Goal: Transaction & Acquisition: Purchase product/service

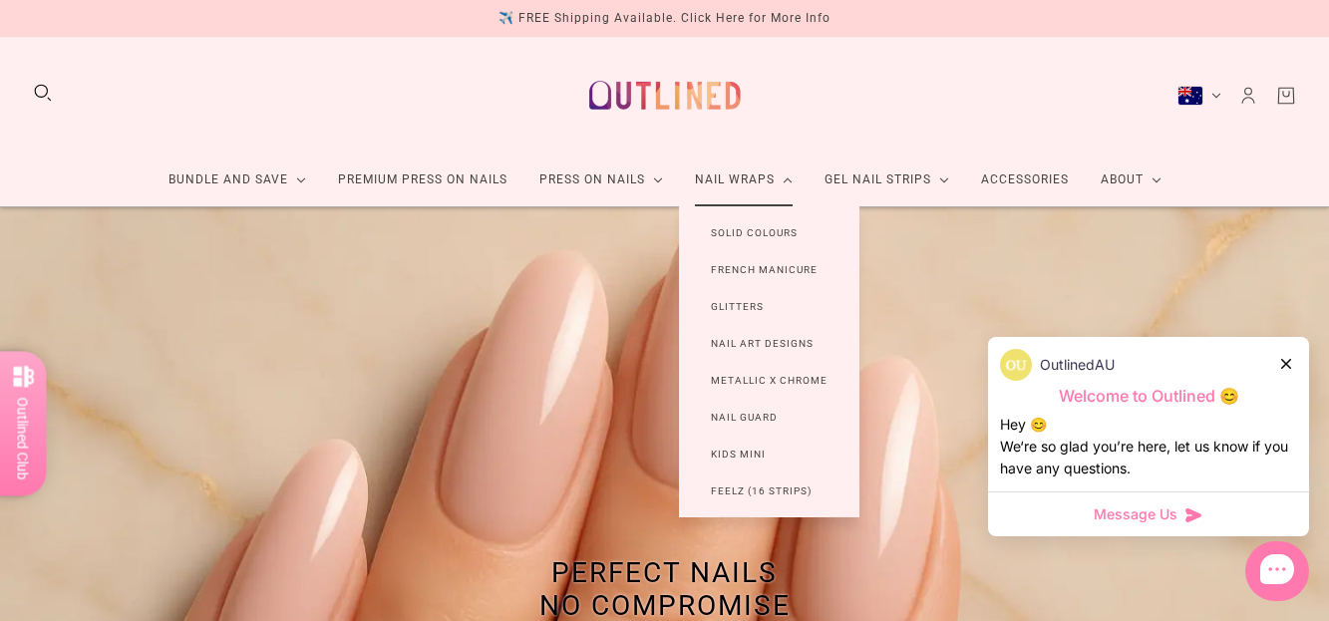
click at [758, 180] on link "Nail Wraps" at bounding box center [744, 180] width 130 height 53
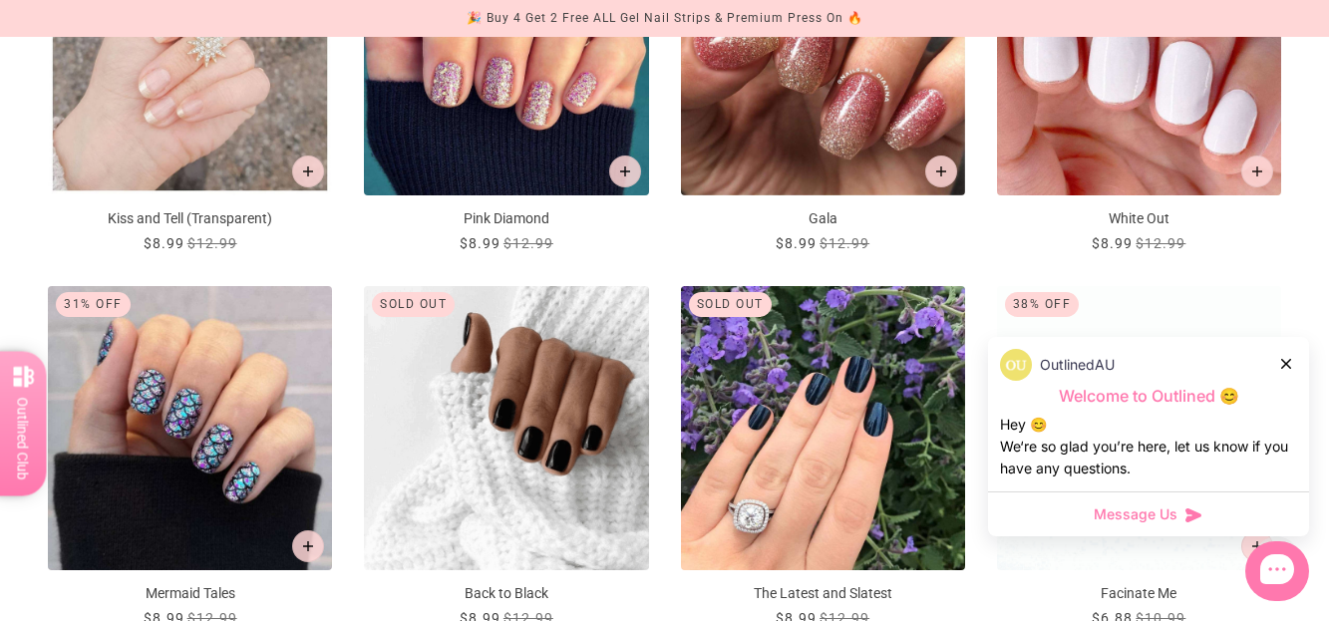
scroll to position [1795, 0]
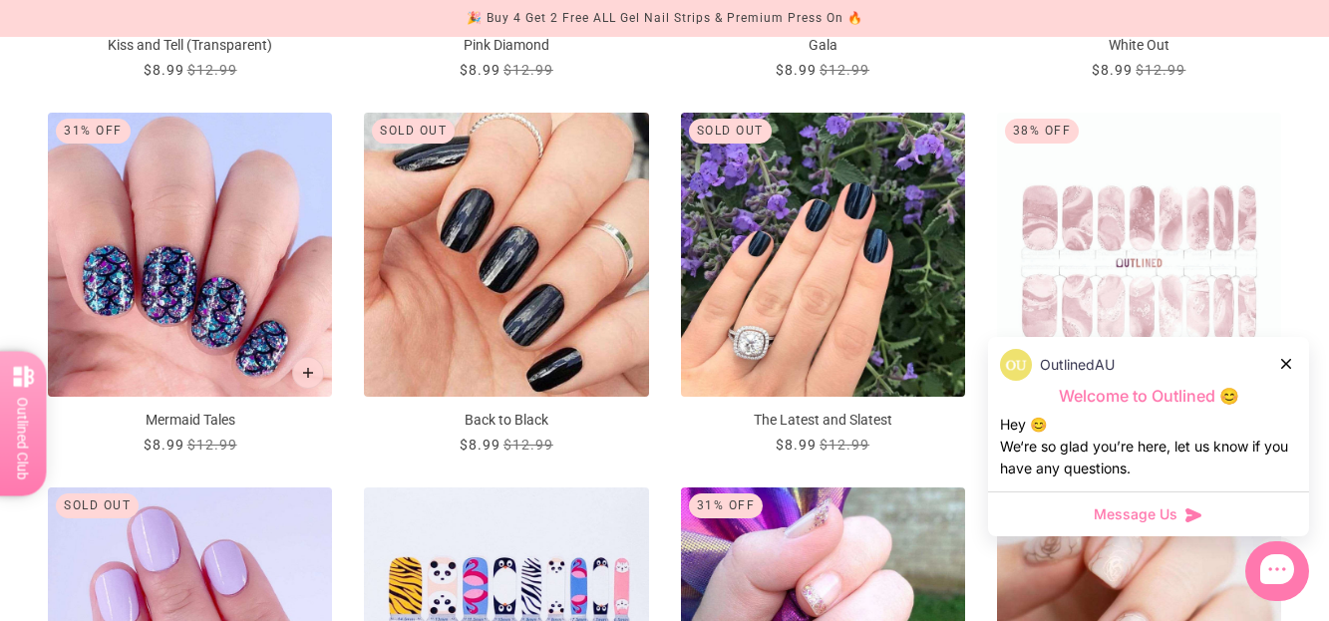
click at [243, 300] on img "Mermaid Tales" at bounding box center [190, 255] width 284 height 284
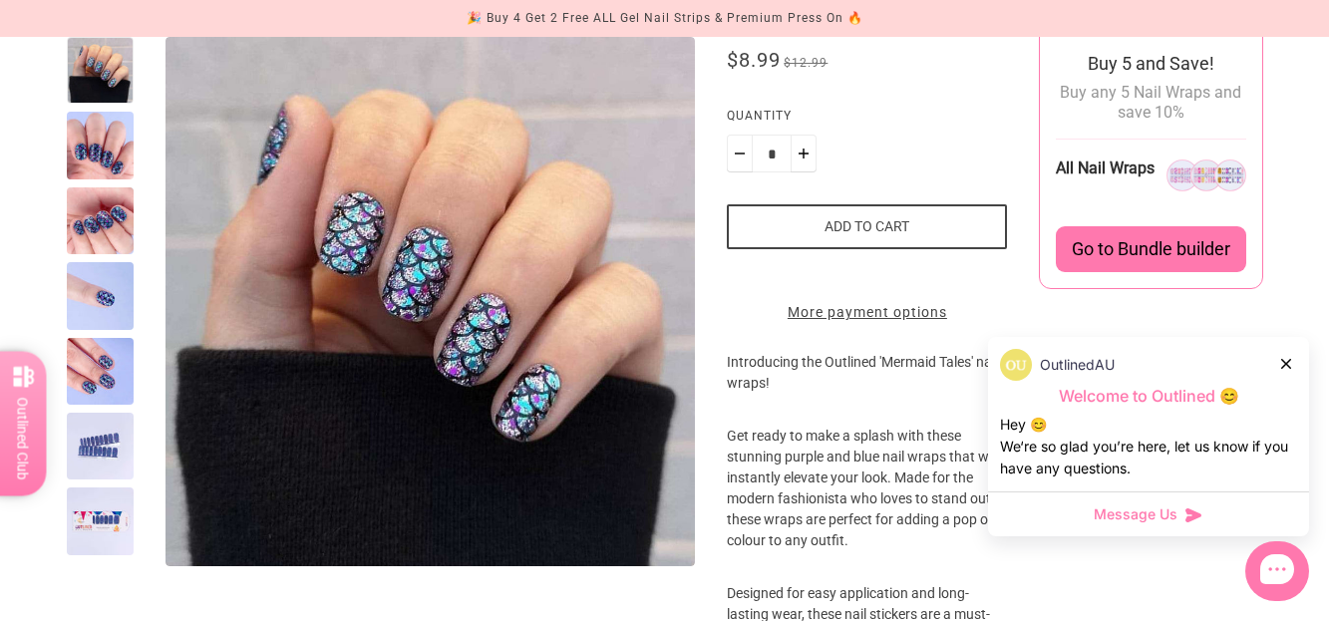
click at [96, 150] on div at bounding box center [100, 145] width 67 height 67
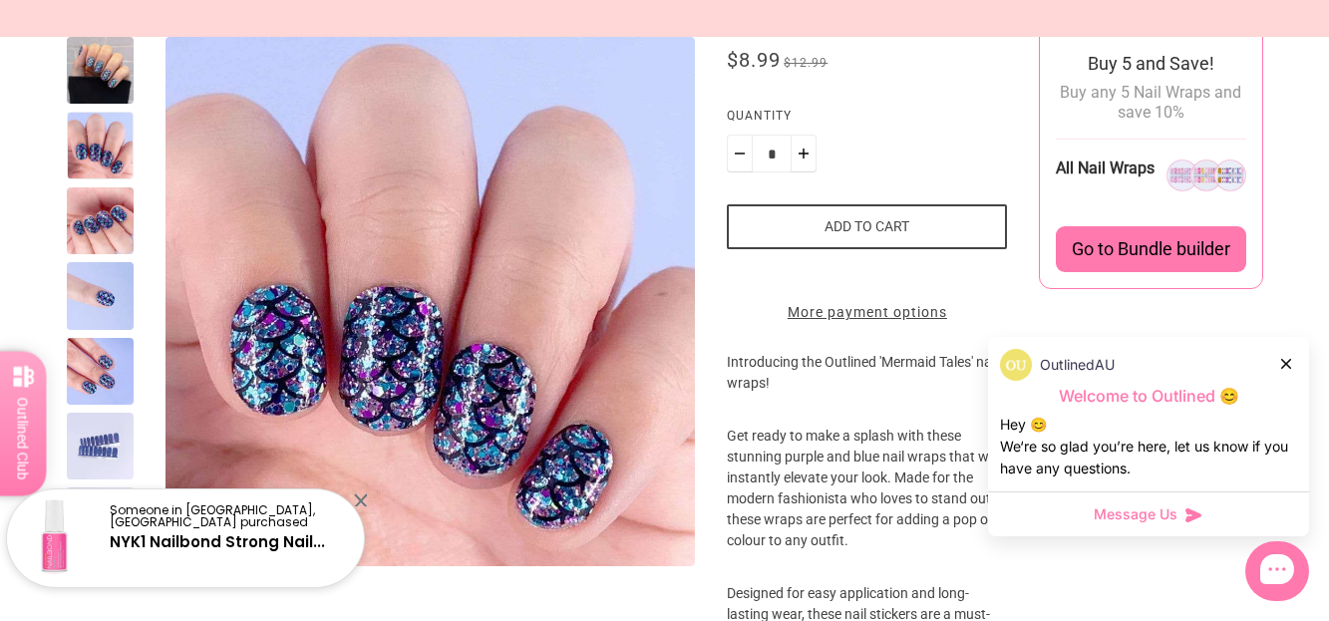
click at [85, 214] on div at bounding box center [100, 220] width 67 height 67
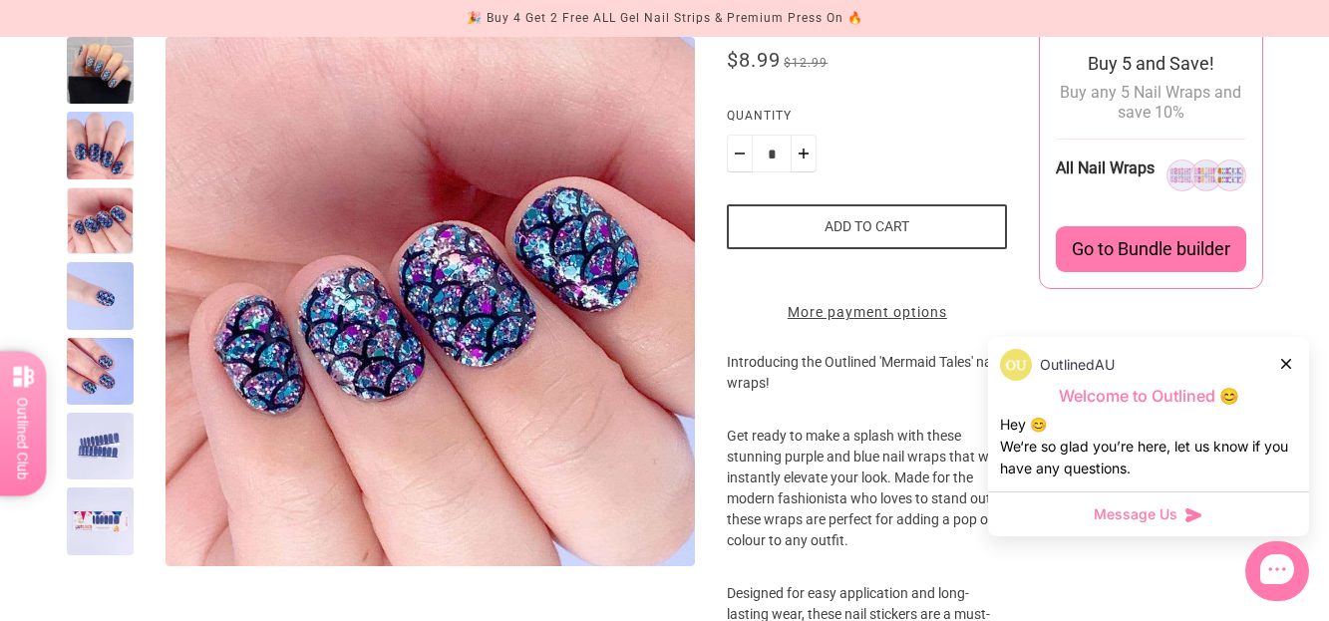
click at [96, 450] on div at bounding box center [100, 446] width 67 height 67
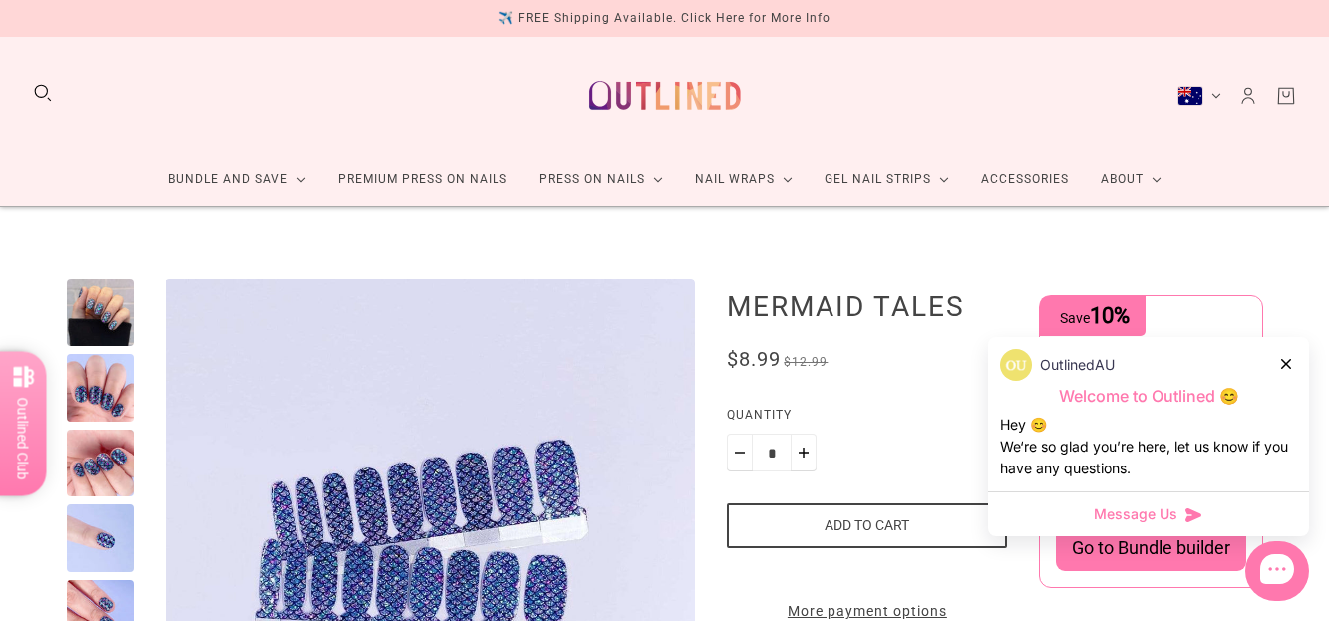
click at [1286, 363] on icon at bounding box center [1286, 364] width 10 height 10
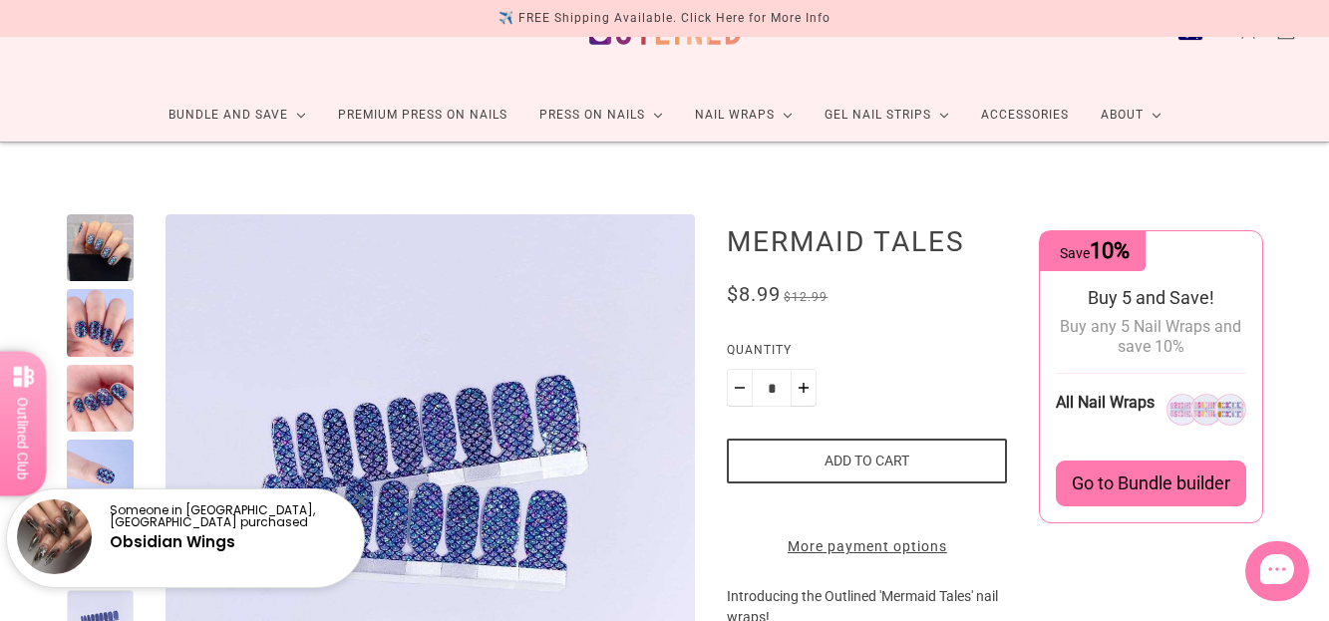
scroll to position [100, 0]
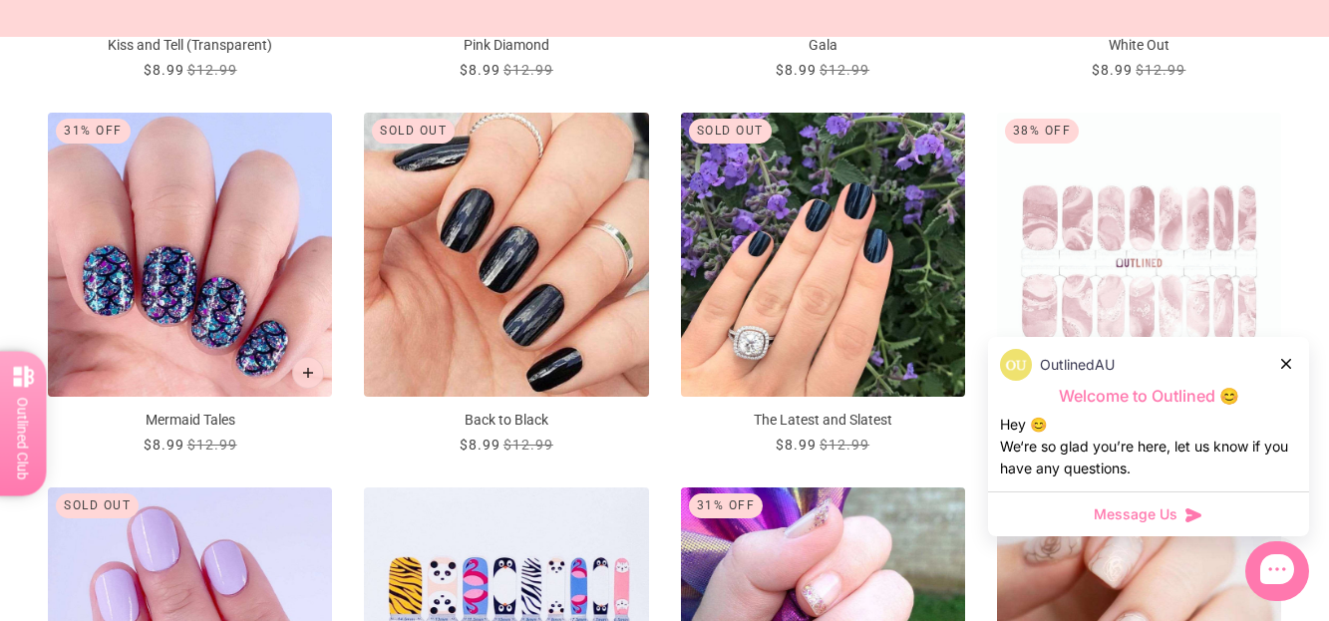
scroll to position [1795, 0]
click at [307, 375] on icon "Add to cart" at bounding box center [308, 373] width 11 height 11
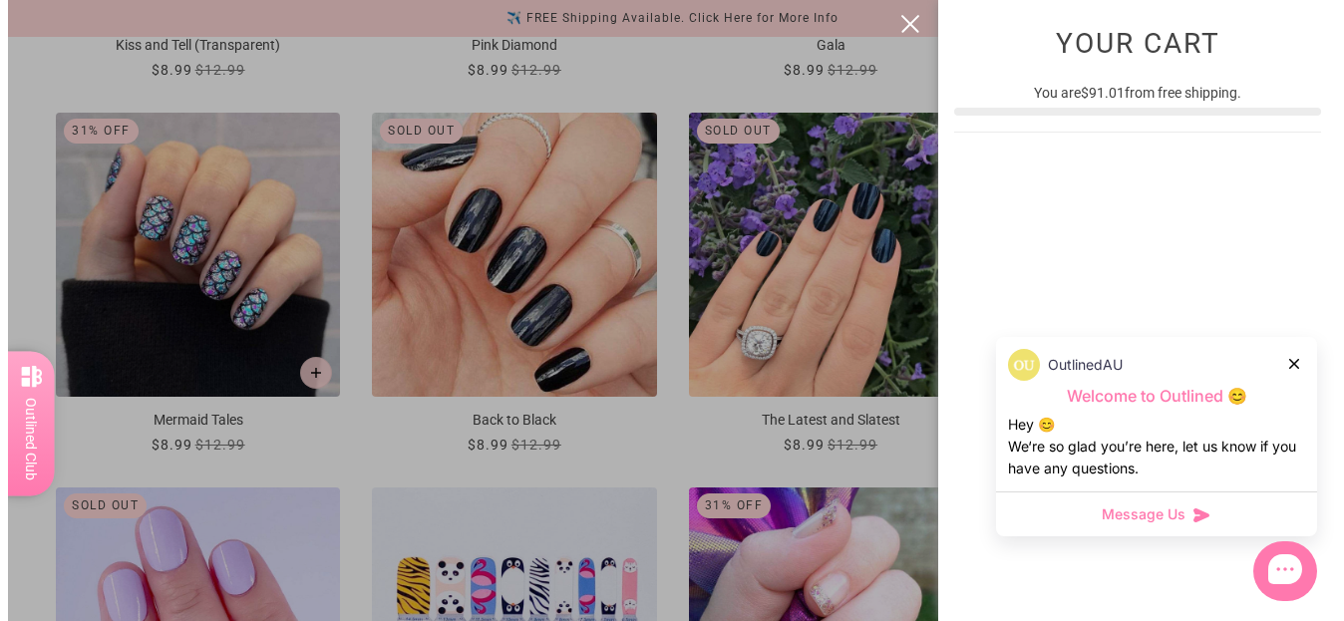
scroll to position [0, 0]
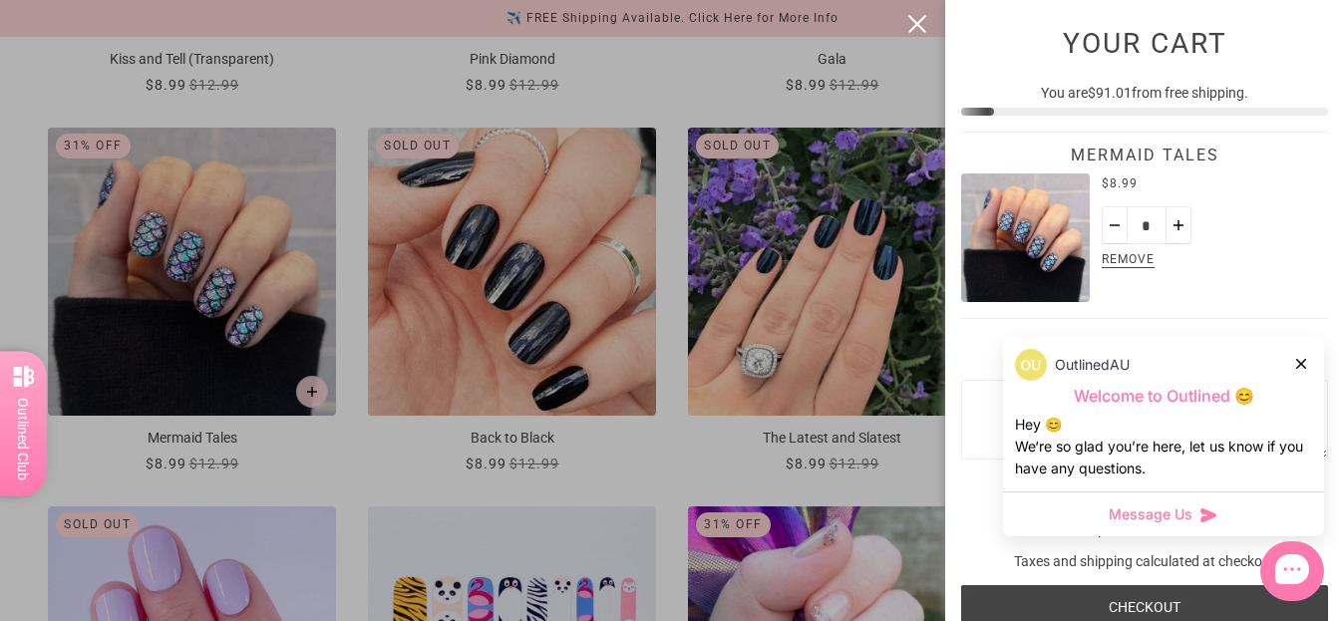
click at [913, 18] on button "close" at bounding box center [917, 24] width 24 height 24
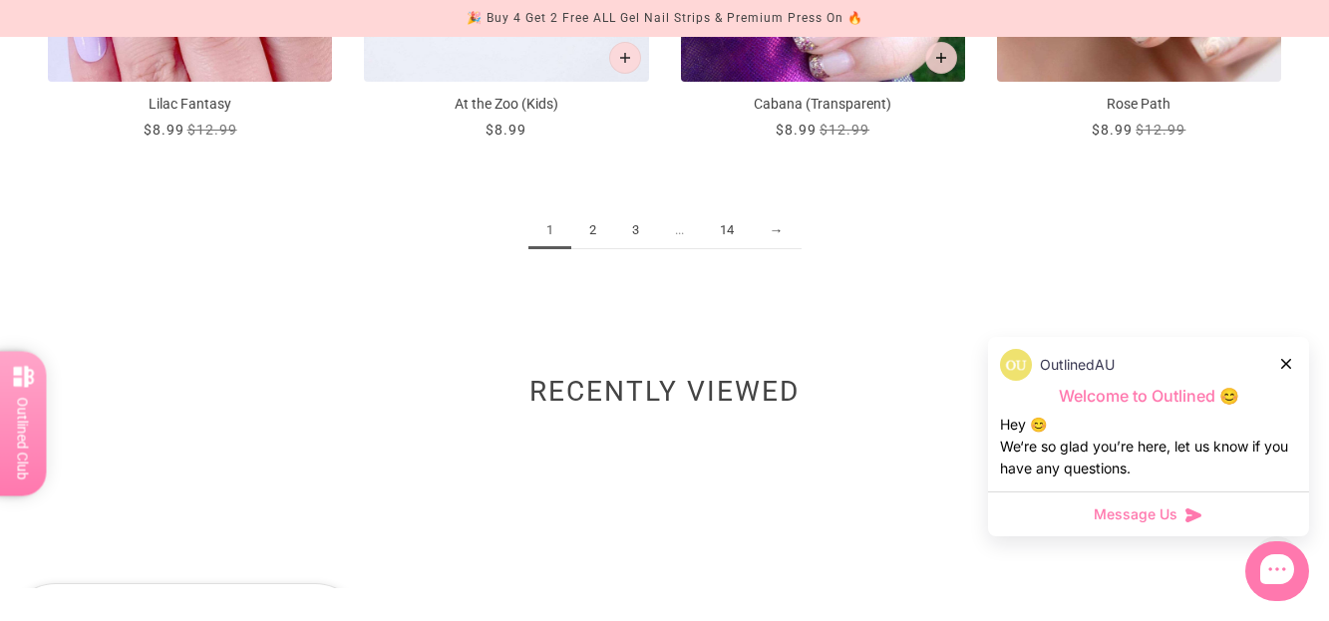
scroll to position [2493, 0]
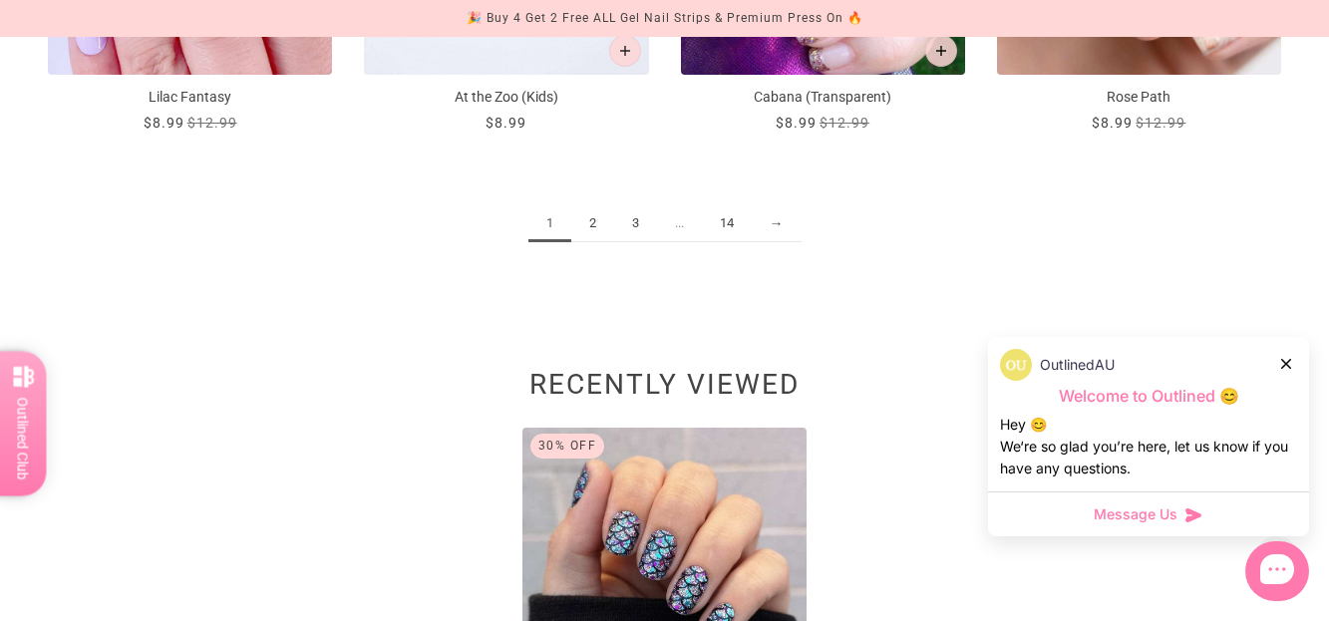
click at [599, 220] on link "2" at bounding box center [592, 223] width 43 height 37
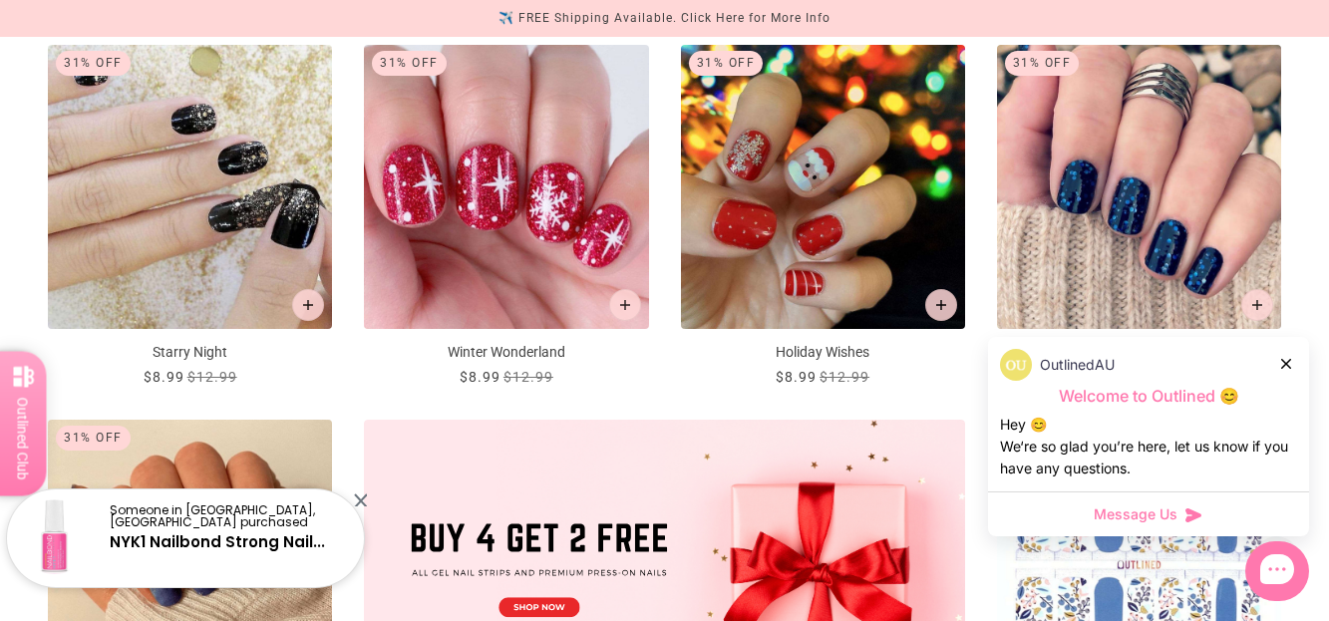
scroll to position [392, 0]
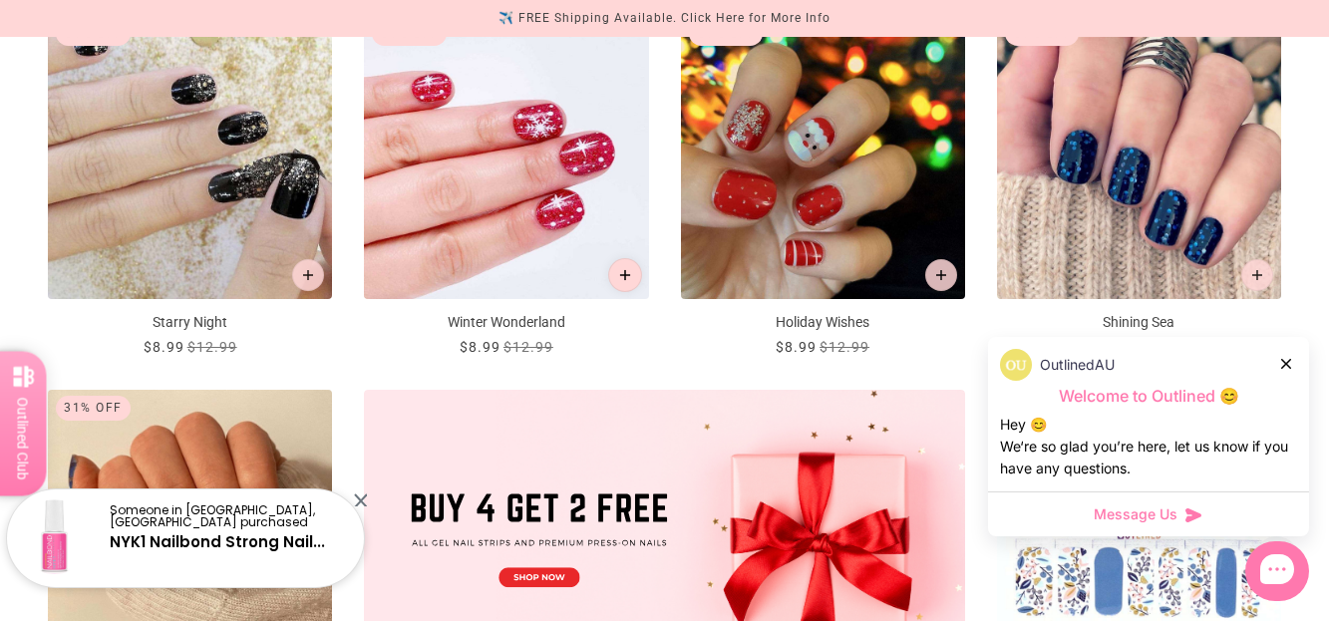
click at [628, 275] on icon "Add to cart" at bounding box center [624, 275] width 11 height 11
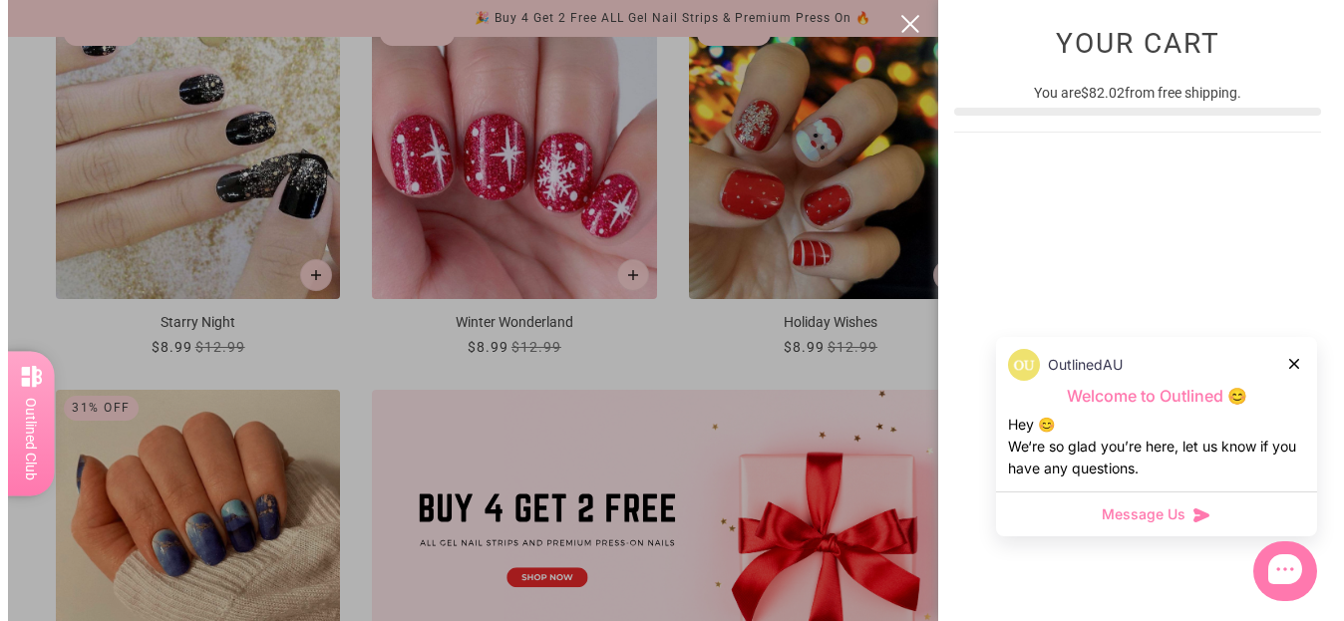
scroll to position [0, 0]
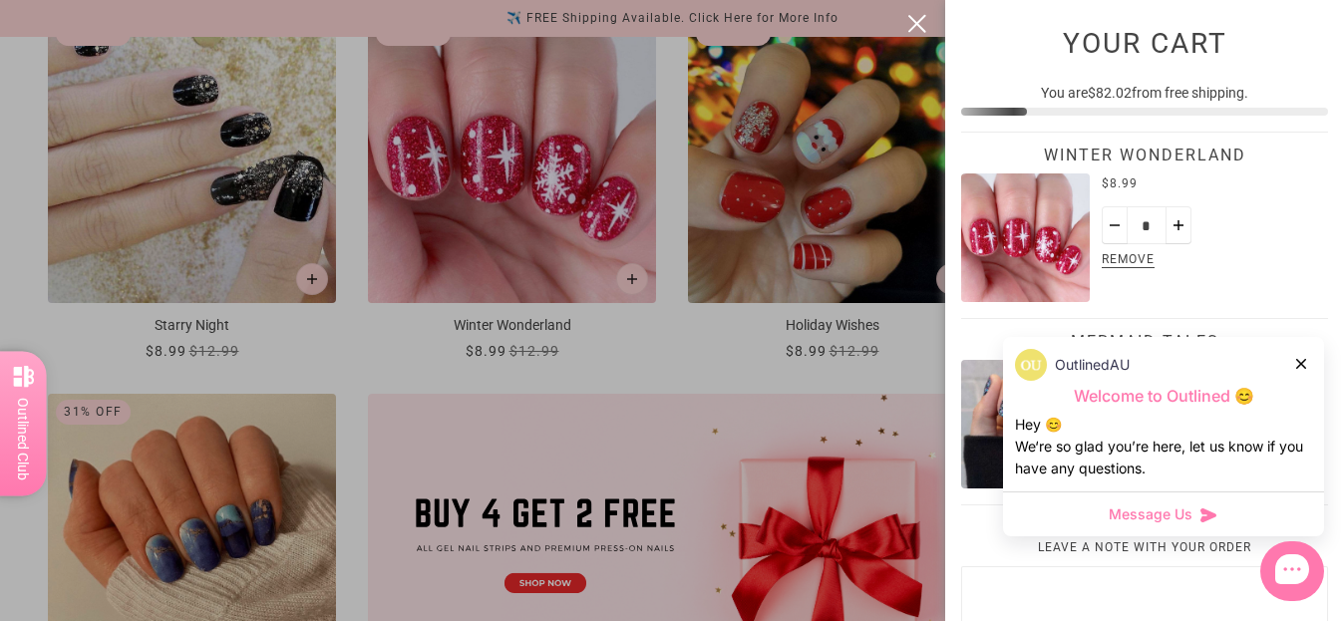
click at [923, 23] on button "close" at bounding box center [917, 24] width 24 height 24
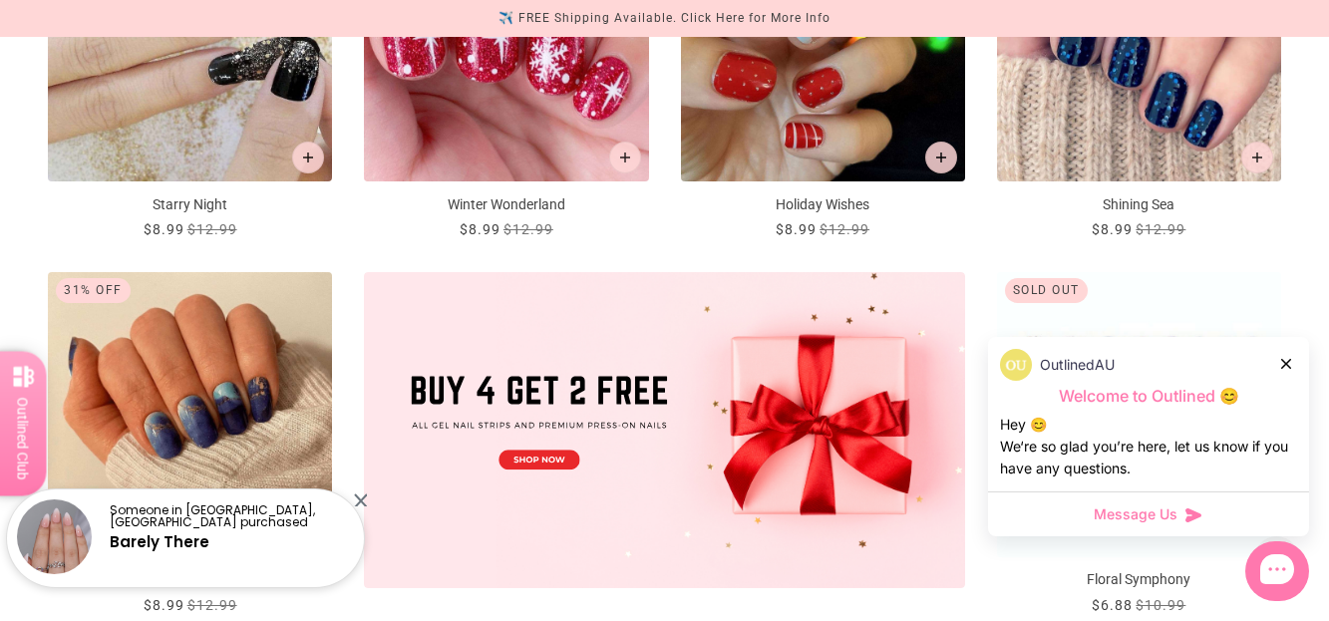
scroll to position [392, 0]
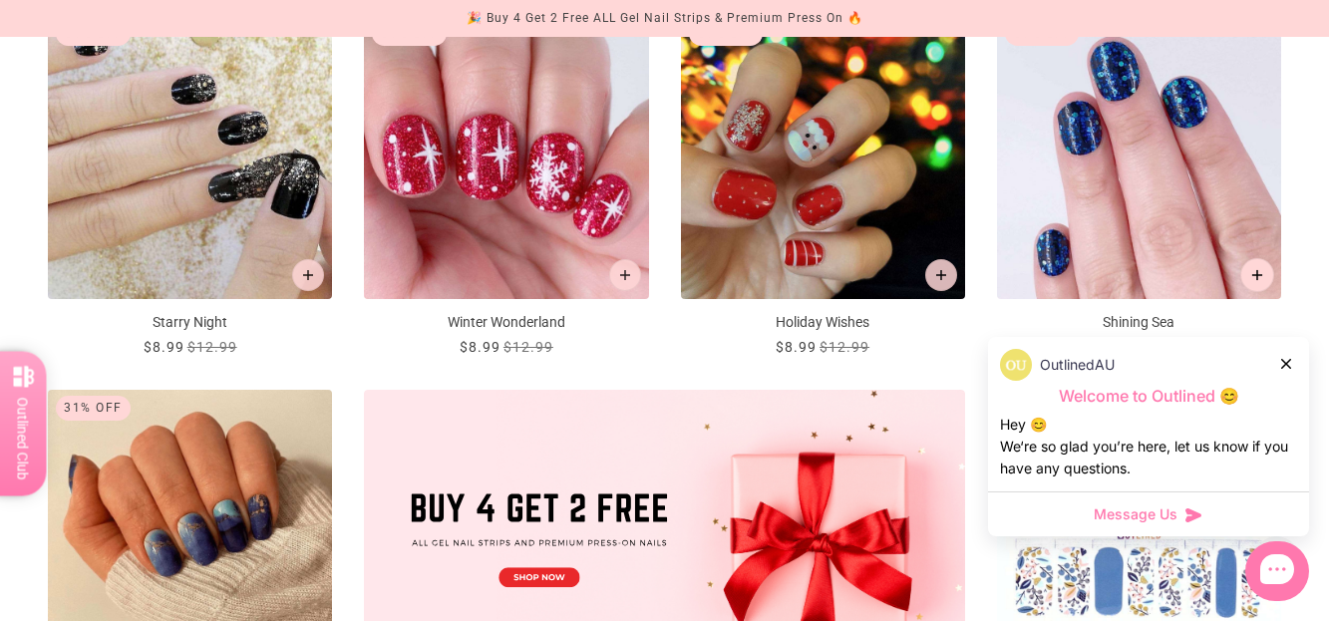
click at [1264, 270] on button "Add to cart" at bounding box center [1258, 275] width 34 height 34
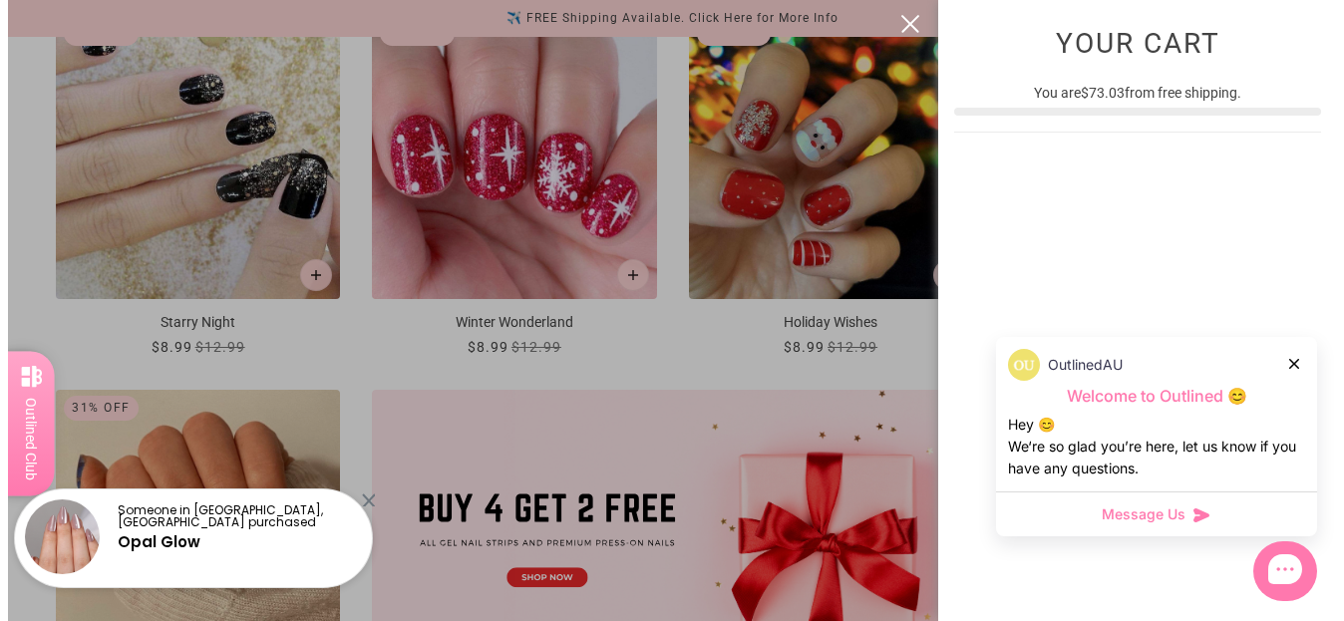
scroll to position [0, 0]
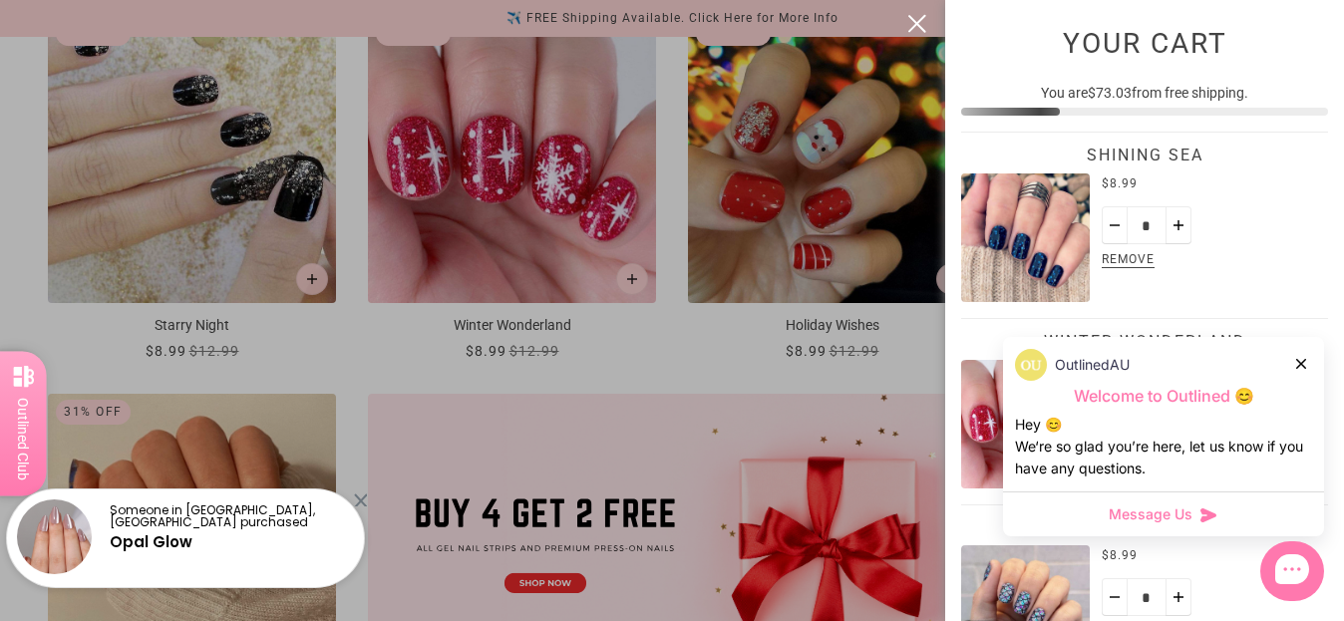
click at [920, 16] on button "close" at bounding box center [917, 24] width 24 height 24
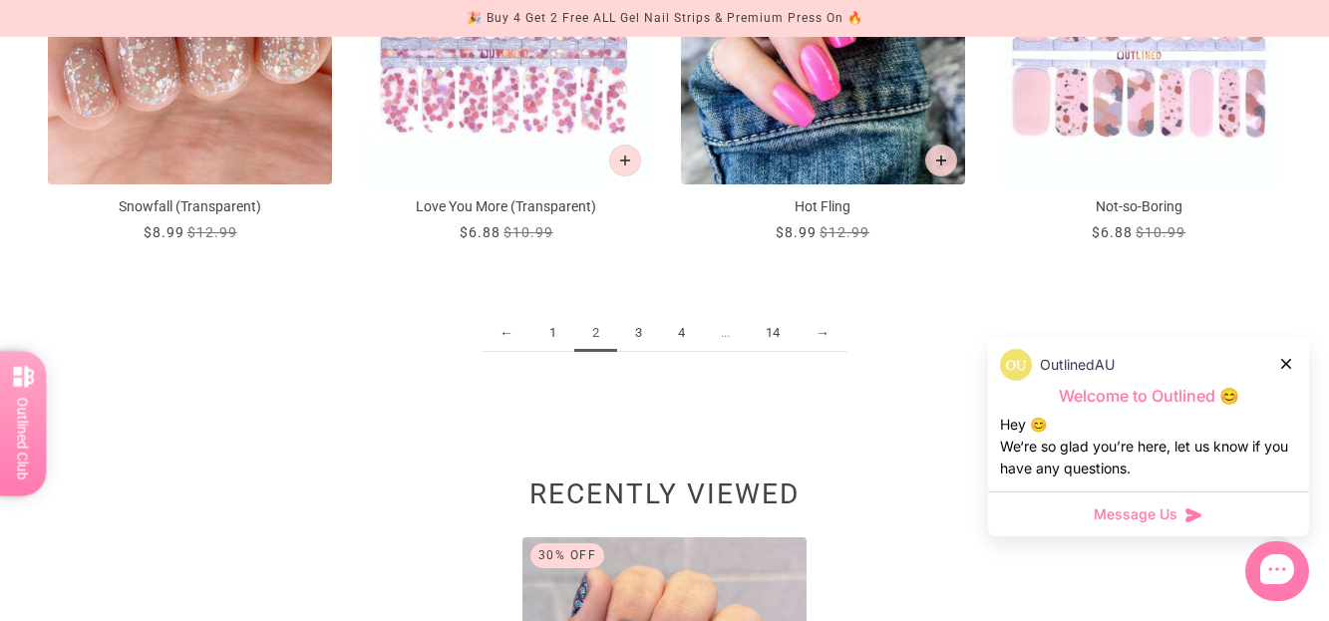
scroll to position [2386, 0]
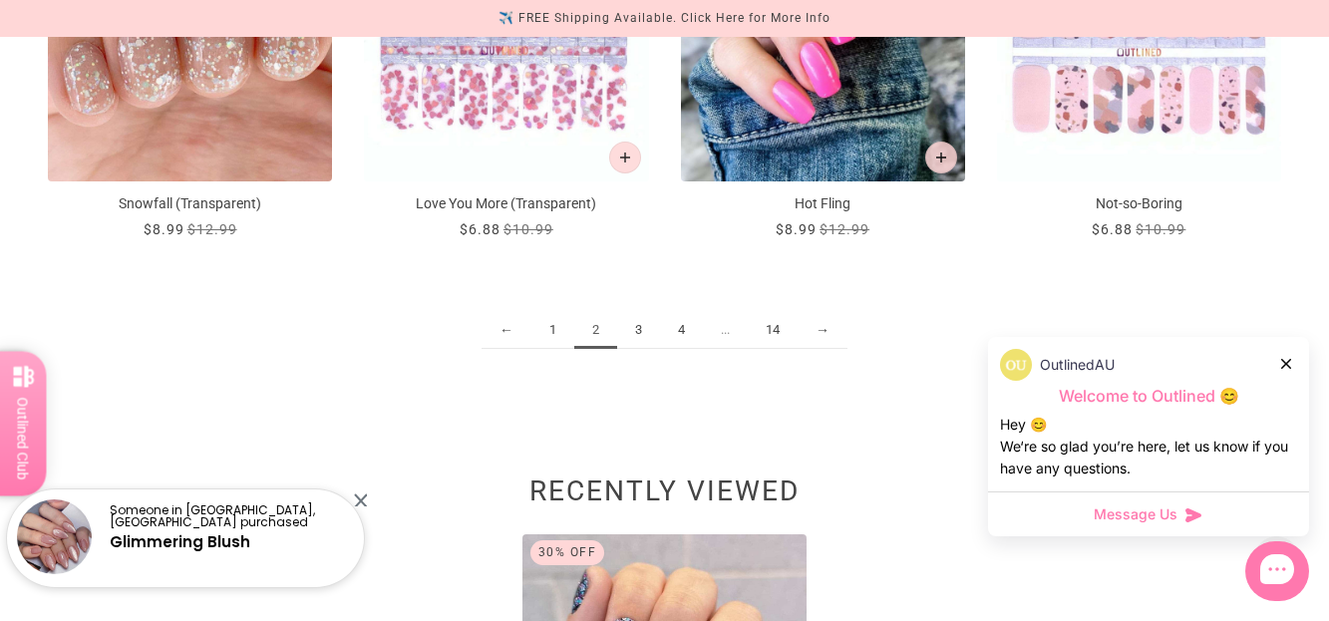
click at [641, 325] on link "3" at bounding box center [638, 330] width 43 height 37
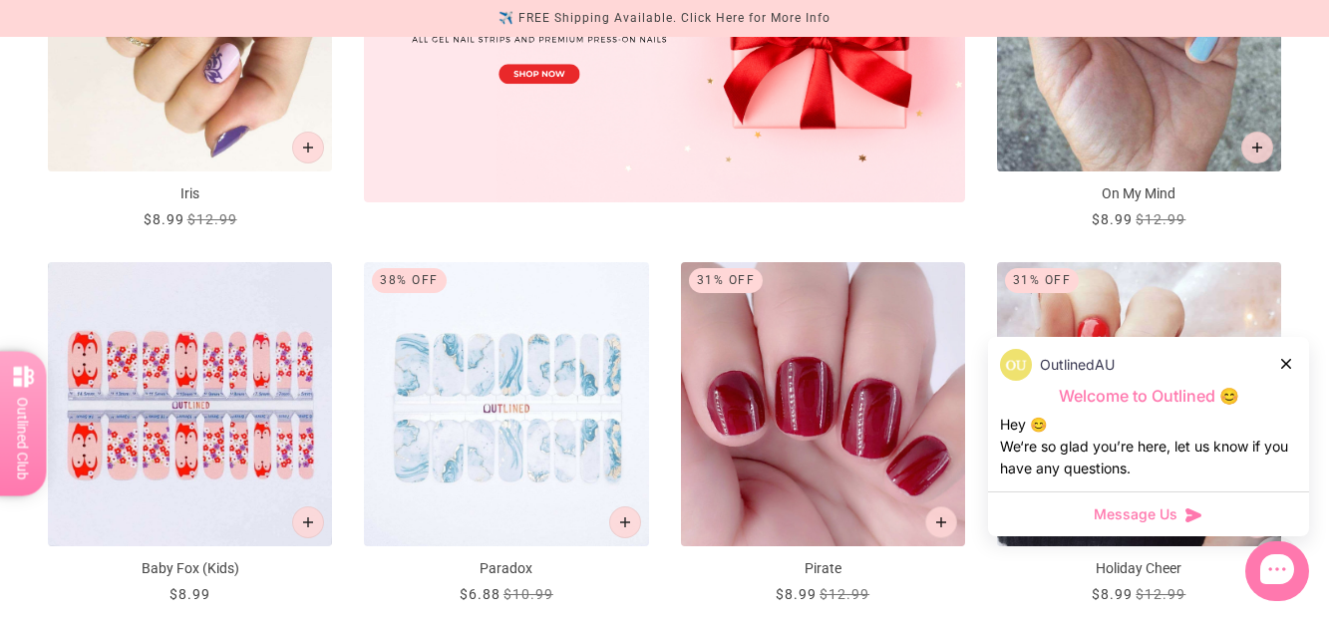
scroll to position [897, 0]
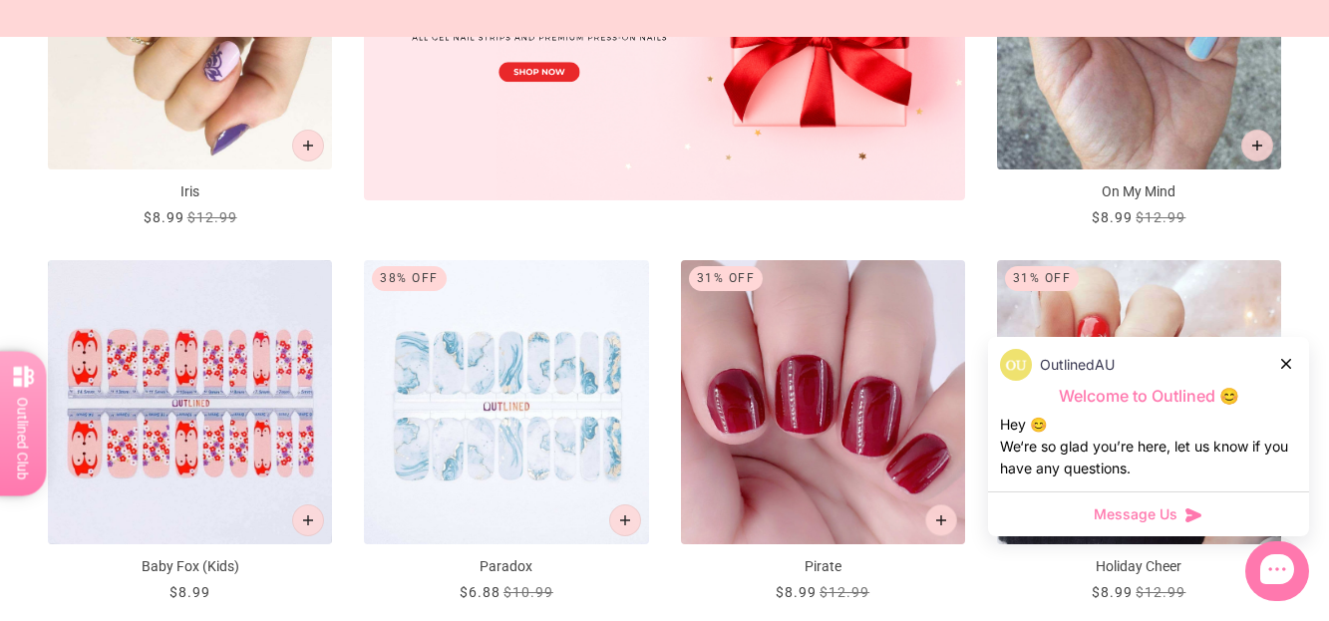
click at [1282, 361] on icon at bounding box center [1286, 364] width 10 height 10
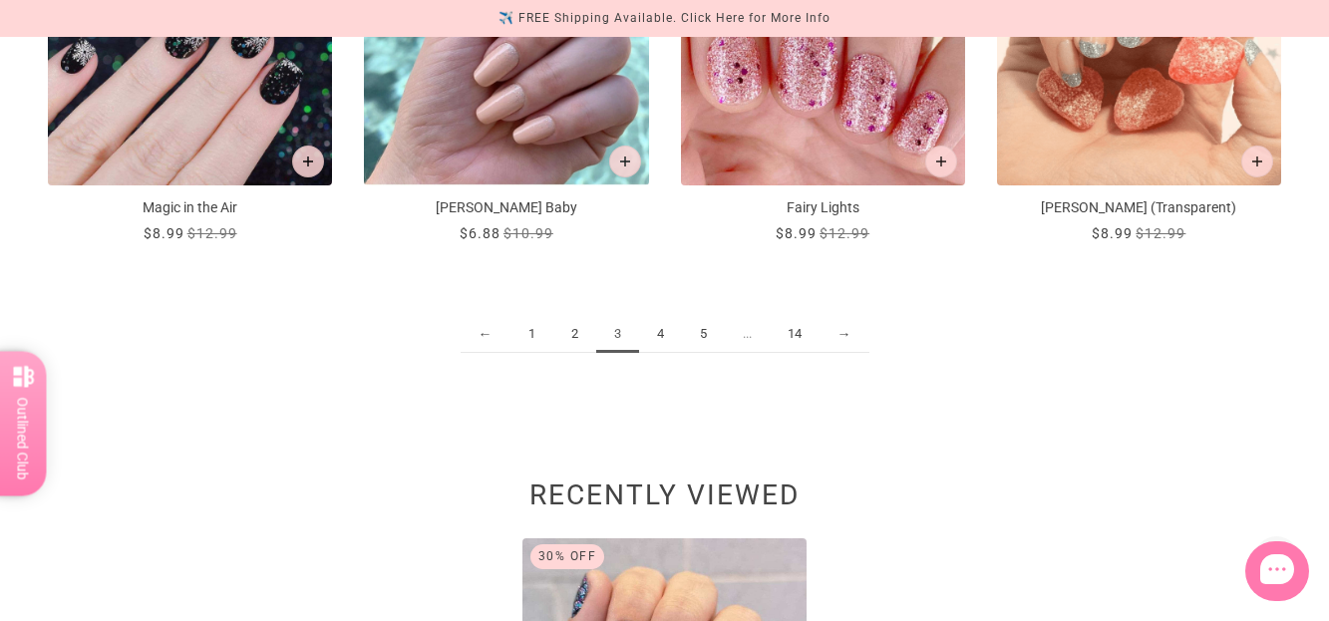
scroll to position [2393, 0]
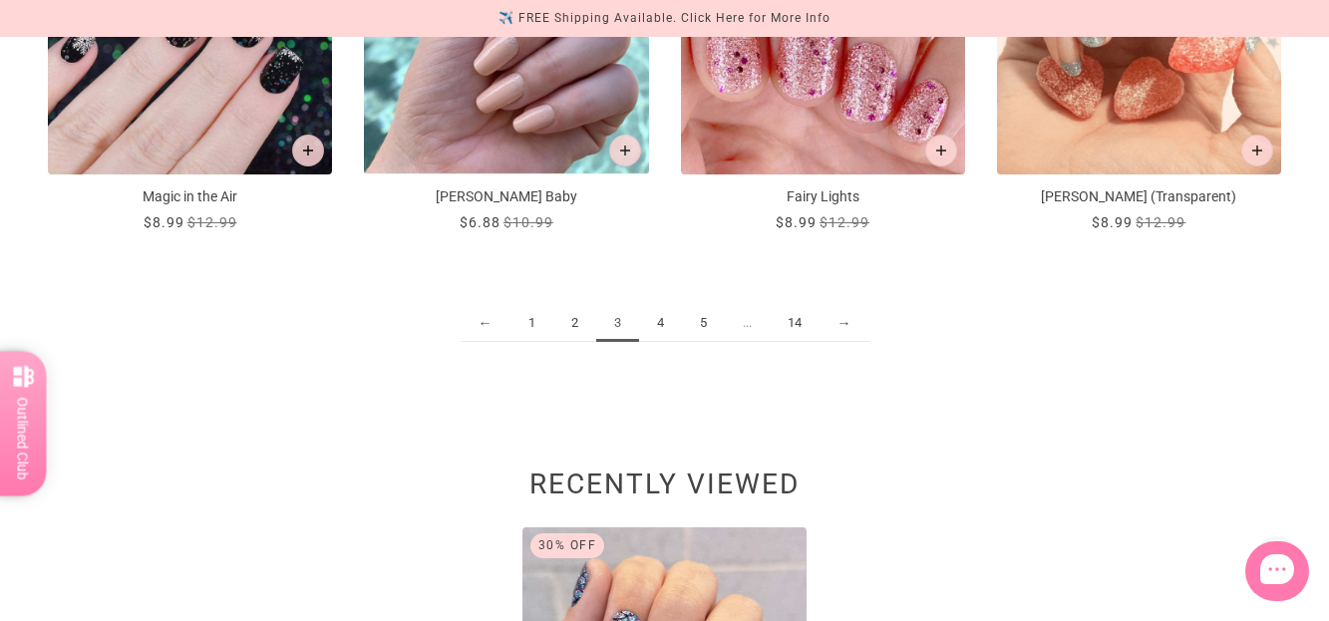
click at [665, 326] on link "4" at bounding box center [660, 323] width 43 height 37
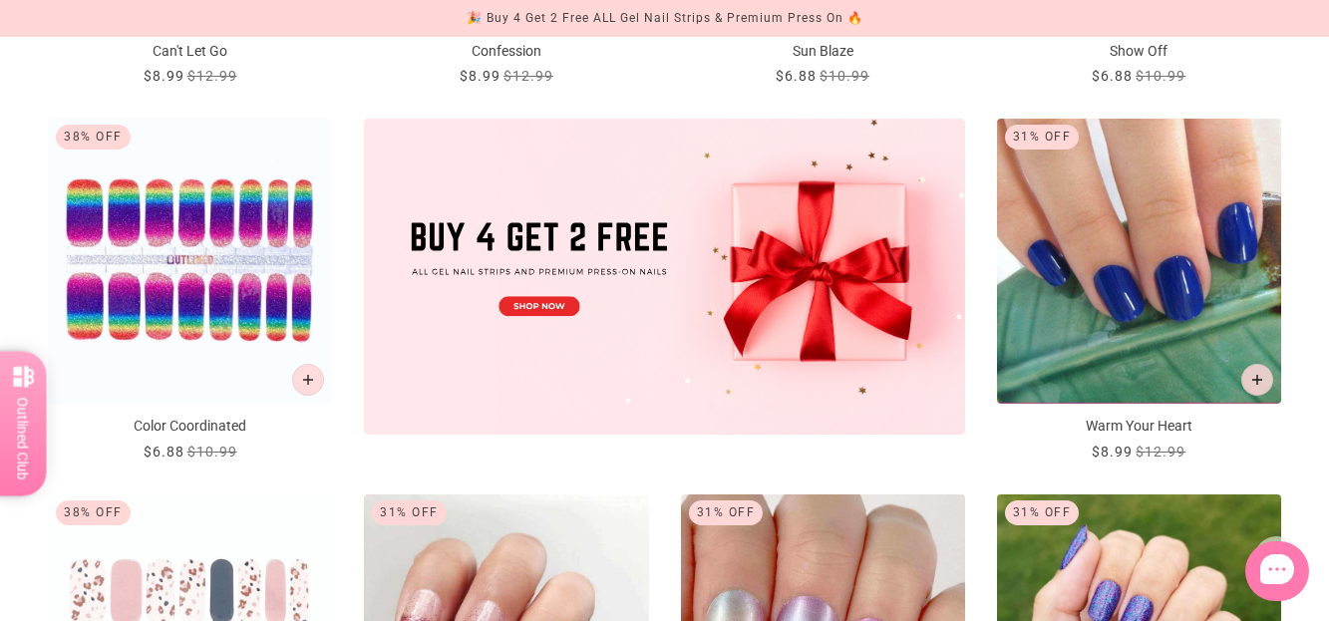
scroll to position [698, 0]
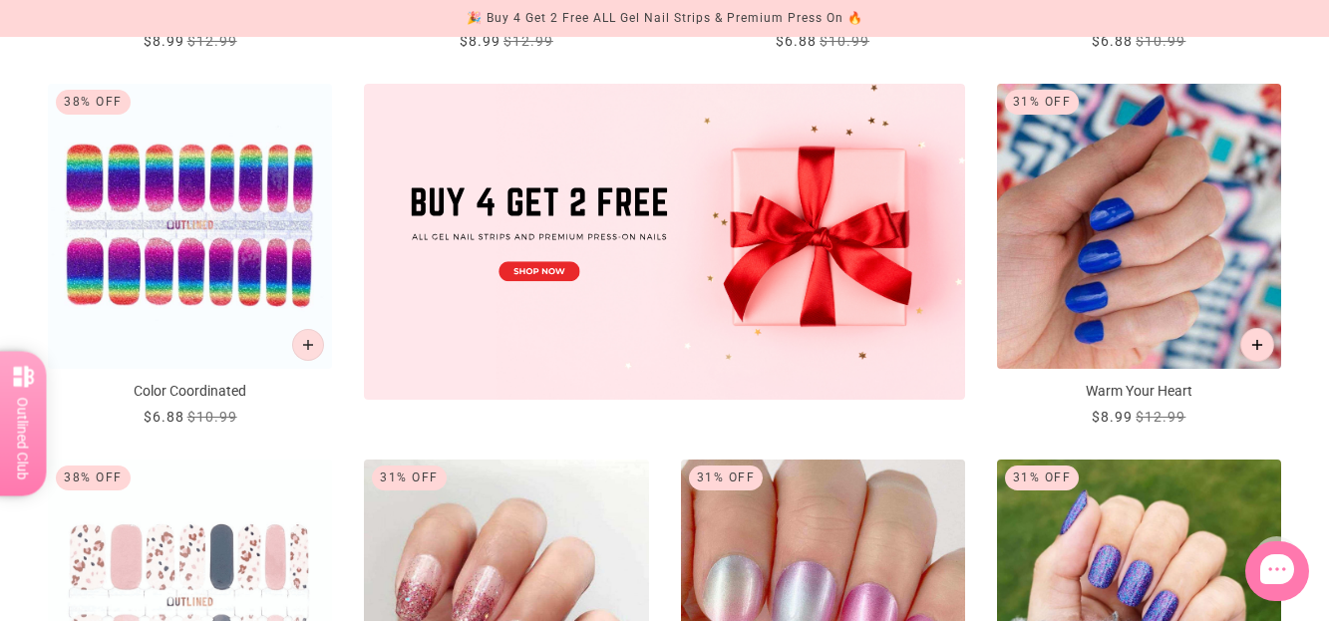
click at [1248, 343] on button "Add to cart" at bounding box center [1258, 345] width 34 height 34
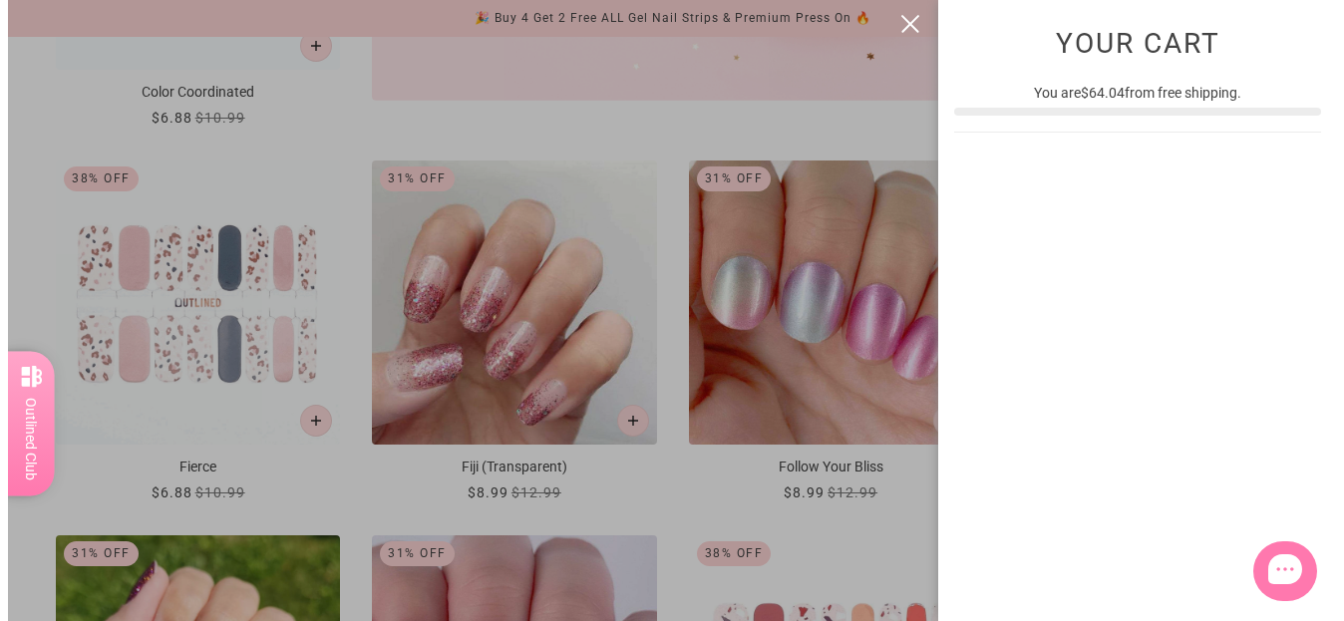
scroll to position [0, 0]
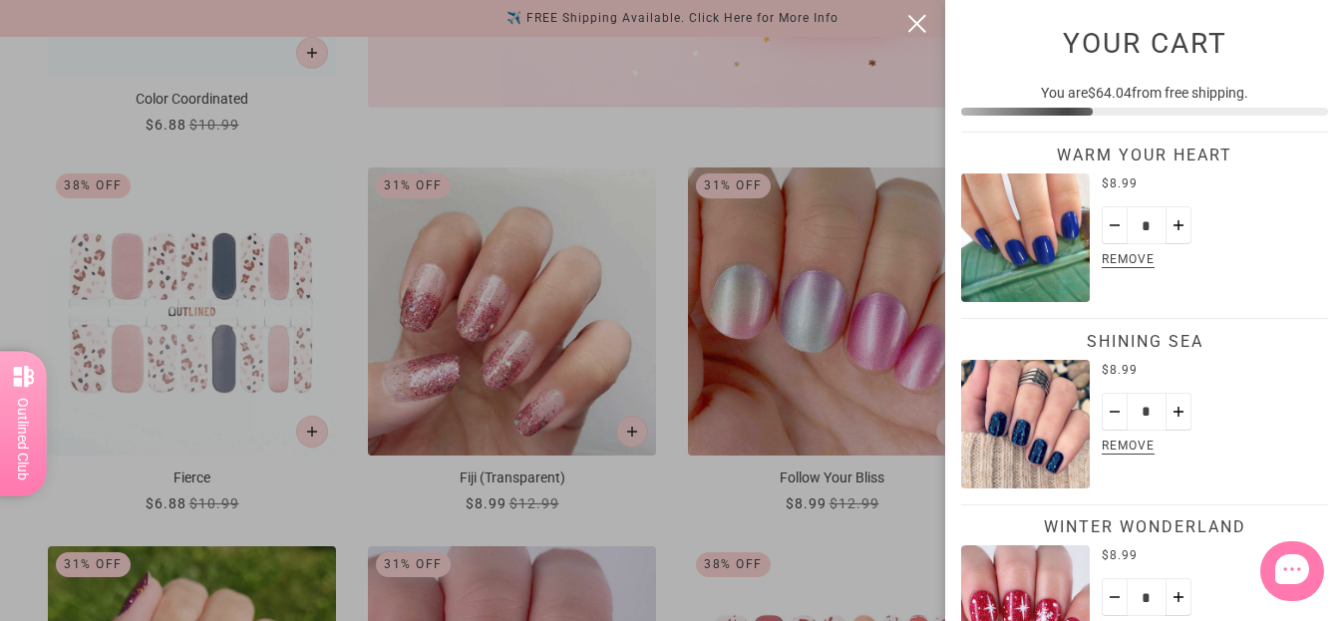
click at [922, 25] on button "close" at bounding box center [917, 24] width 24 height 24
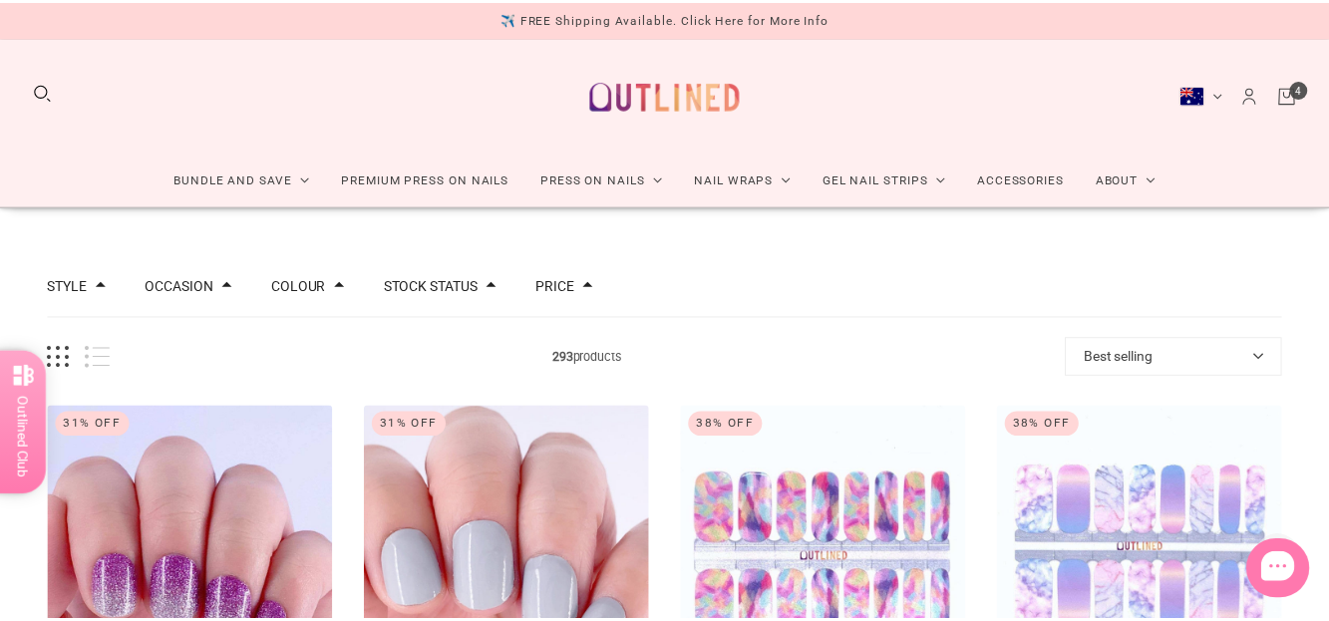
scroll to position [997, 0]
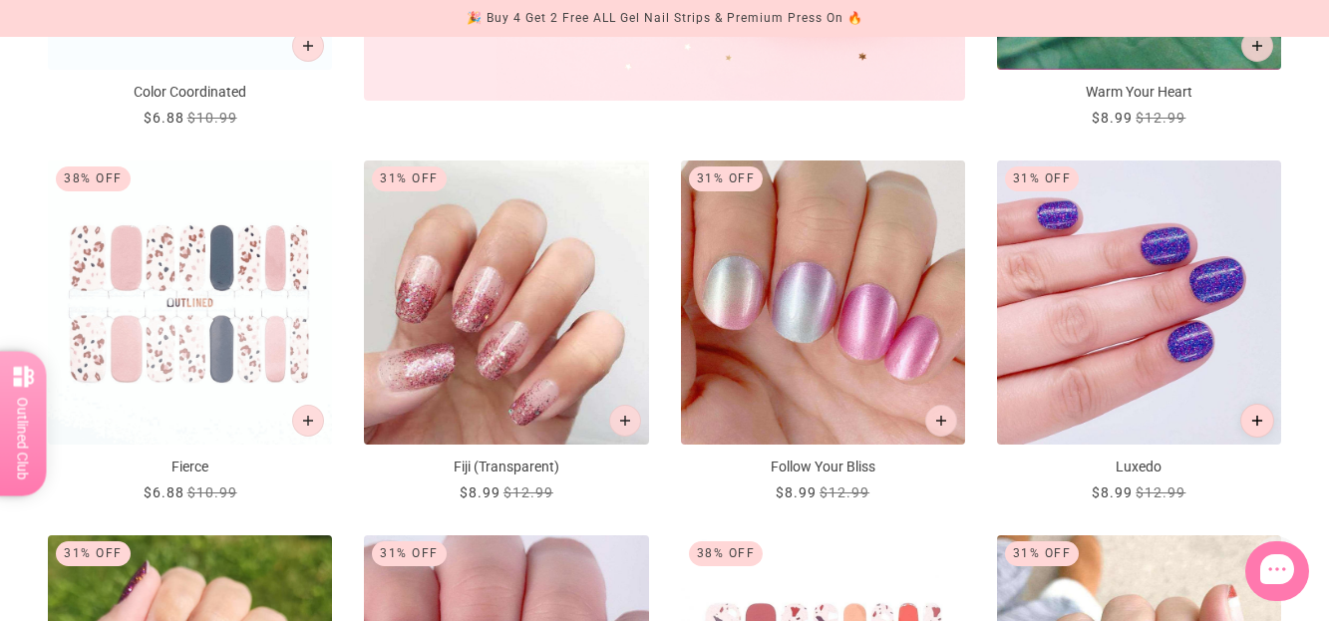
click at [1252, 420] on icon "Add to cart" at bounding box center [1257, 420] width 11 height 11
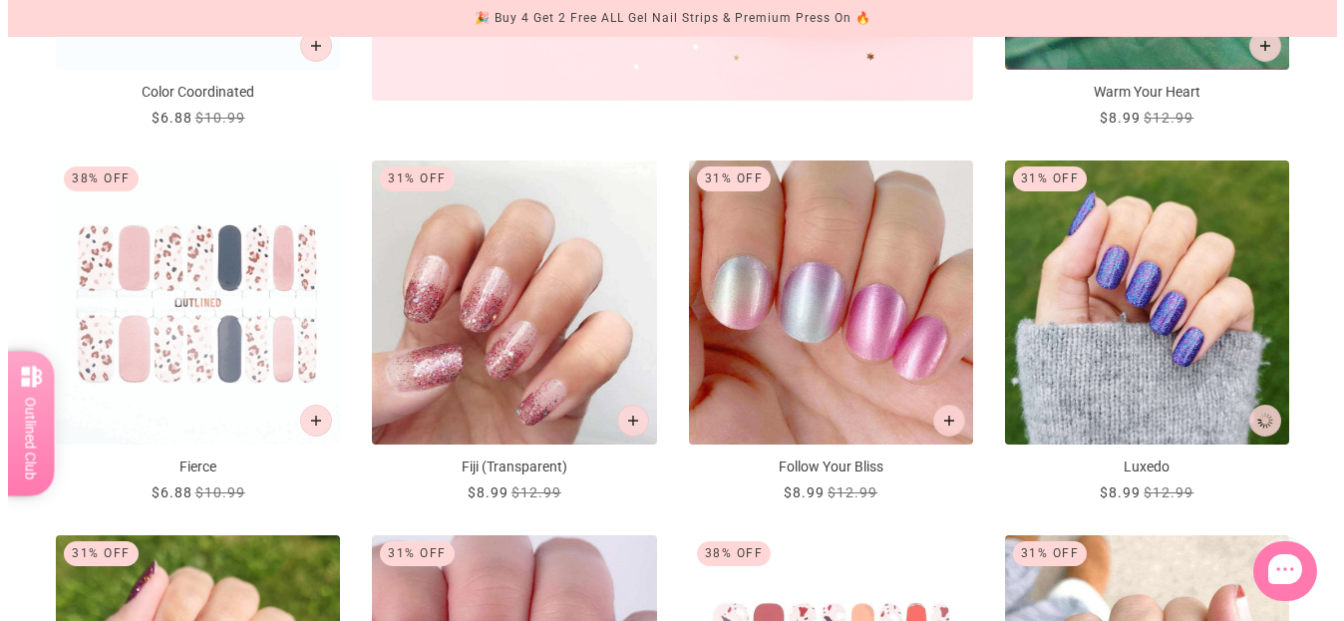
scroll to position [0, 0]
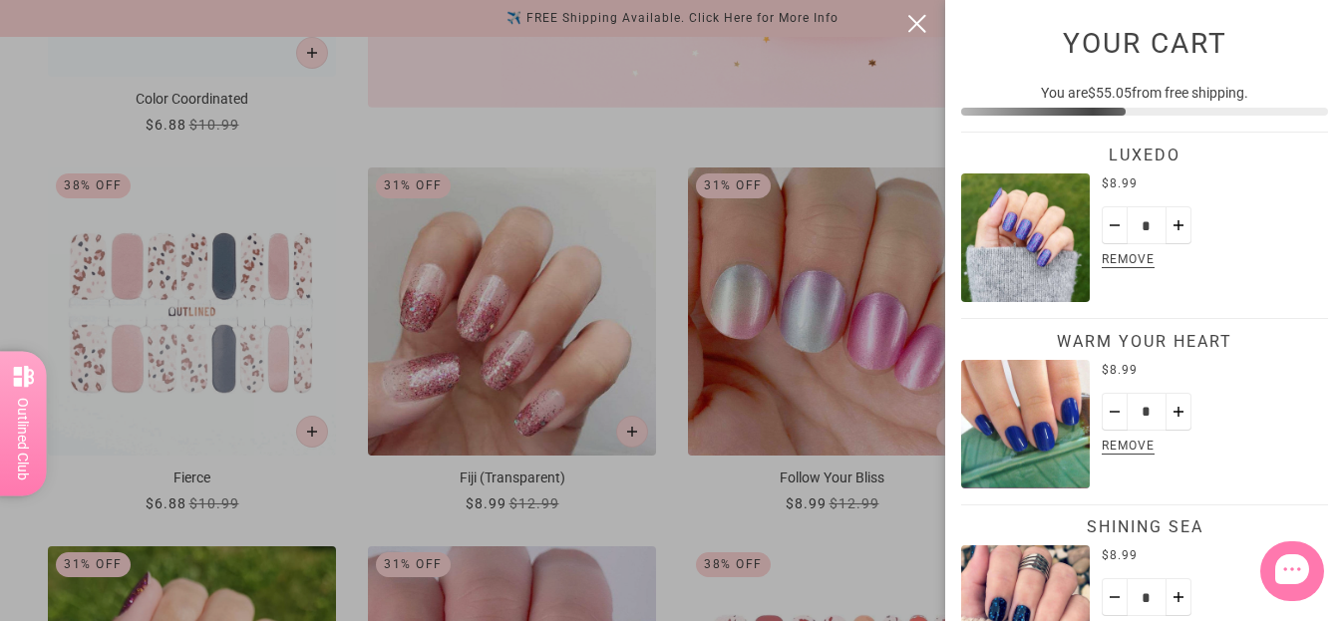
click at [915, 21] on button "close" at bounding box center [917, 24] width 24 height 24
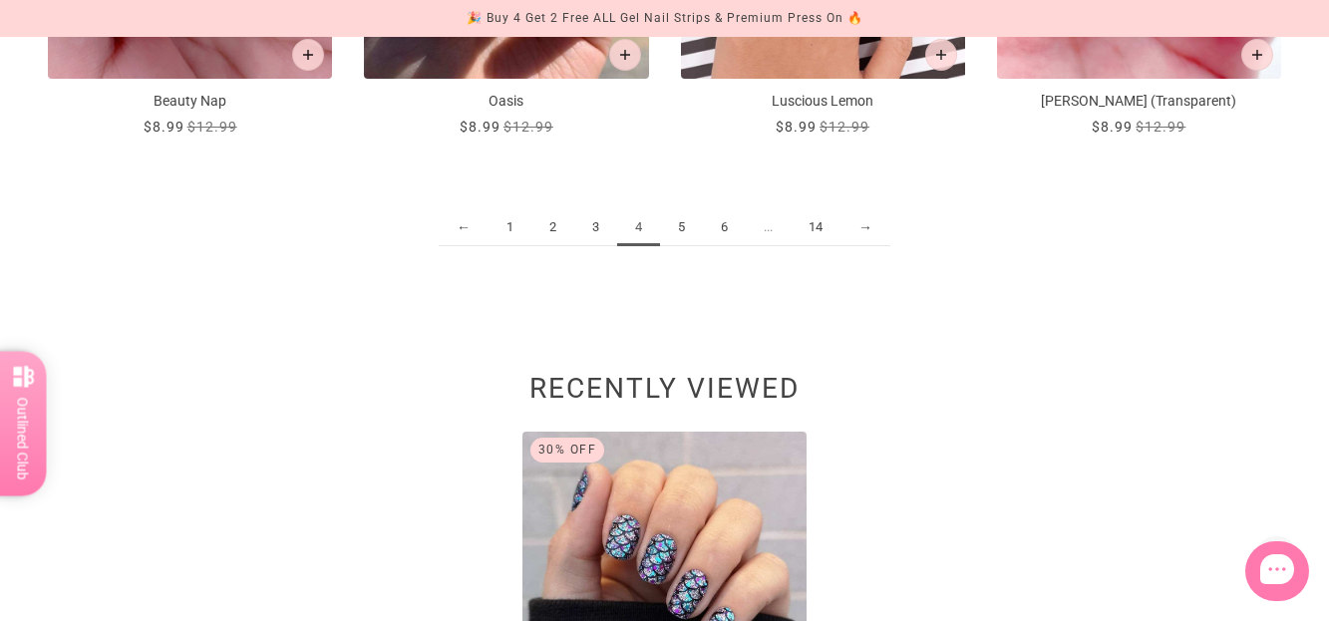
scroll to position [2493, 0]
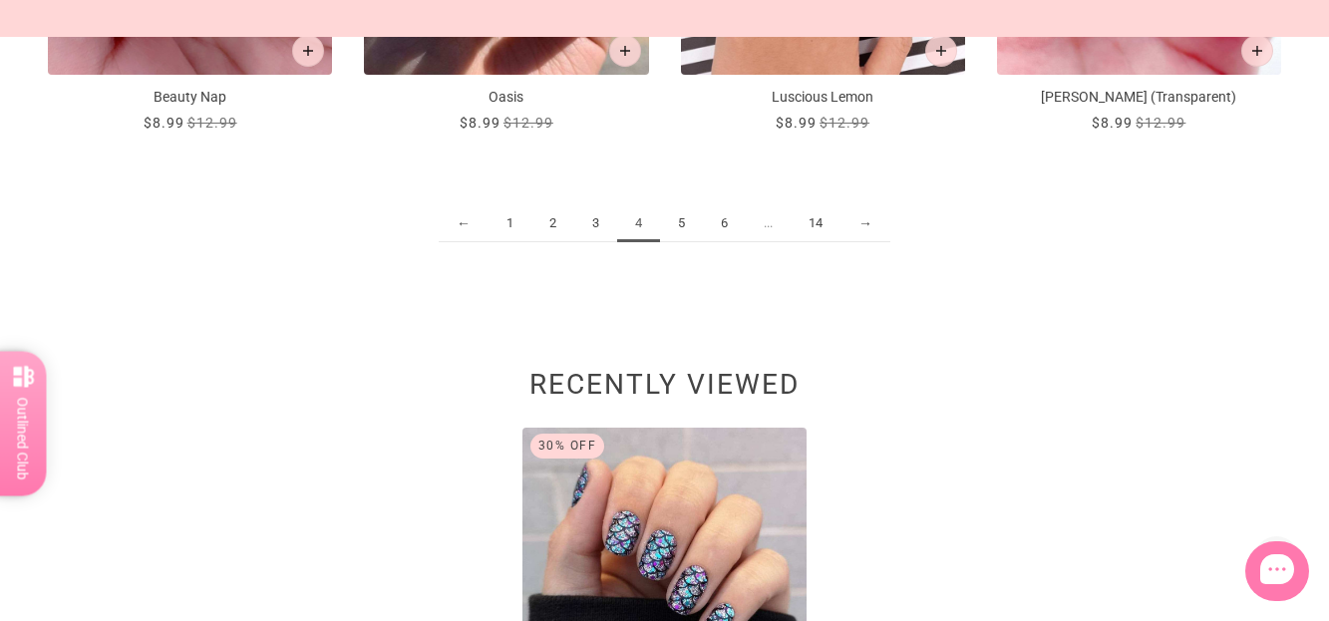
click at [681, 223] on link "5" at bounding box center [681, 223] width 43 height 37
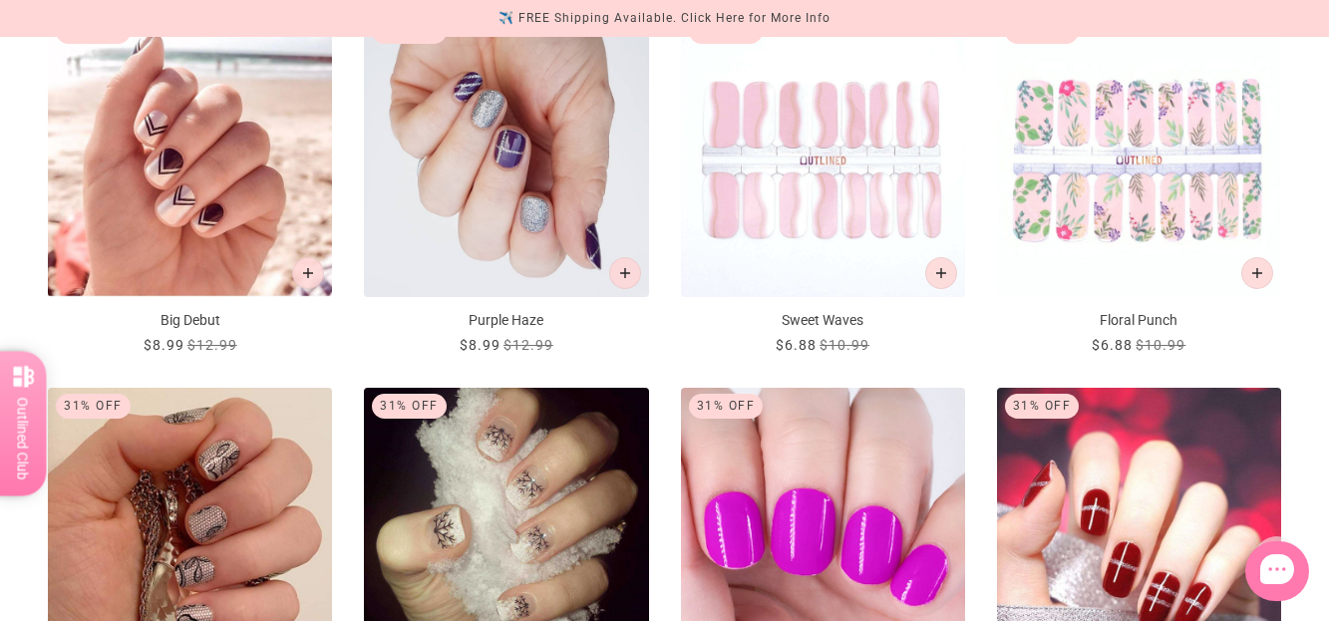
scroll to position [2094, 0]
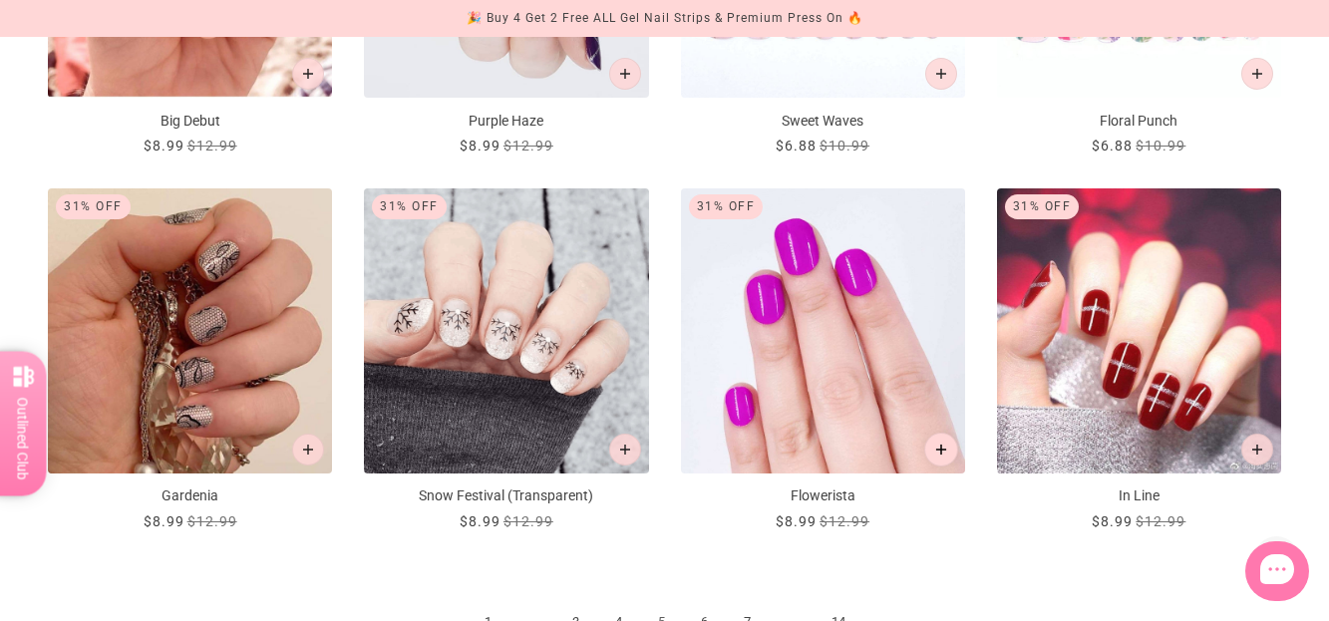
click at [951, 448] on button "Add to cart" at bounding box center [941, 450] width 34 height 34
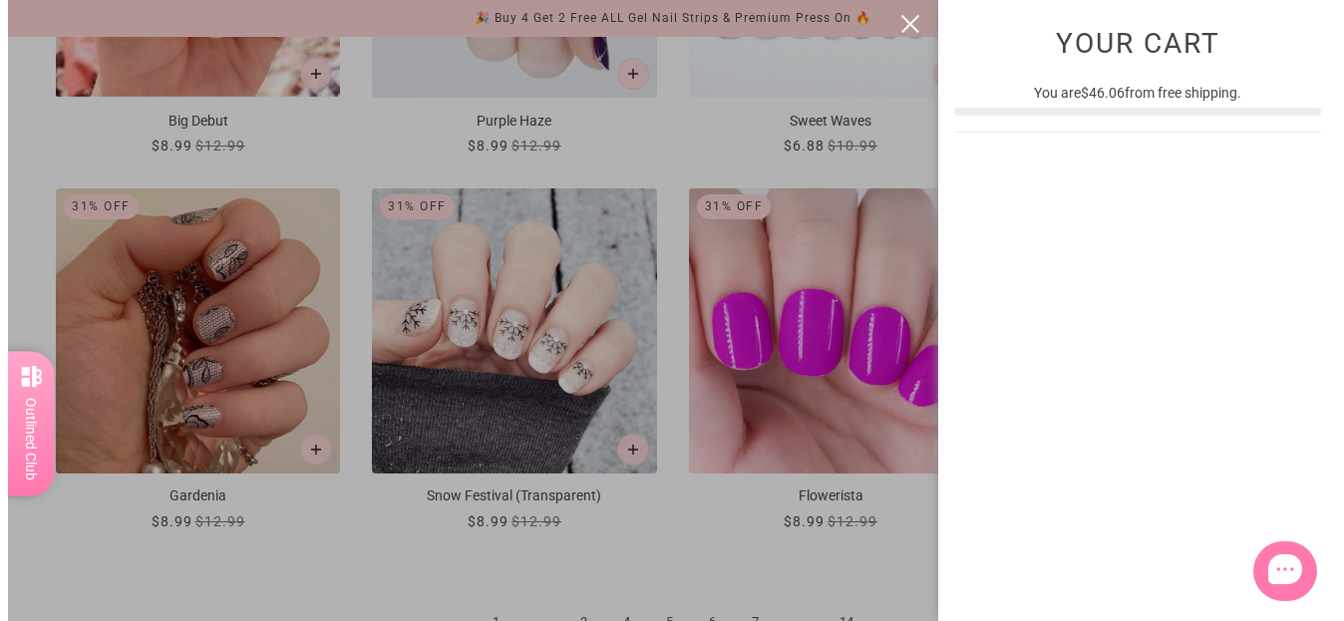
scroll to position [0, 0]
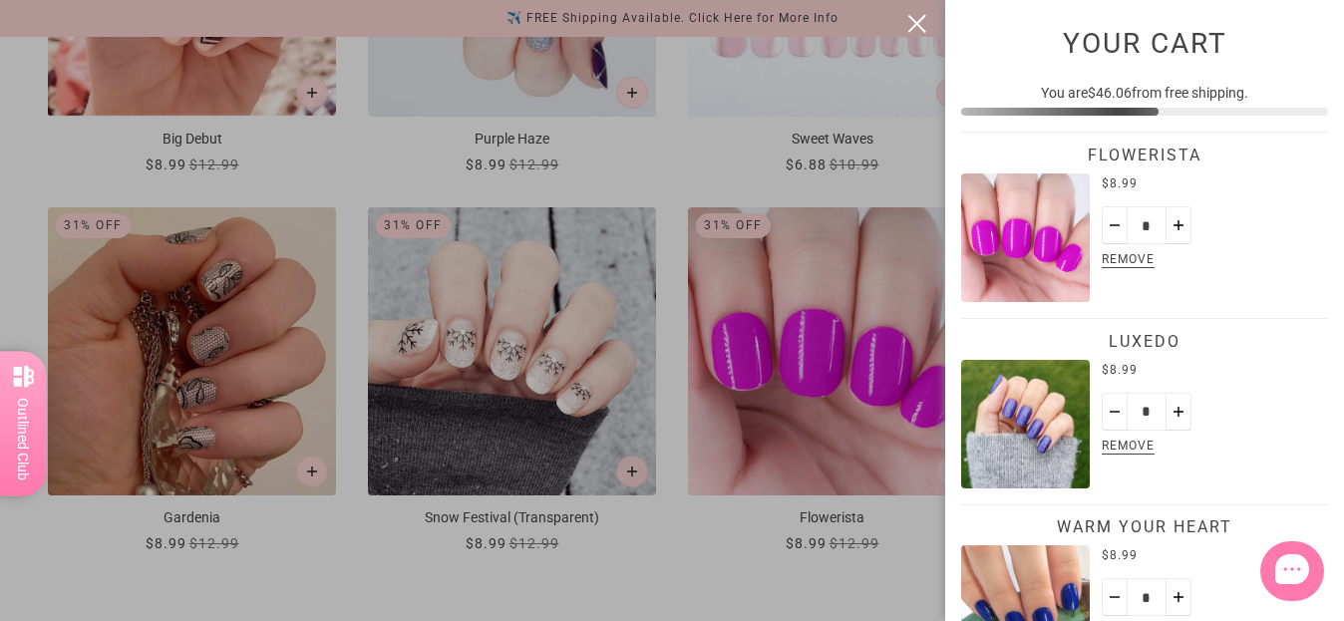
click at [919, 20] on button "close" at bounding box center [917, 24] width 24 height 24
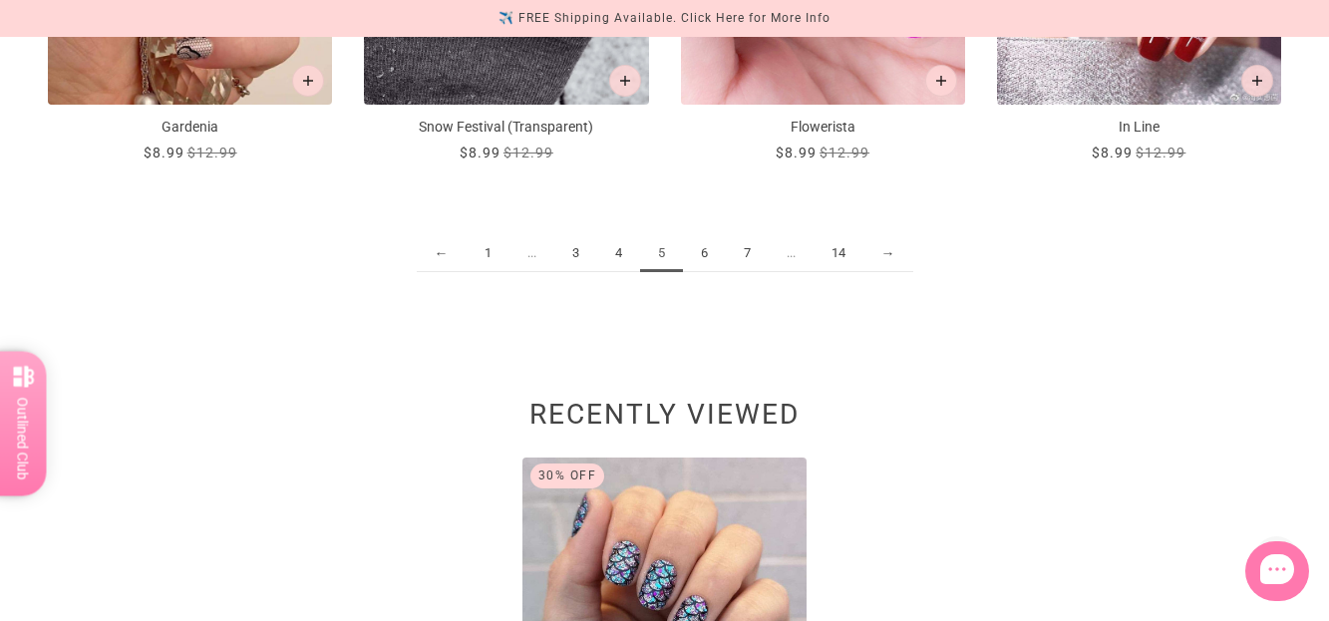
scroll to position [2593, 0]
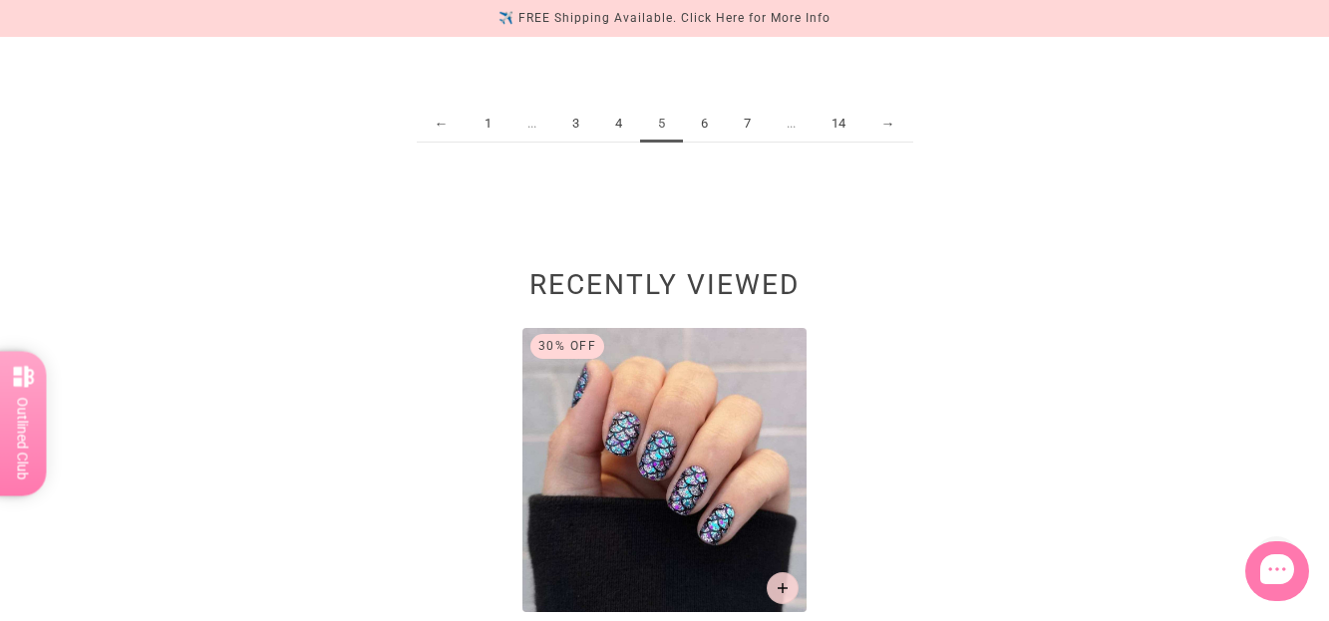
click at [705, 115] on link "6" at bounding box center [704, 124] width 43 height 37
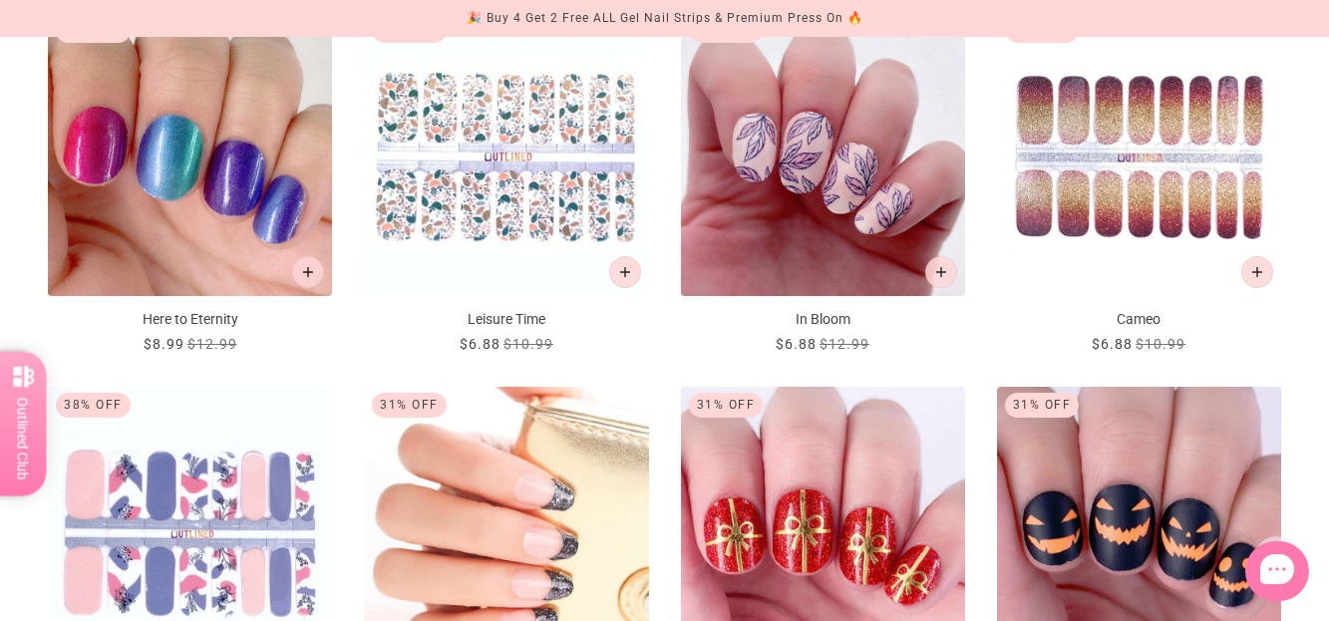
scroll to position [2194, 0]
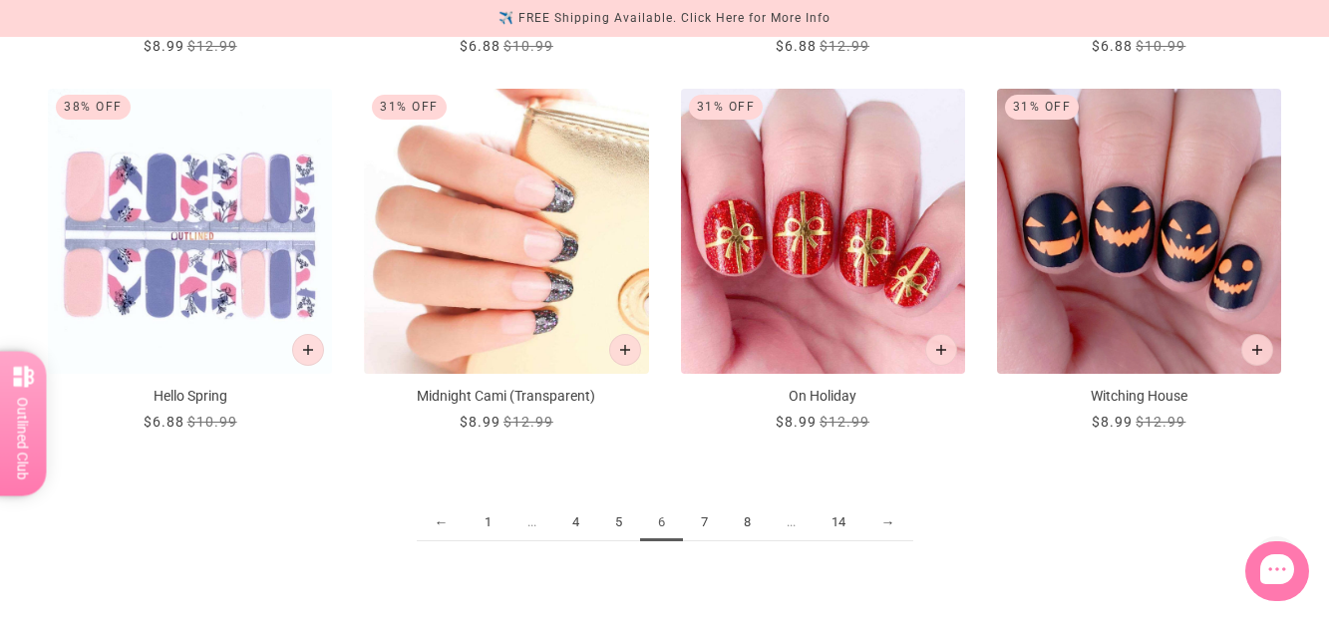
click at [705, 527] on link "7" at bounding box center [704, 523] width 43 height 37
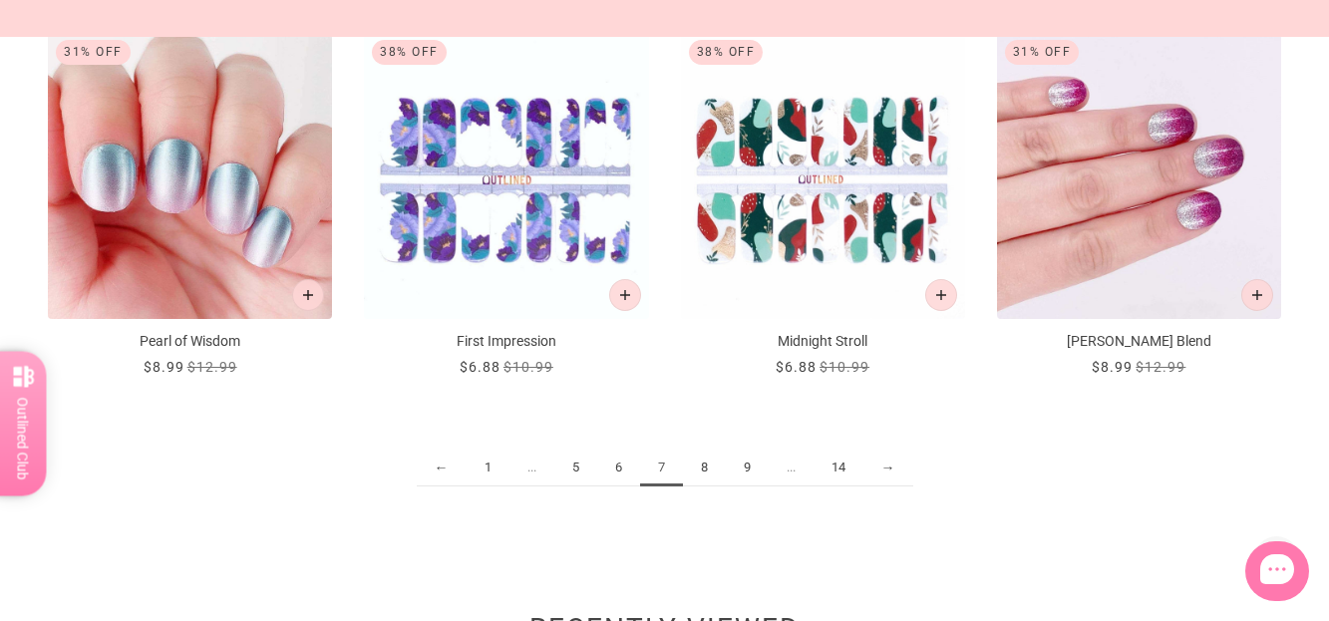
scroll to position [2393, 0]
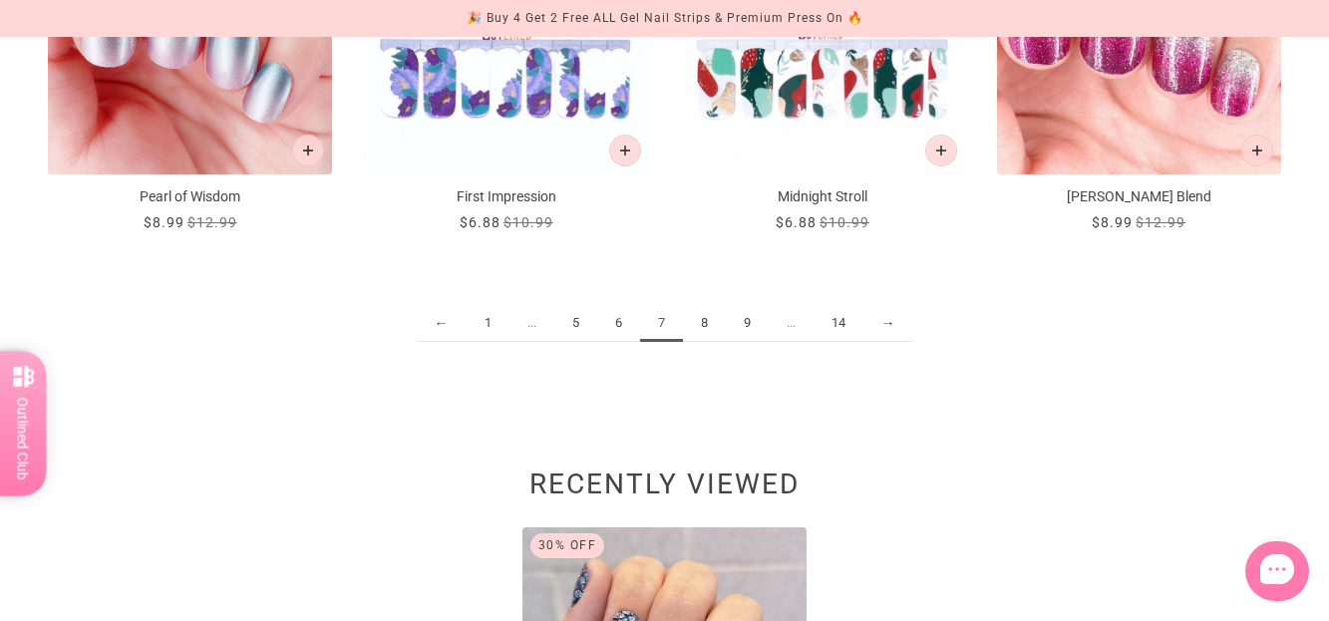
click at [698, 318] on link "8" at bounding box center [704, 323] width 43 height 37
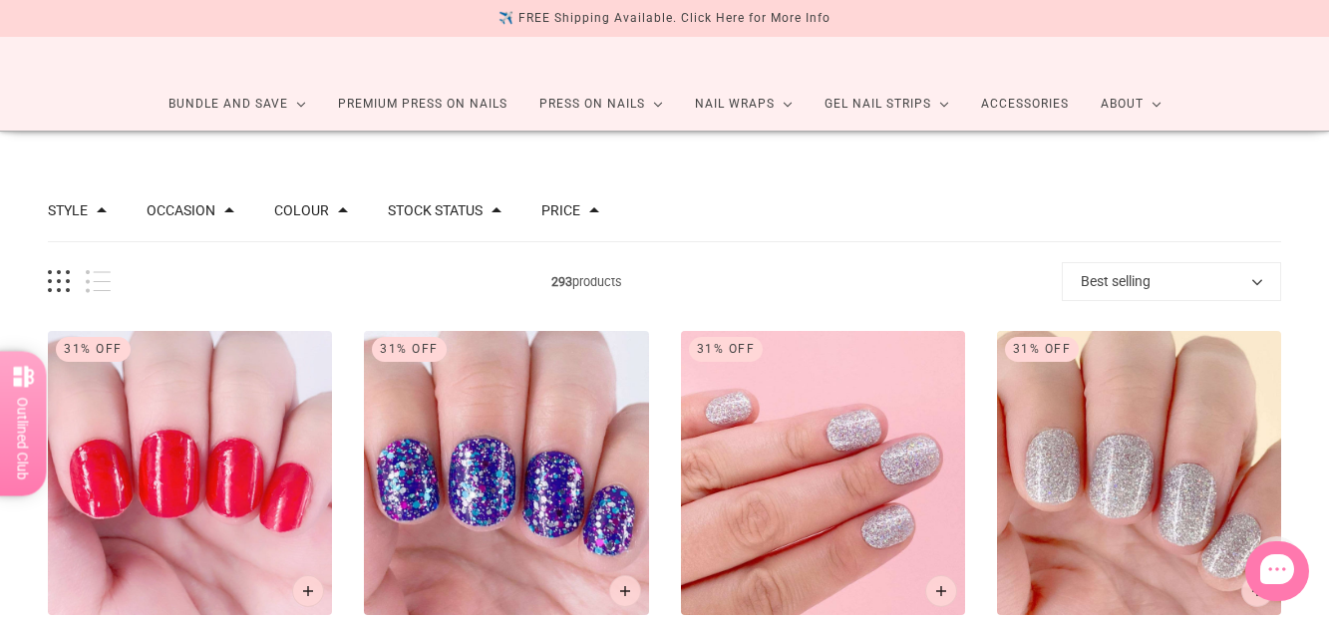
scroll to position [299, 0]
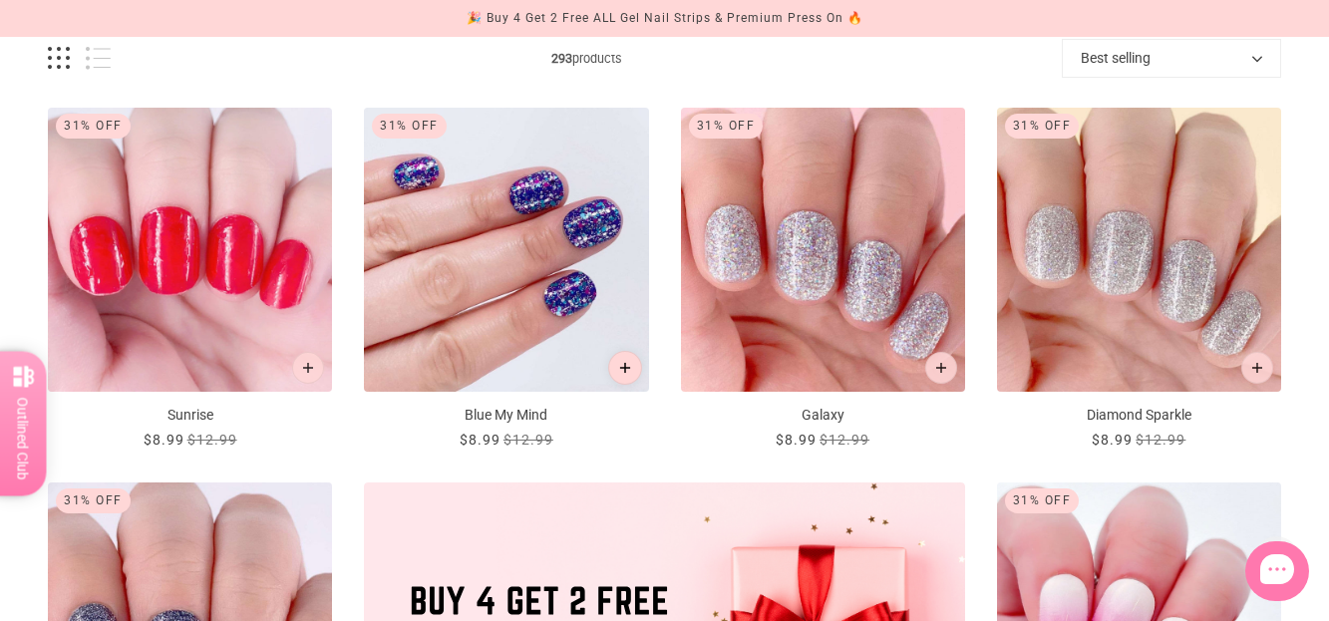
click at [620, 371] on icon "Add to cart" at bounding box center [624, 368] width 11 height 11
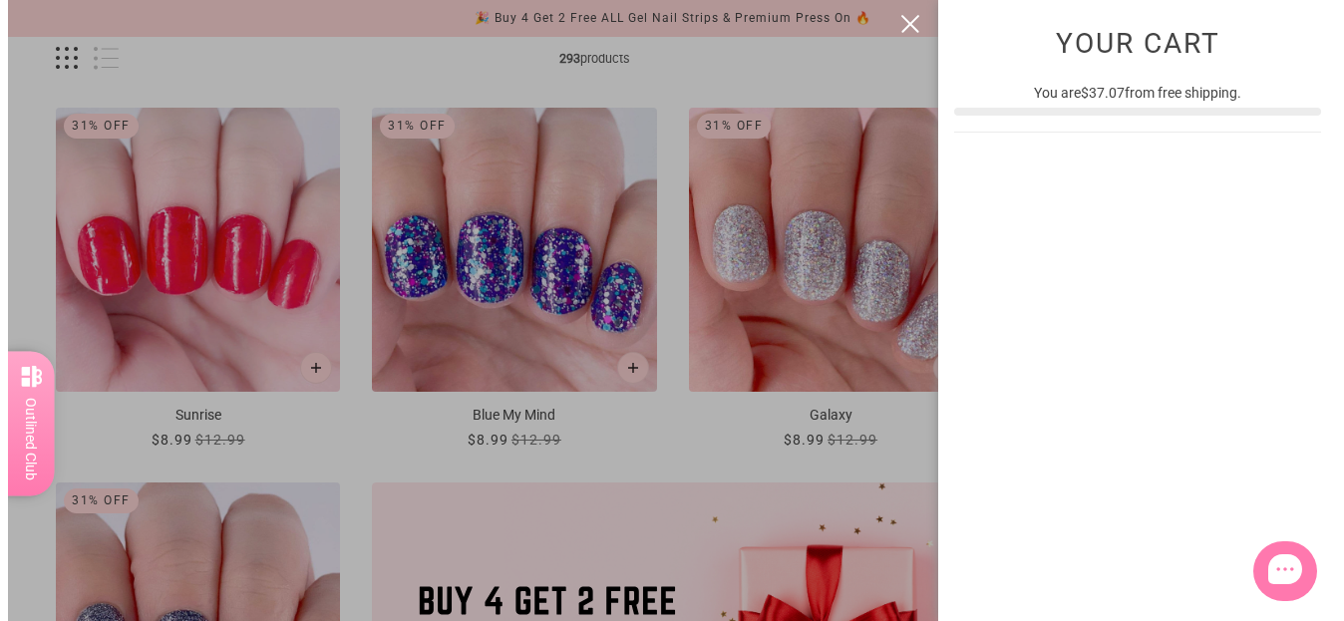
scroll to position [0, 0]
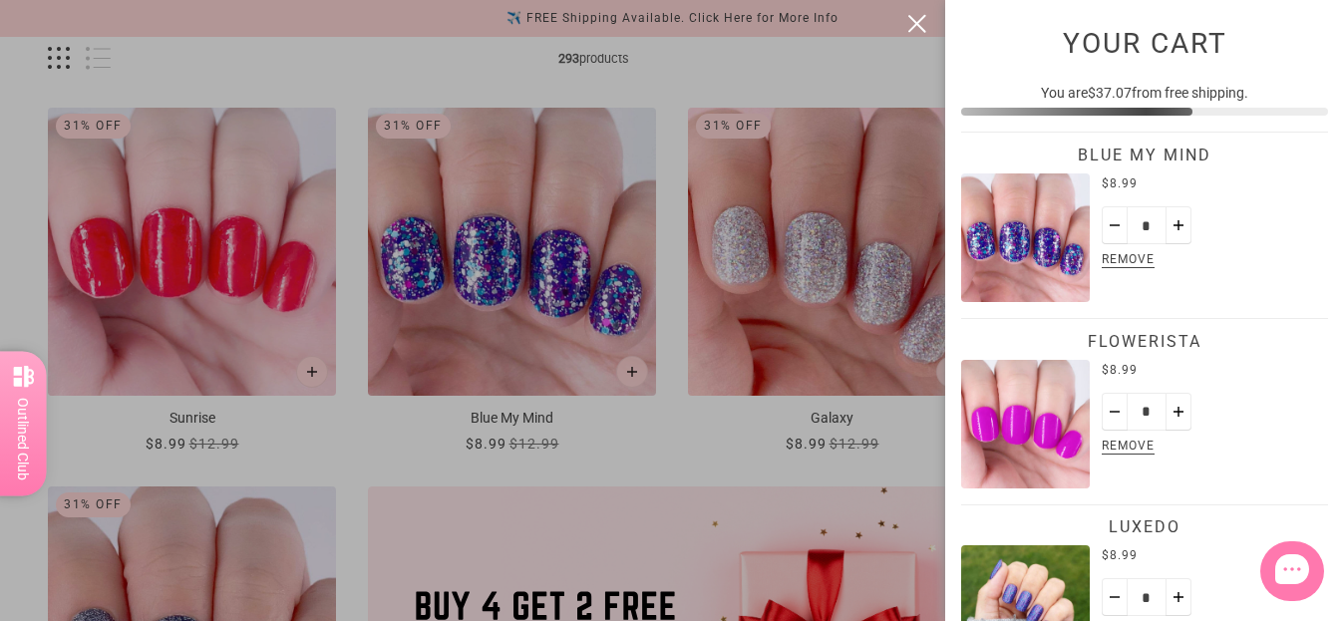
click at [911, 26] on button "close" at bounding box center [917, 24] width 24 height 24
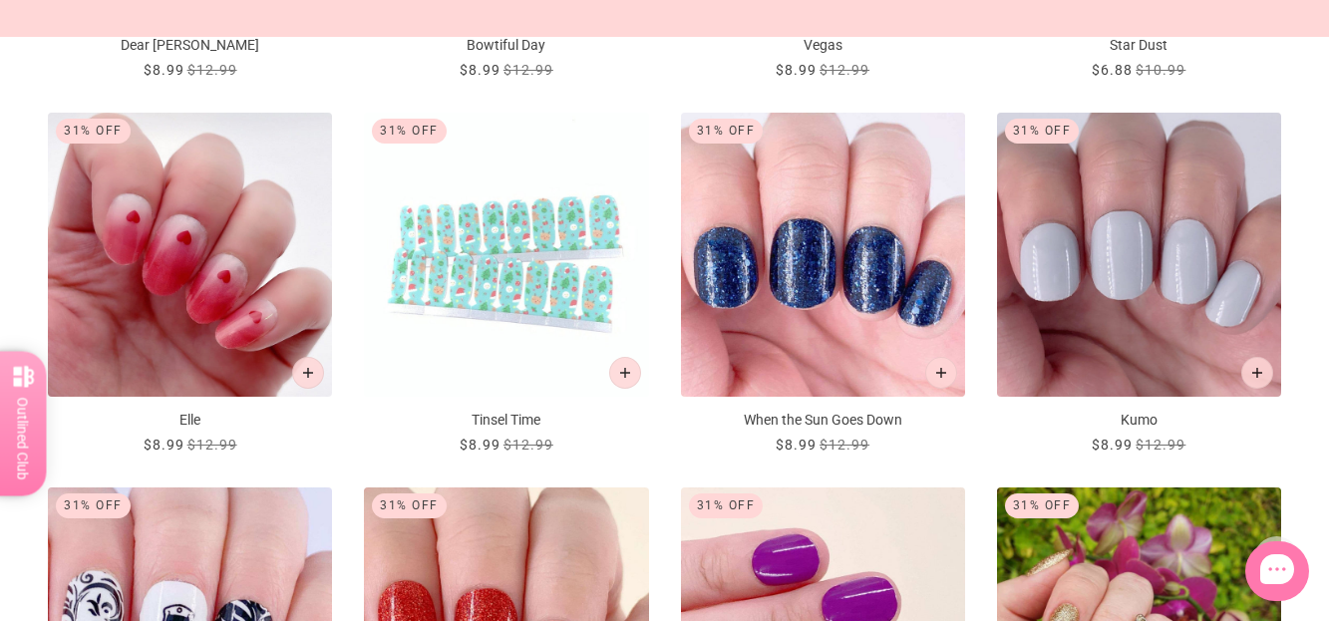
scroll to position [2194, 0]
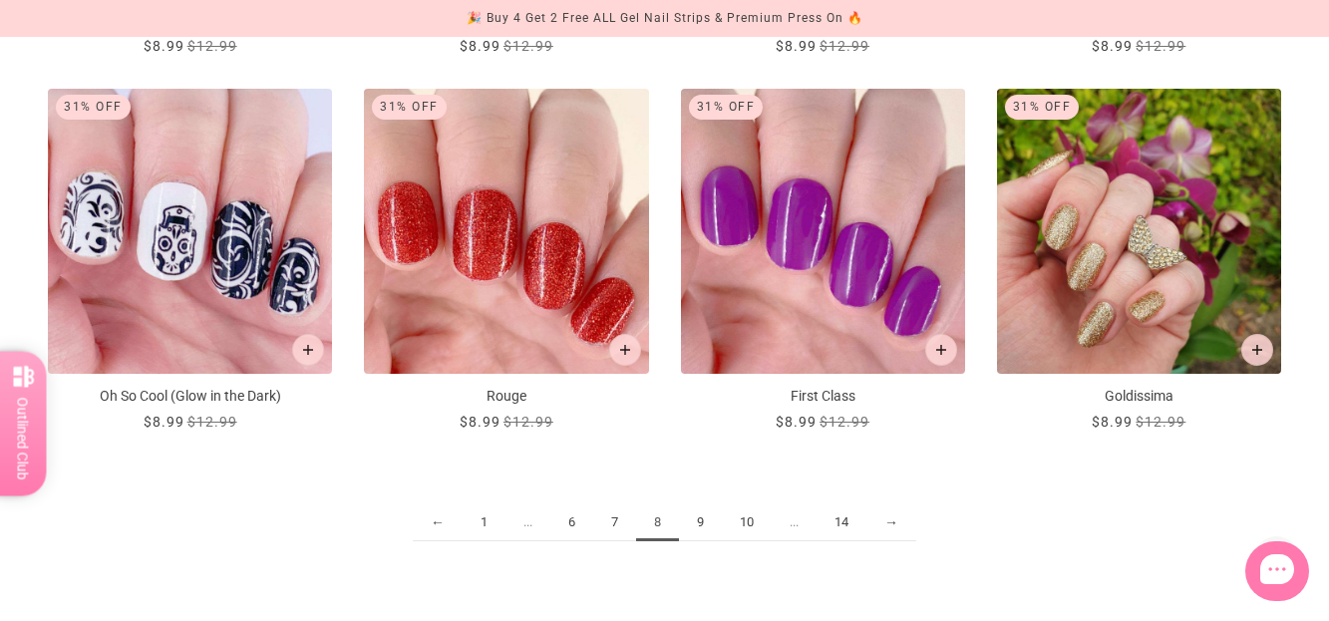
click at [694, 522] on link "9" at bounding box center [700, 523] width 43 height 37
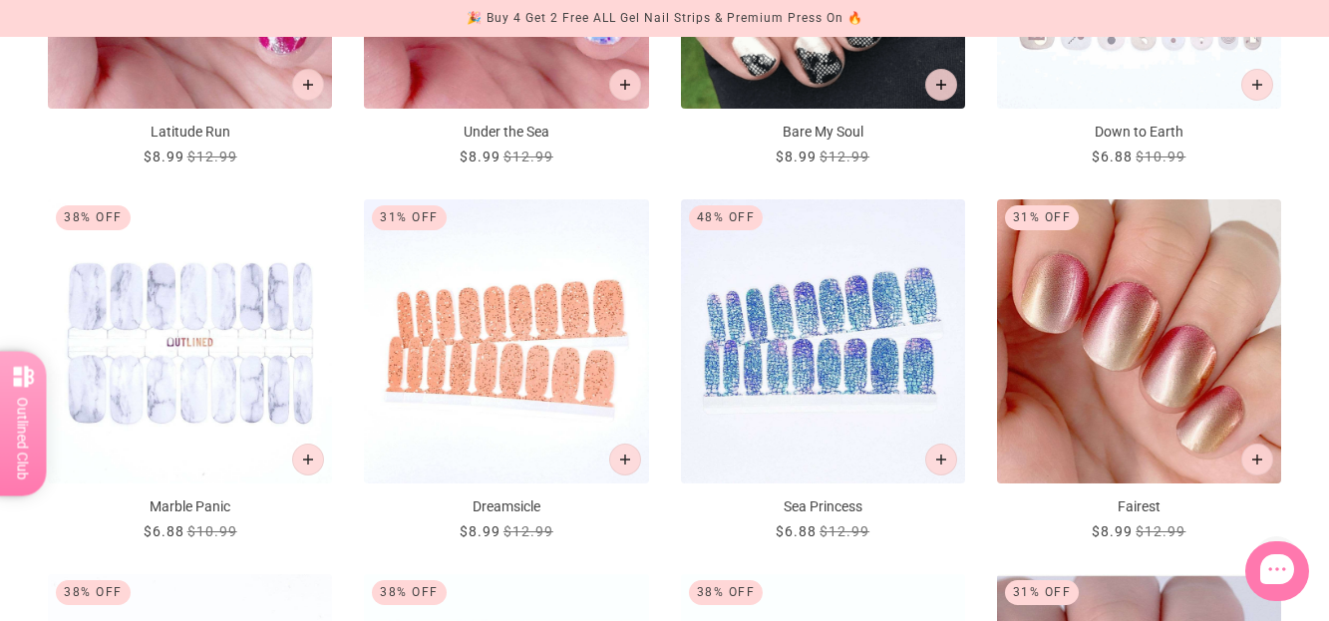
scroll to position [1795, 0]
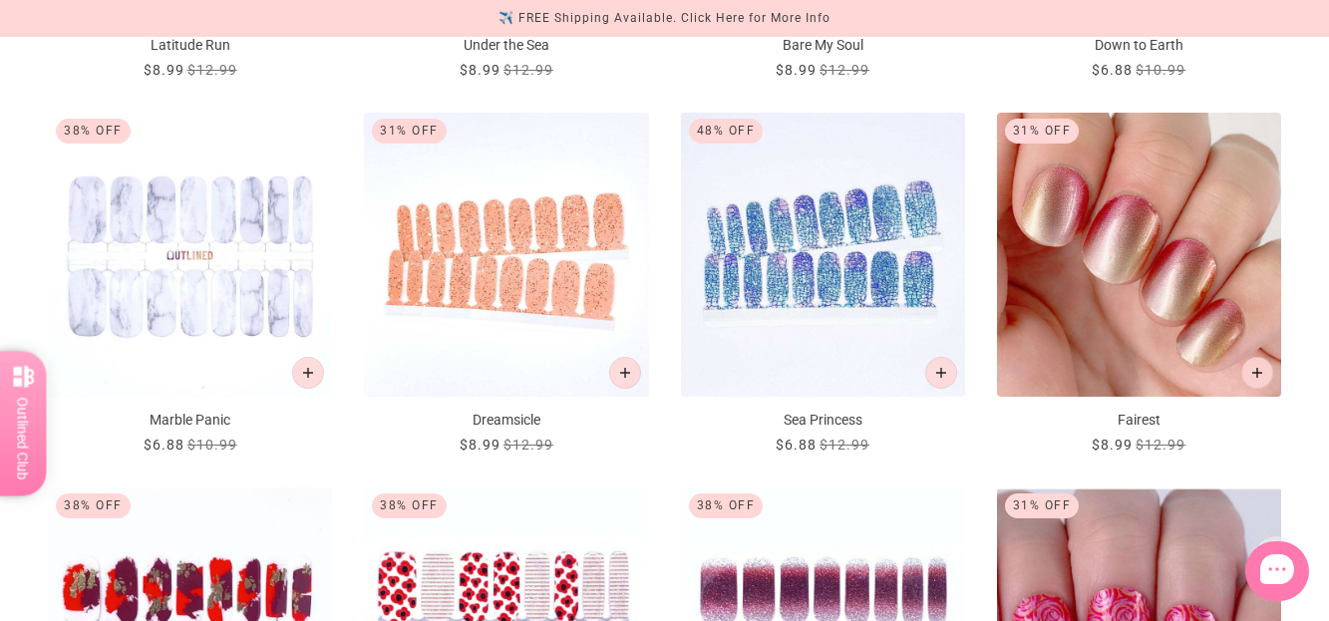
click at [833, 321] on img "Sea Princess" at bounding box center [823, 255] width 284 height 284
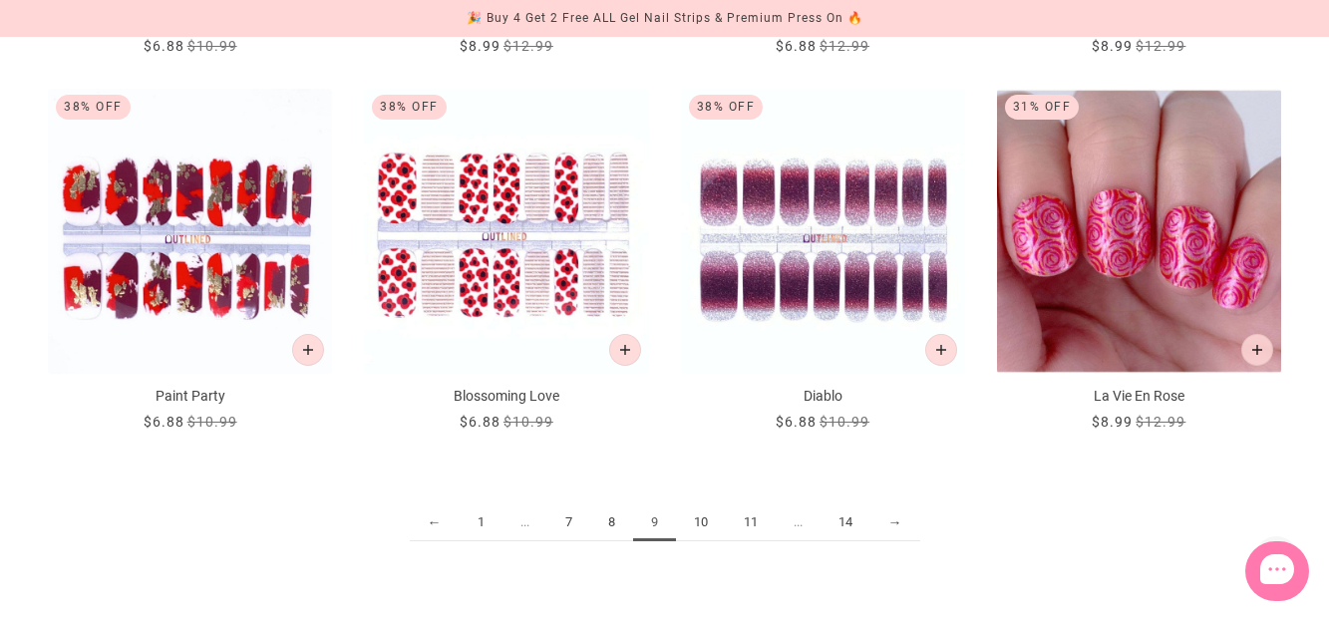
scroll to position [2194, 0]
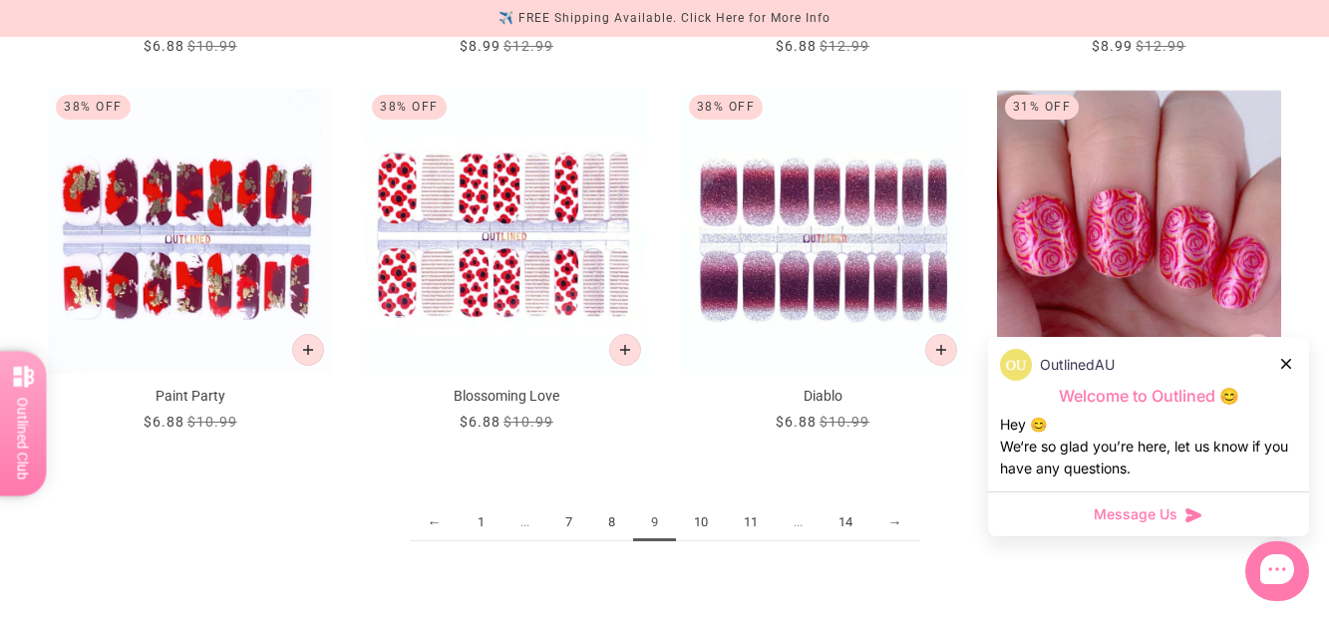
click at [1290, 359] on icon at bounding box center [1286, 364] width 10 height 10
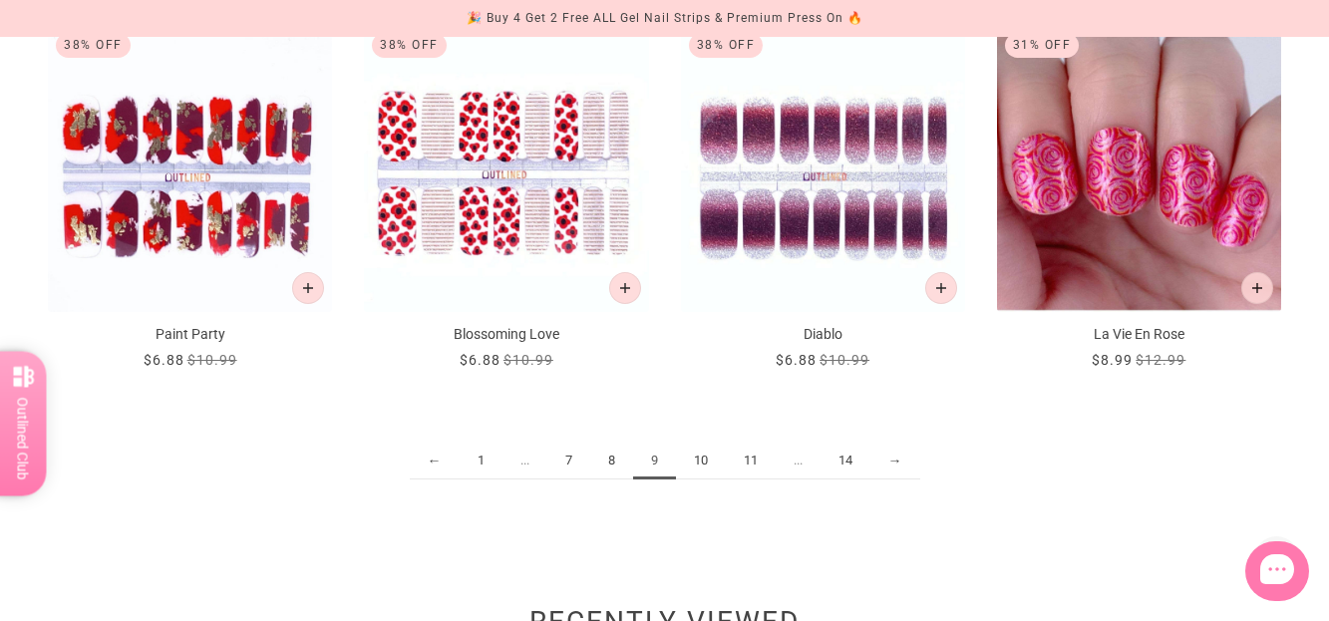
scroll to position [2393, 0]
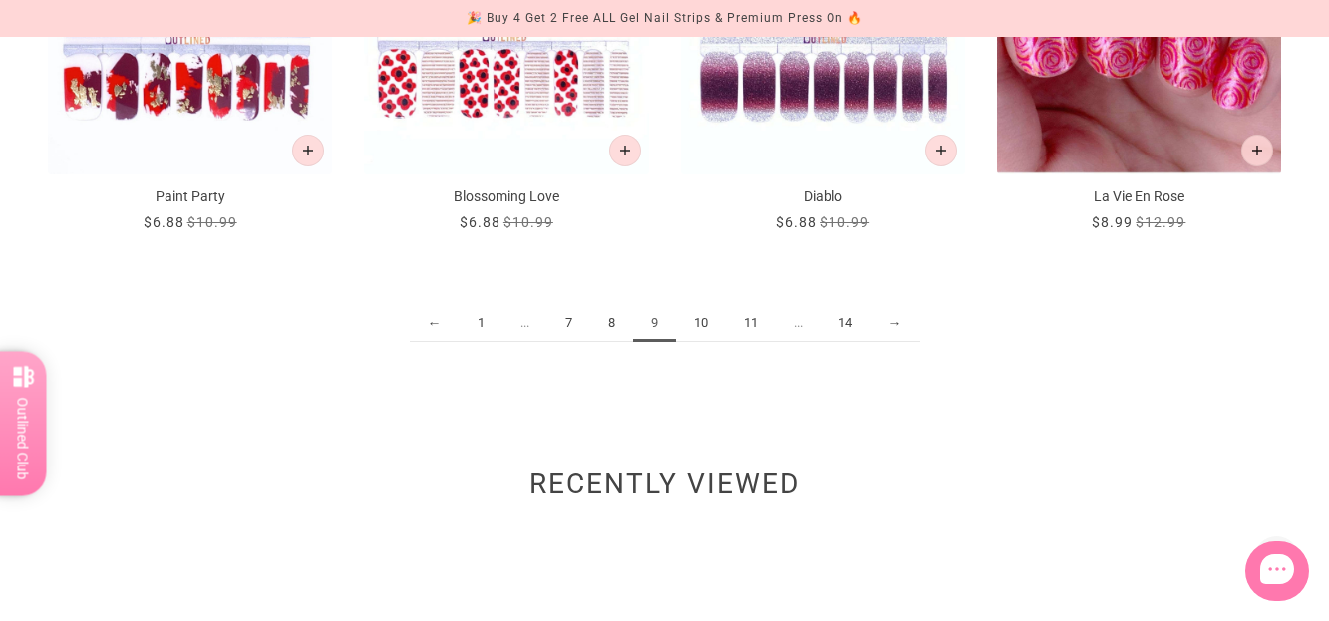
click at [698, 326] on link "10" at bounding box center [701, 323] width 50 height 37
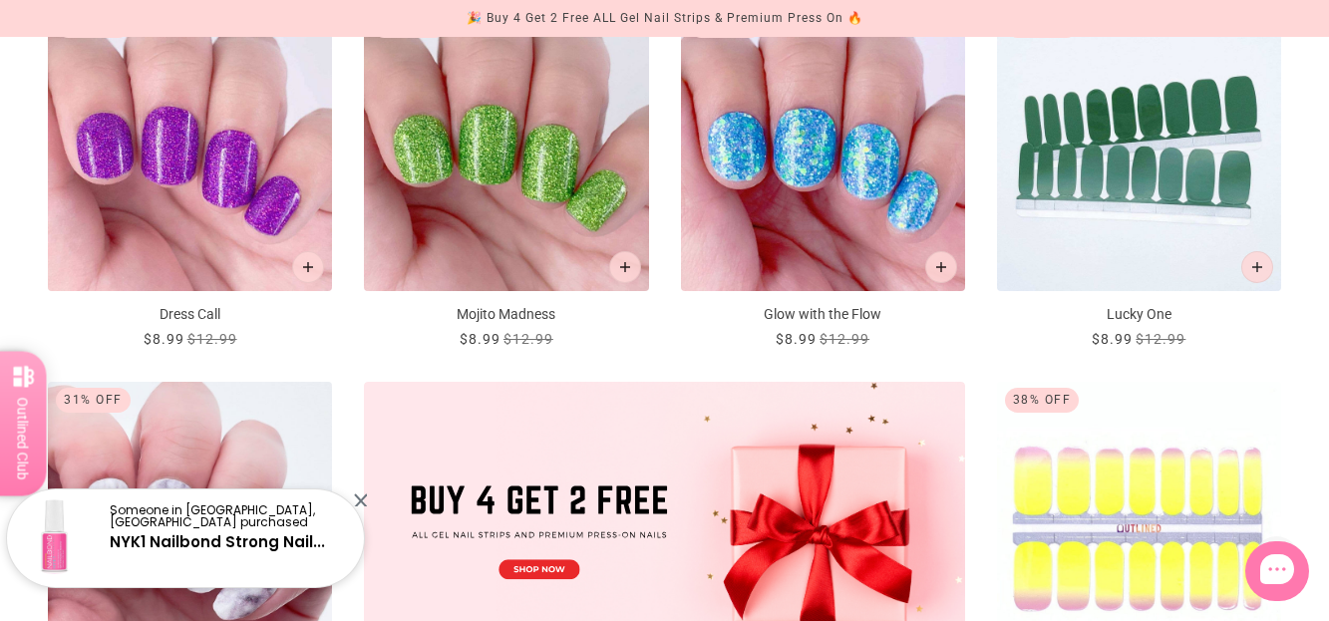
scroll to position [399, 0]
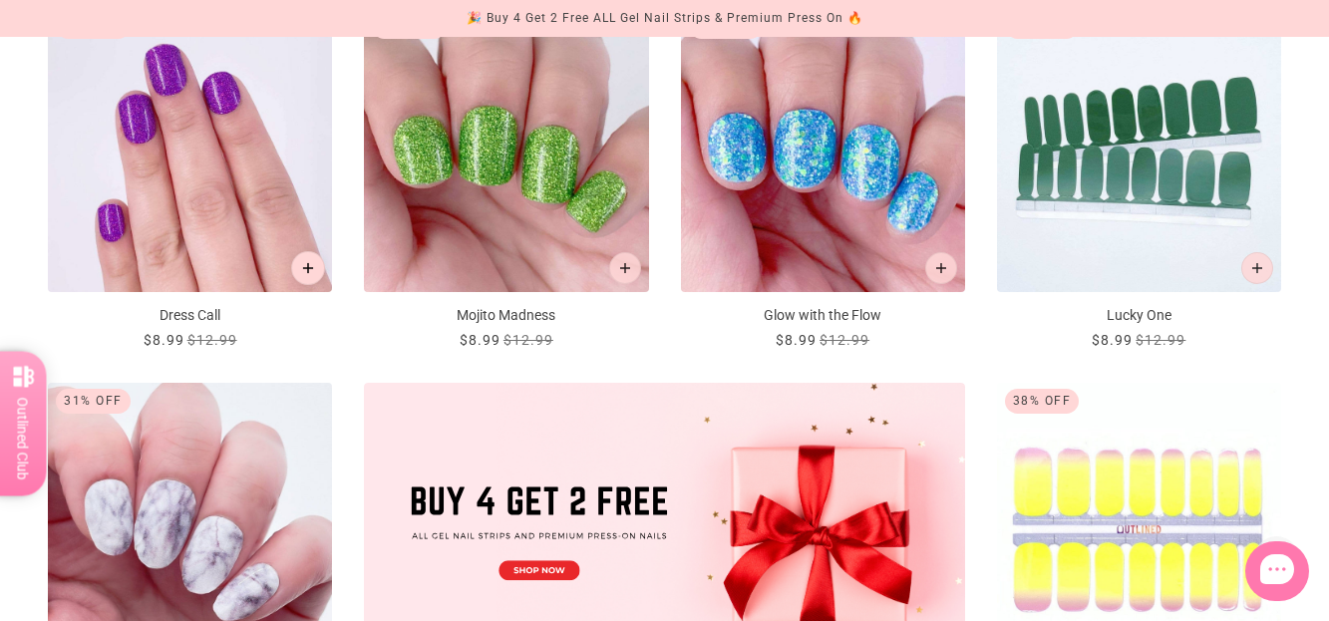
click at [312, 265] on icon "Add to cart" at bounding box center [308, 268] width 11 height 11
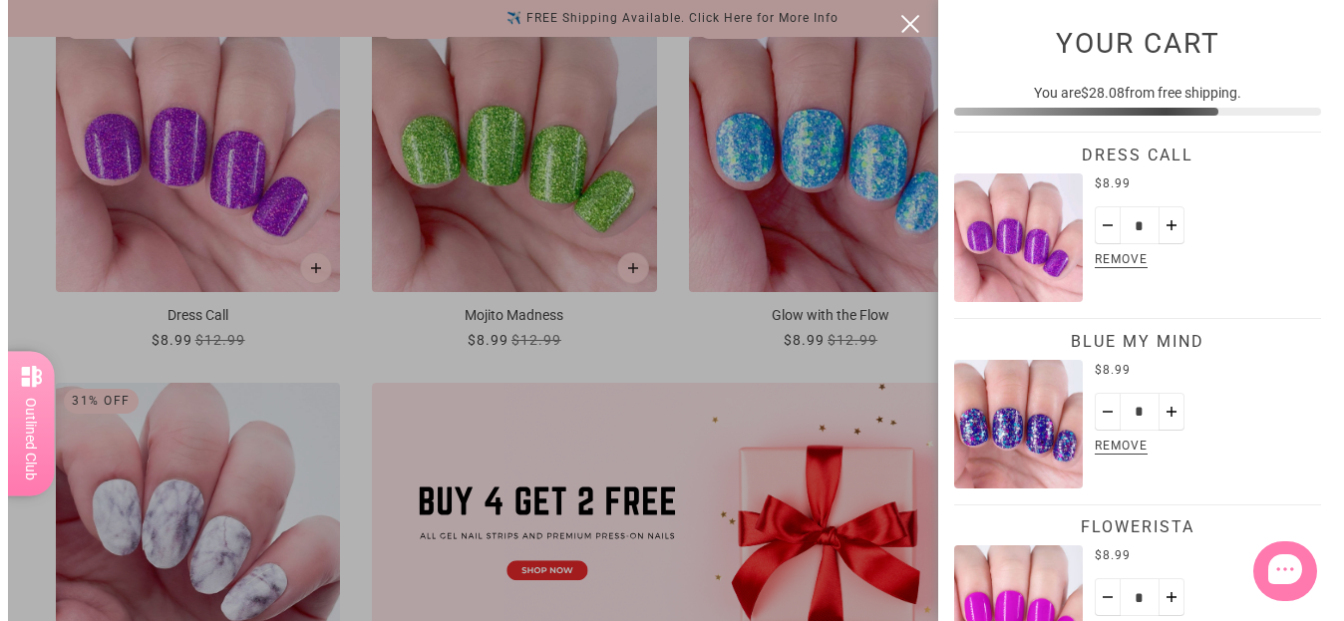
scroll to position [0, 0]
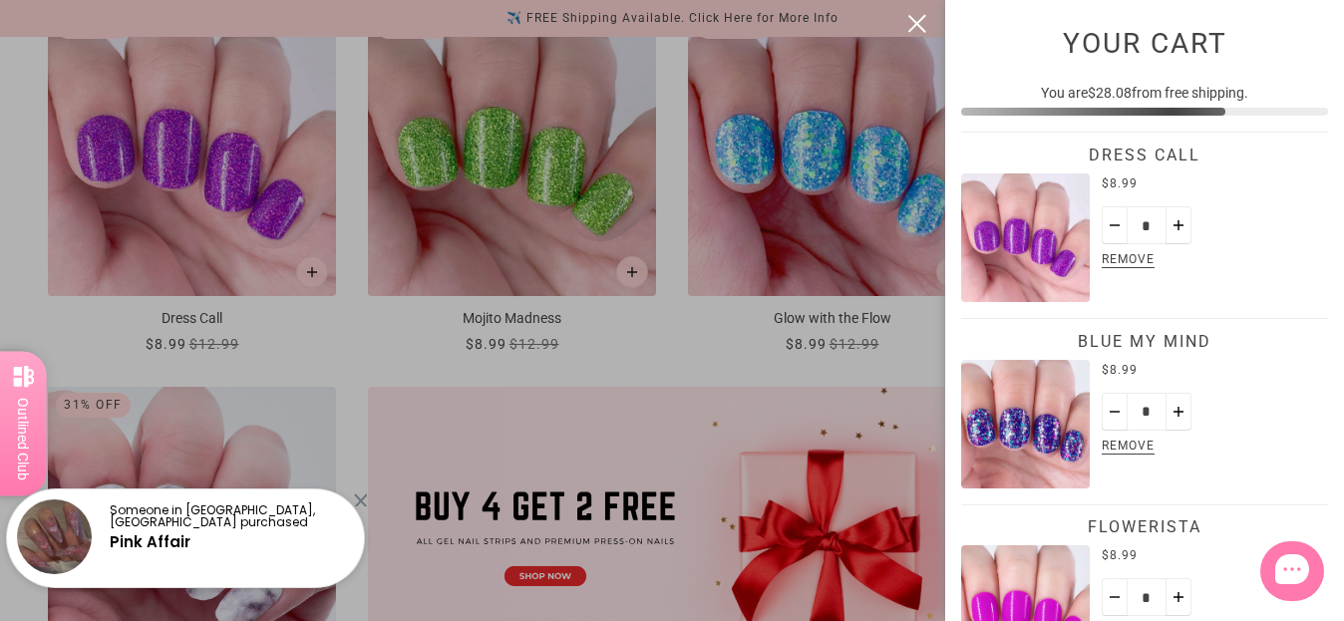
click at [917, 18] on button "close" at bounding box center [917, 24] width 24 height 24
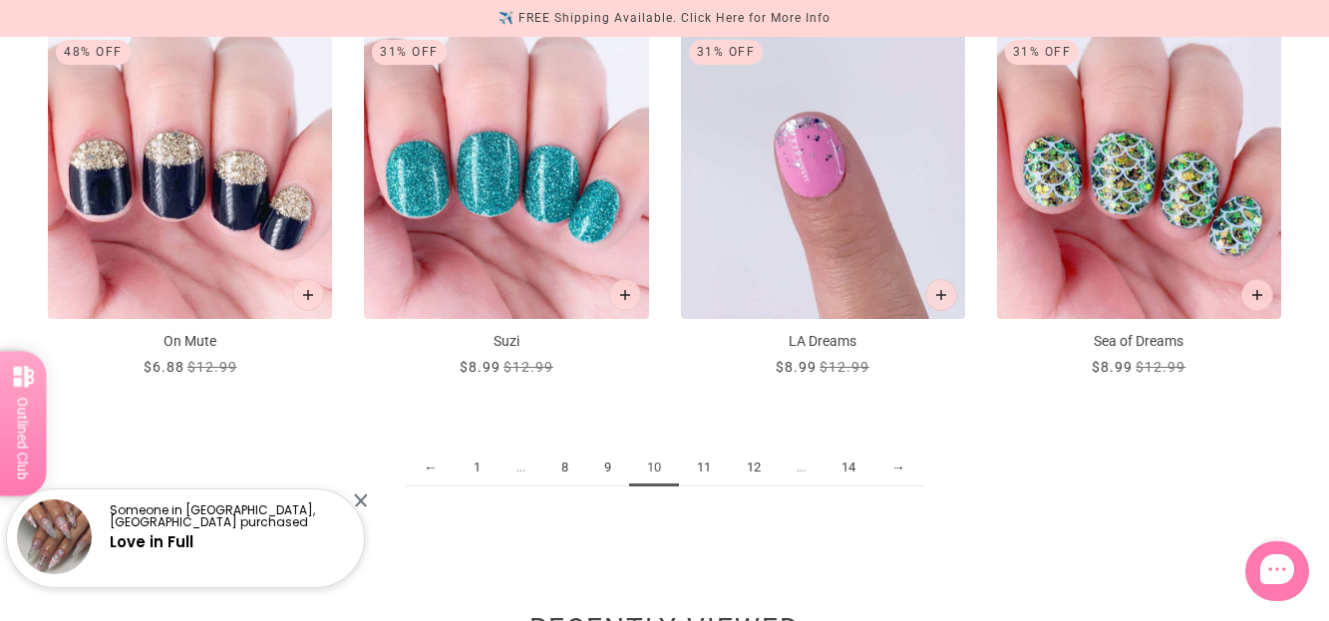
scroll to position [2294, 0]
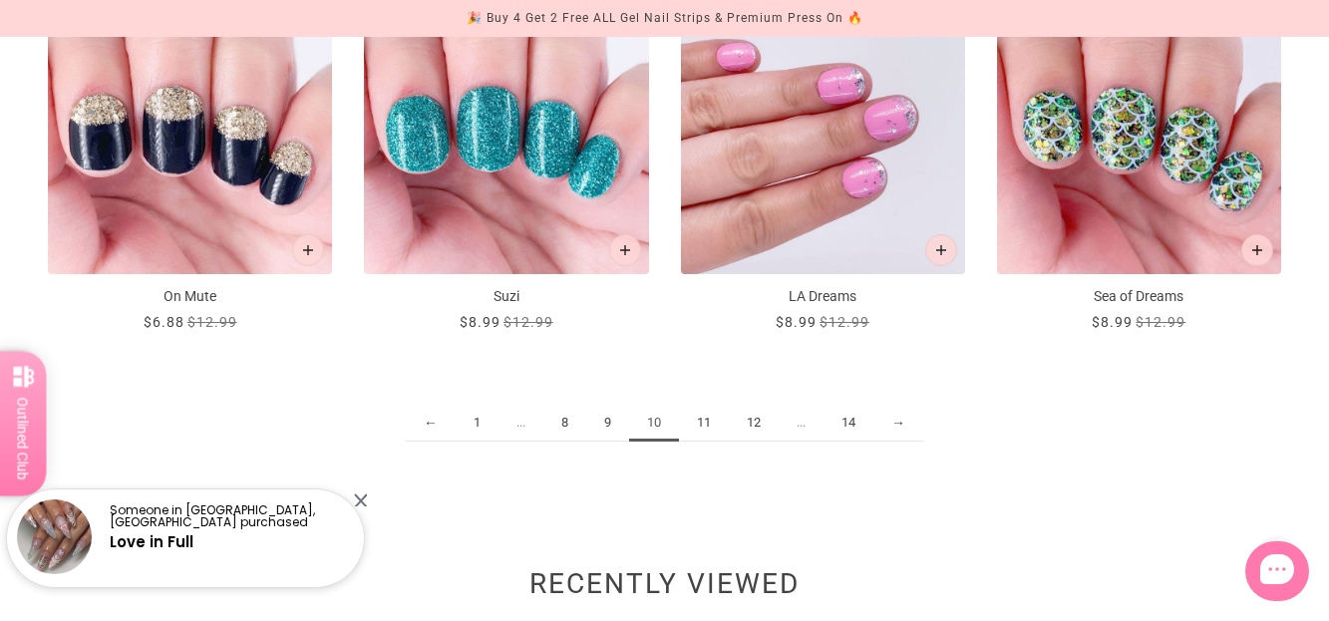
click at [698, 420] on link "11" at bounding box center [704, 423] width 50 height 37
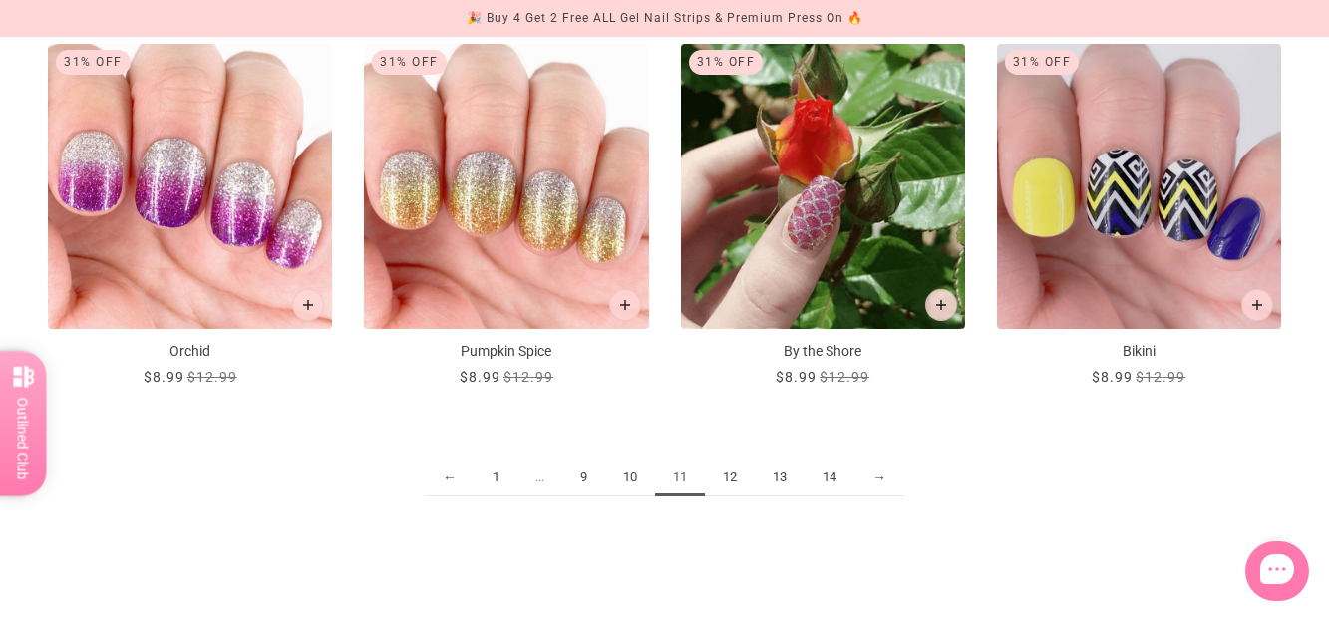
scroll to position [2294, 0]
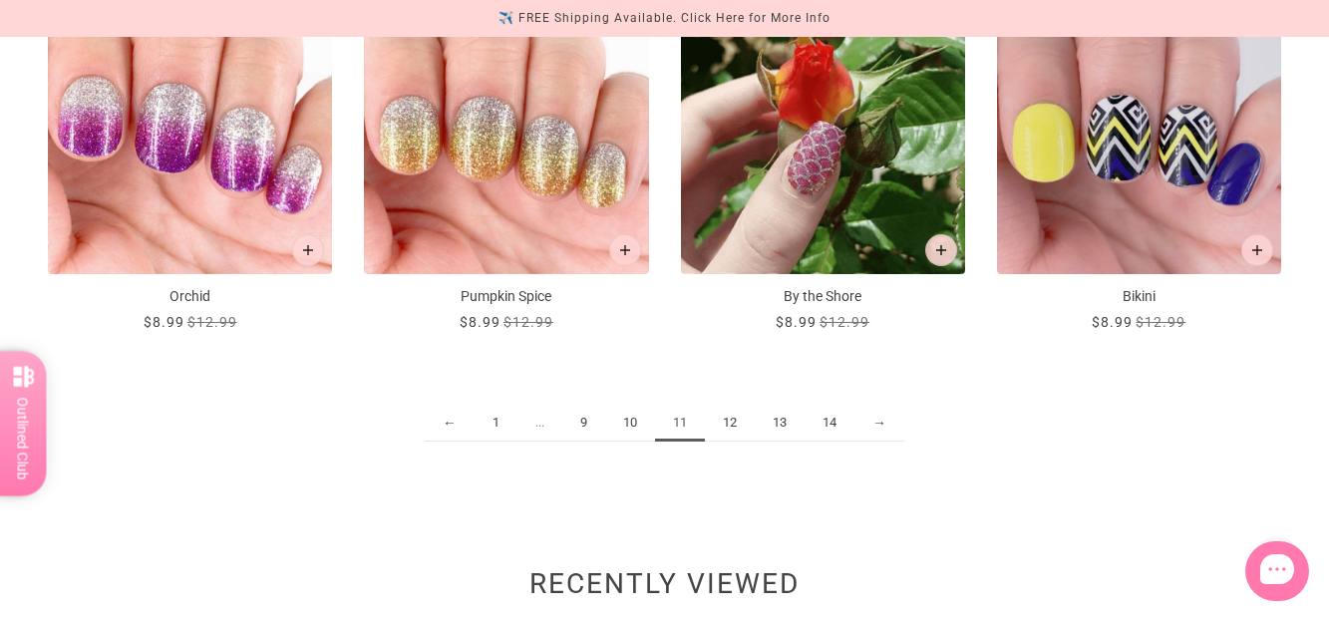
click at [729, 420] on link "12" at bounding box center [730, 423] width 50 height 37
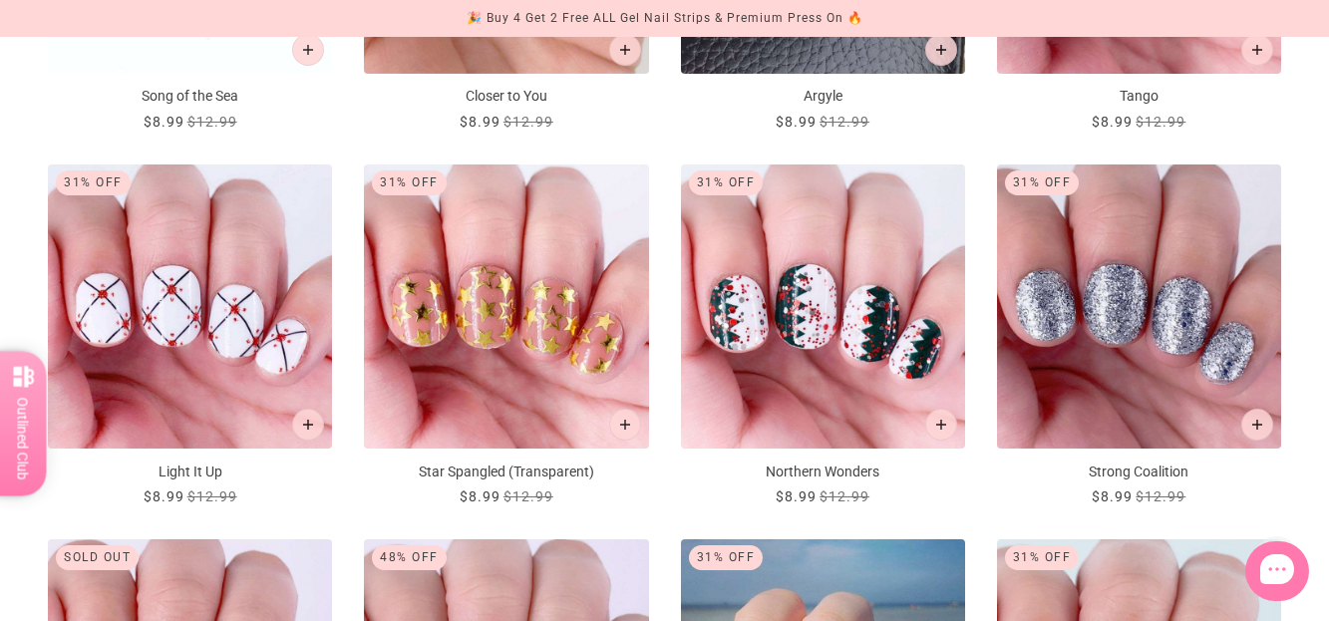
scroll to position [1396, 0]
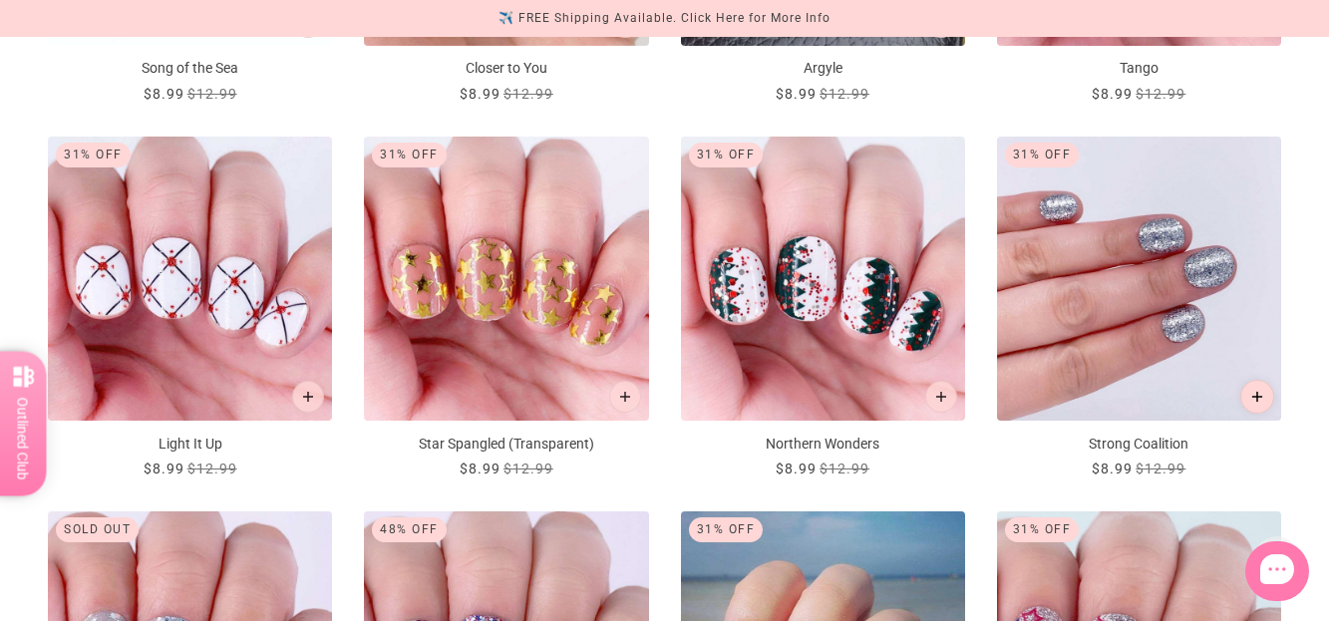
click at [1254, 390] on button "Add to cart" at bounding box center [1258, 397] width 34 height 34
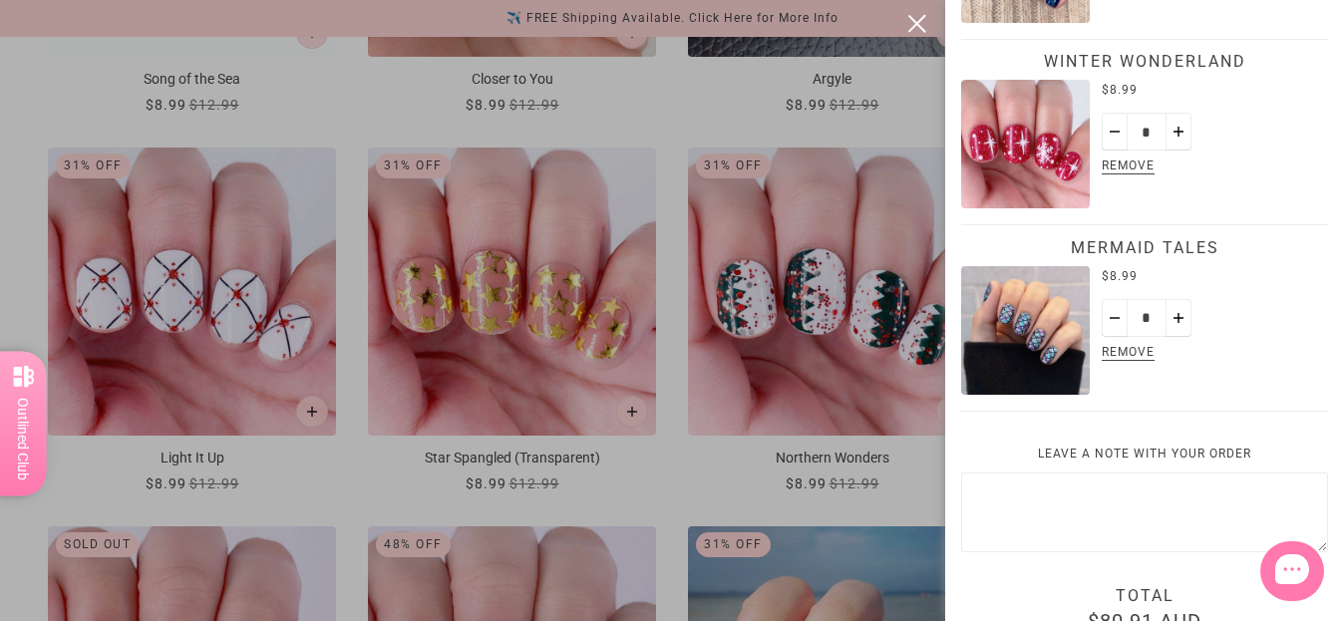
click at [922, 23] on button "close" at bounding box center [917, 24] width 24 height 24
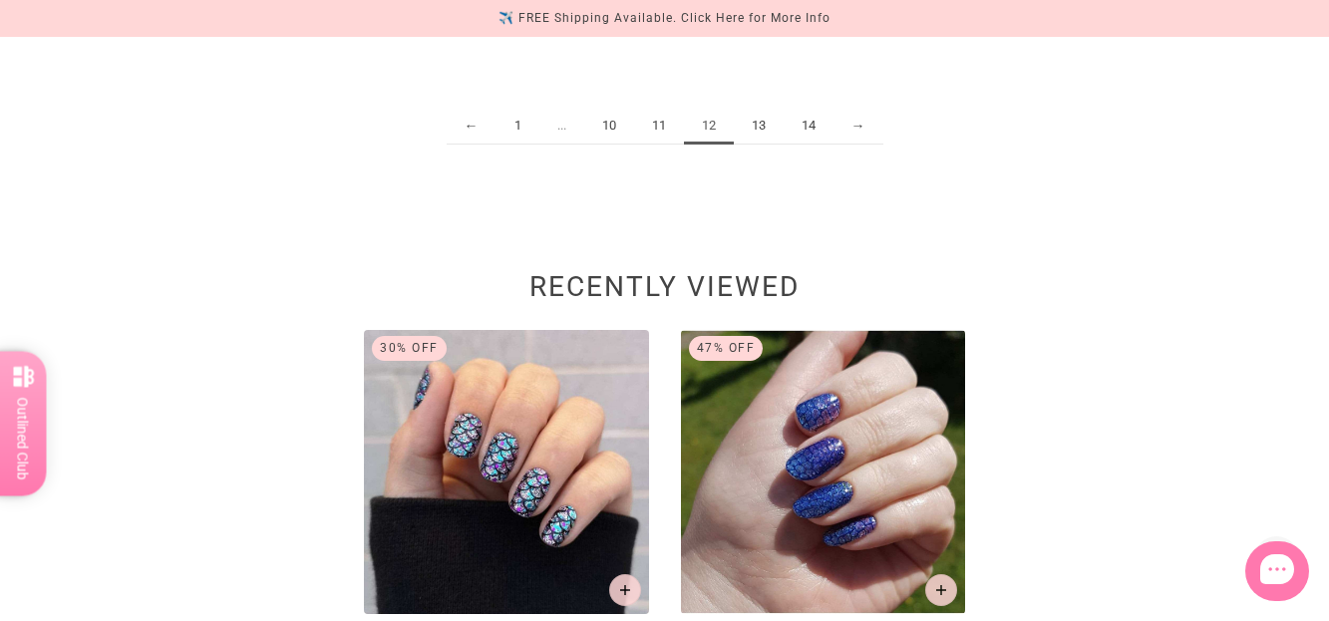
scroll to position [2593, 0]
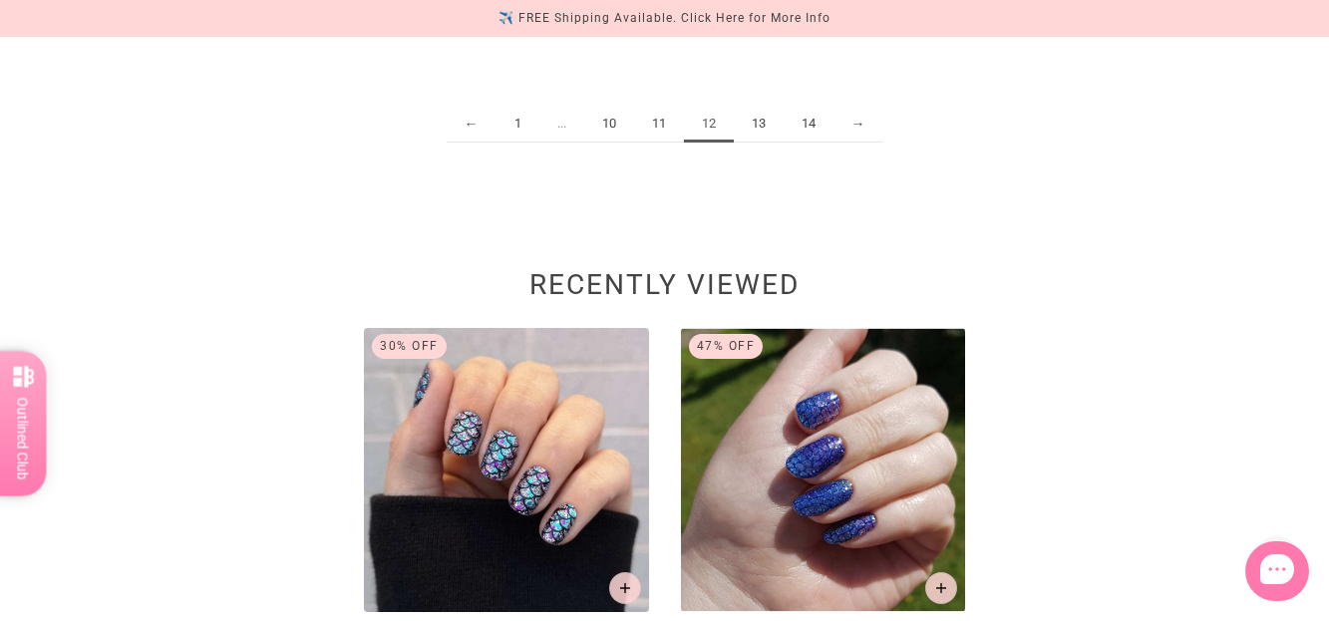
click at [753, 122] on link "13" at bounding box center [759, 124] width 50 height 37
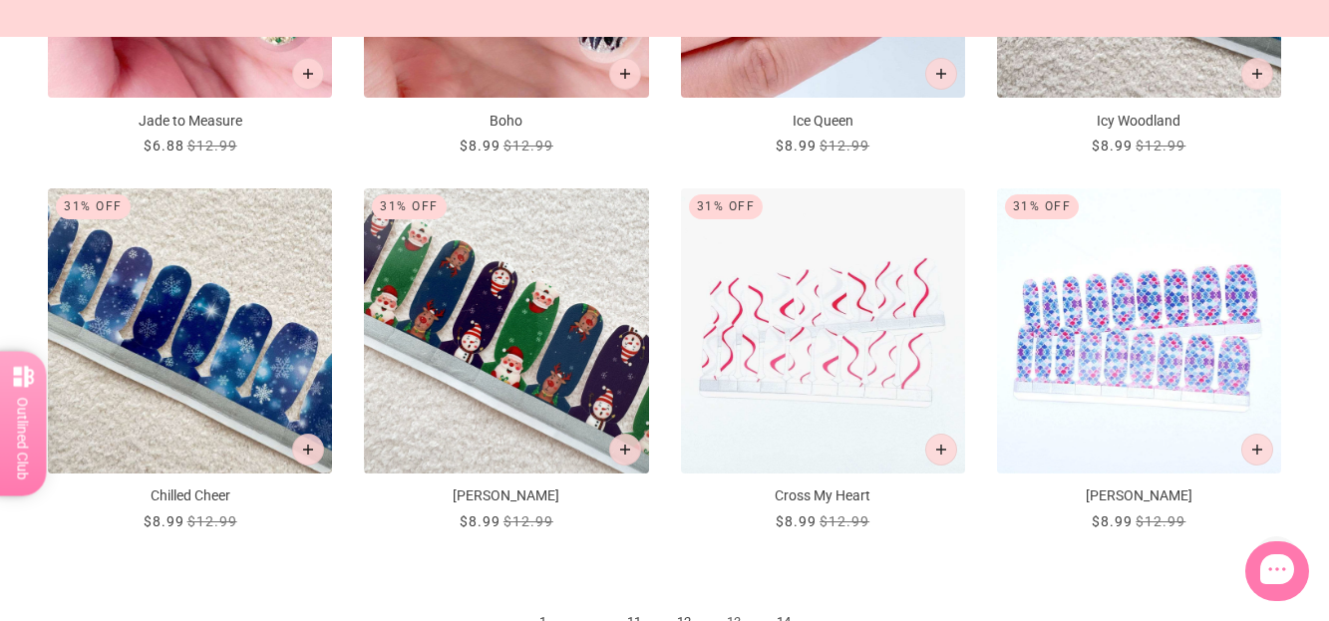
scroll to position [2393, 0]
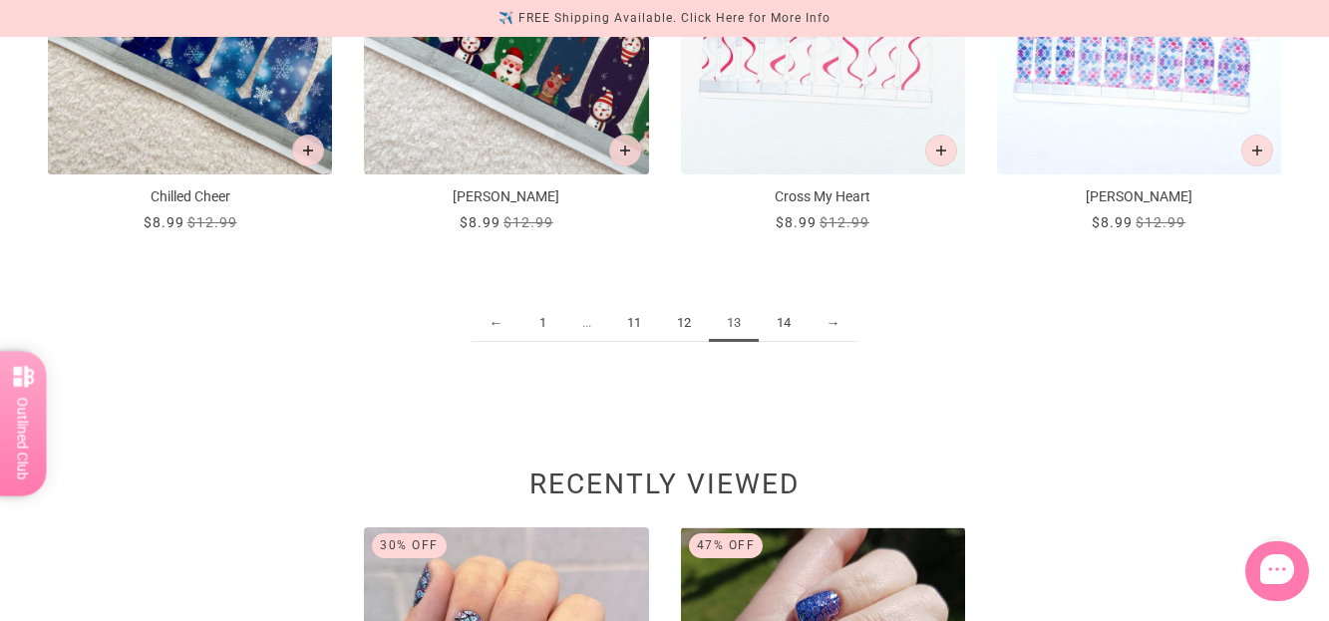
click at [780, 322] on link "14" at bounding box center [784, 323] width 50 height 37
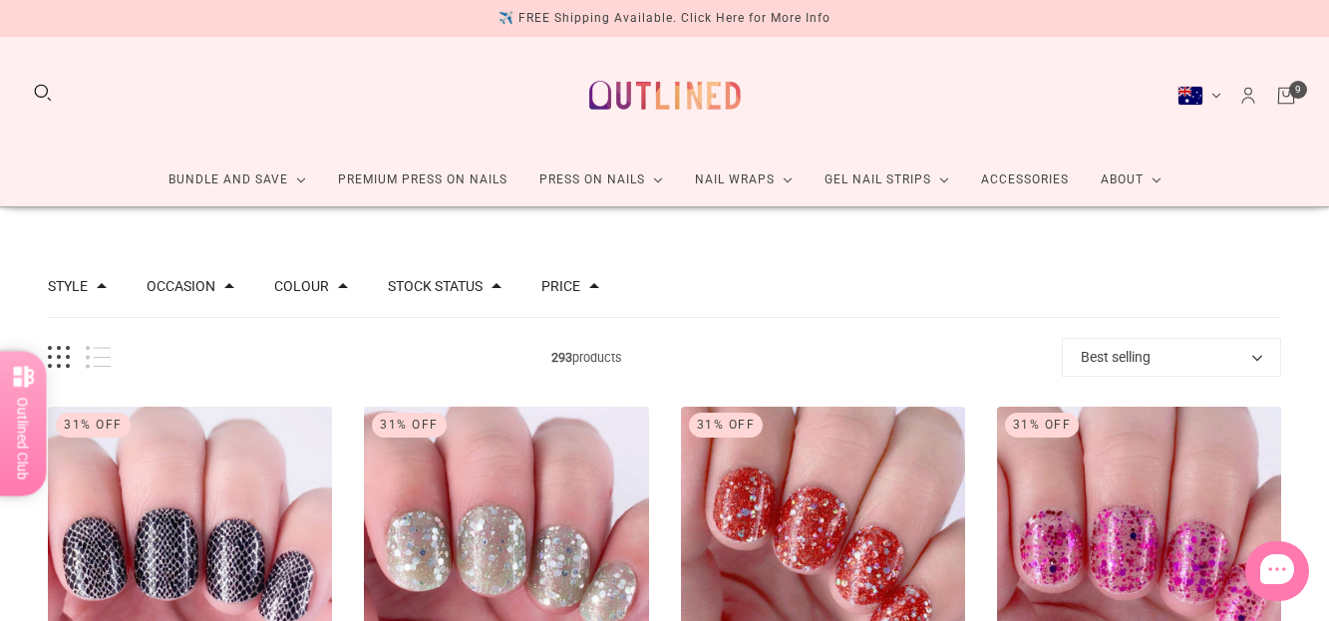
click at [1280, 94] on icon "Cart" at bounding box center [1286, 96] width 22 height 22
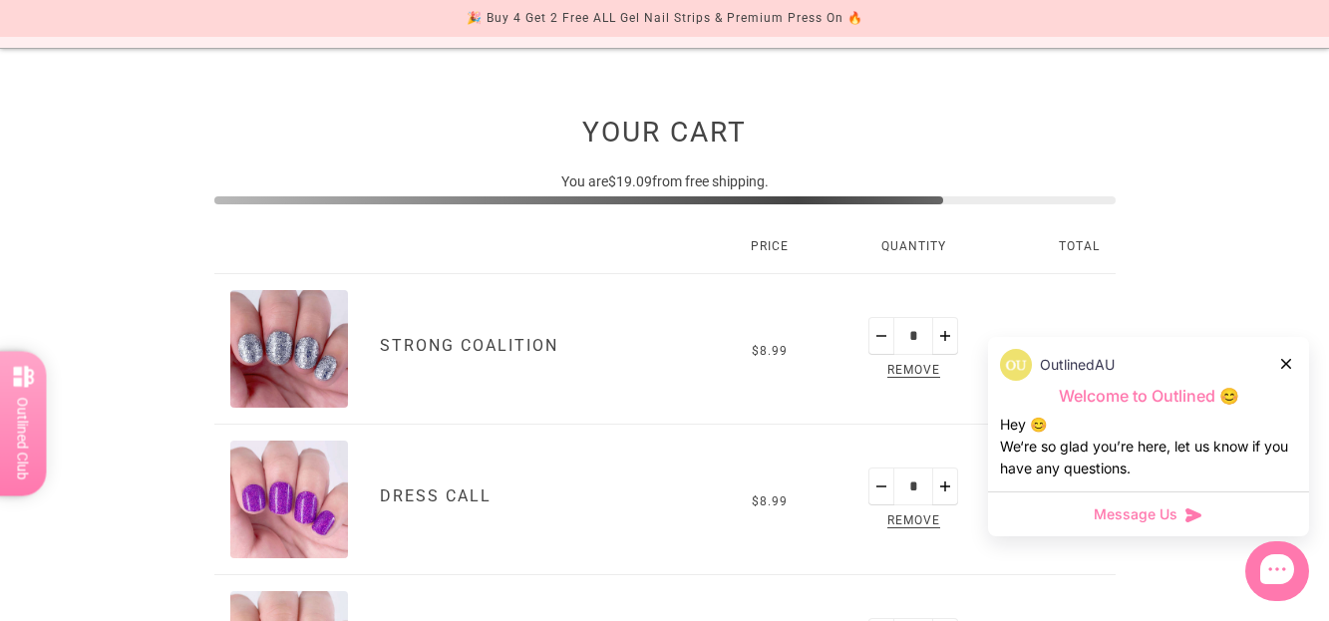
scroll to position [199, 0]
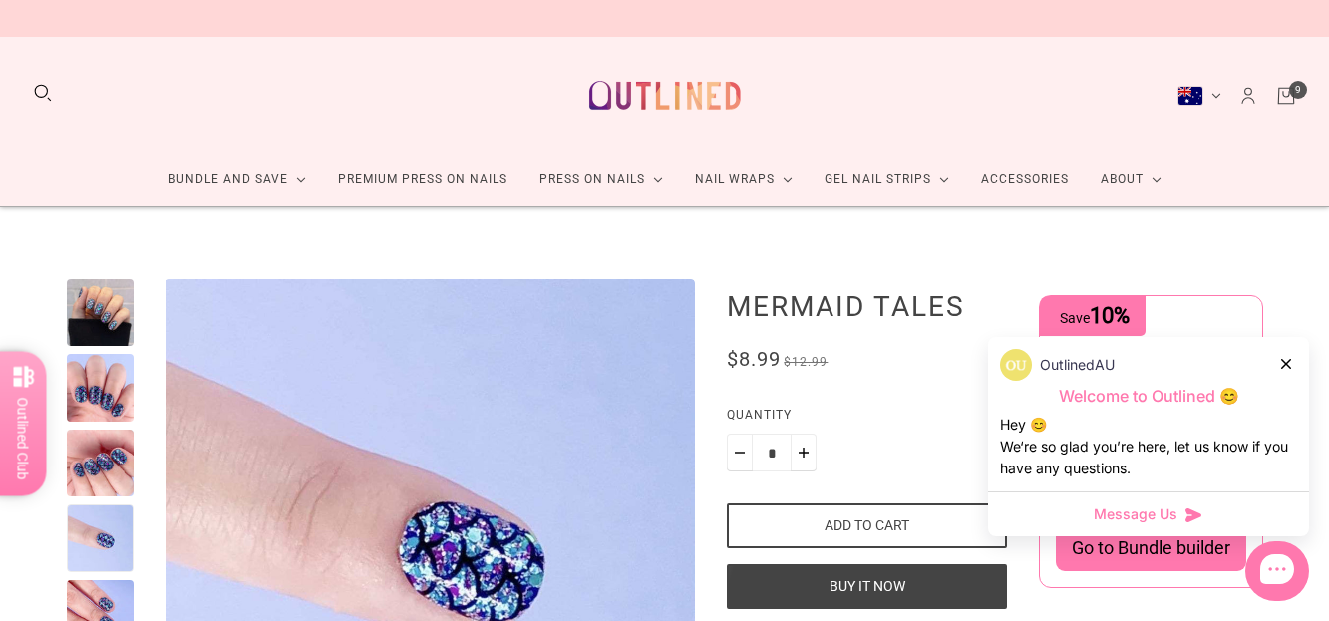
click at [1285, 365] on icon at bounding box center [1286, 364] width 10 height 10
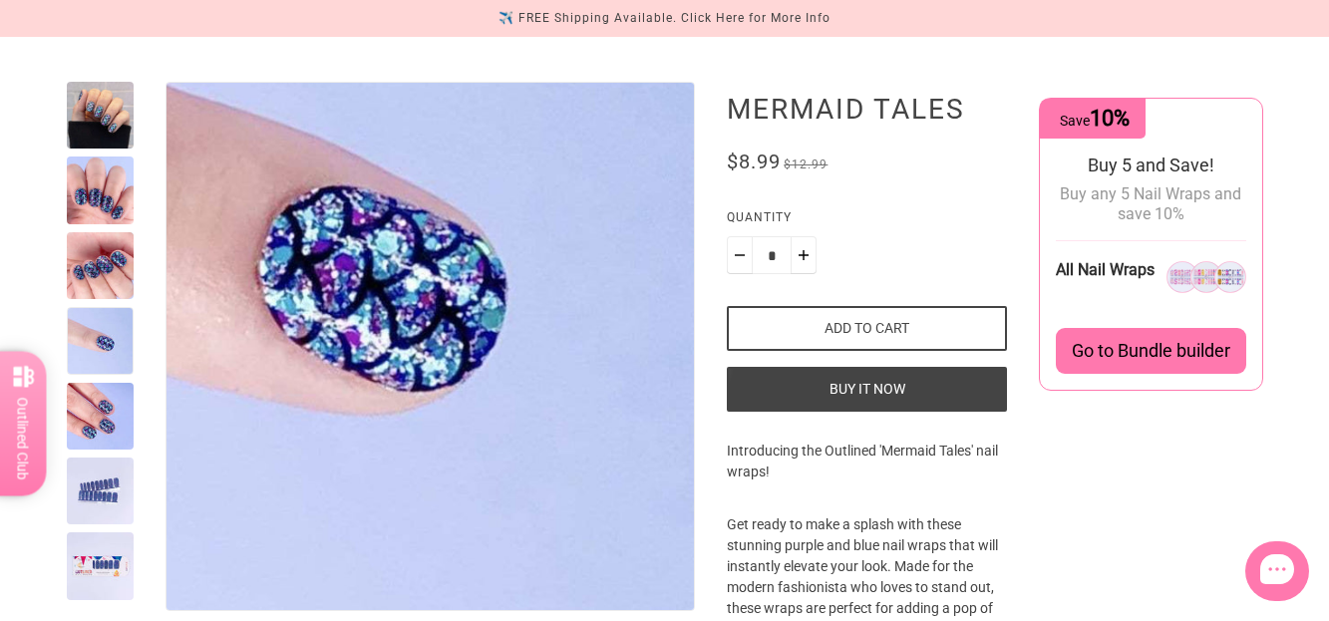
scroll to position [199, 0]
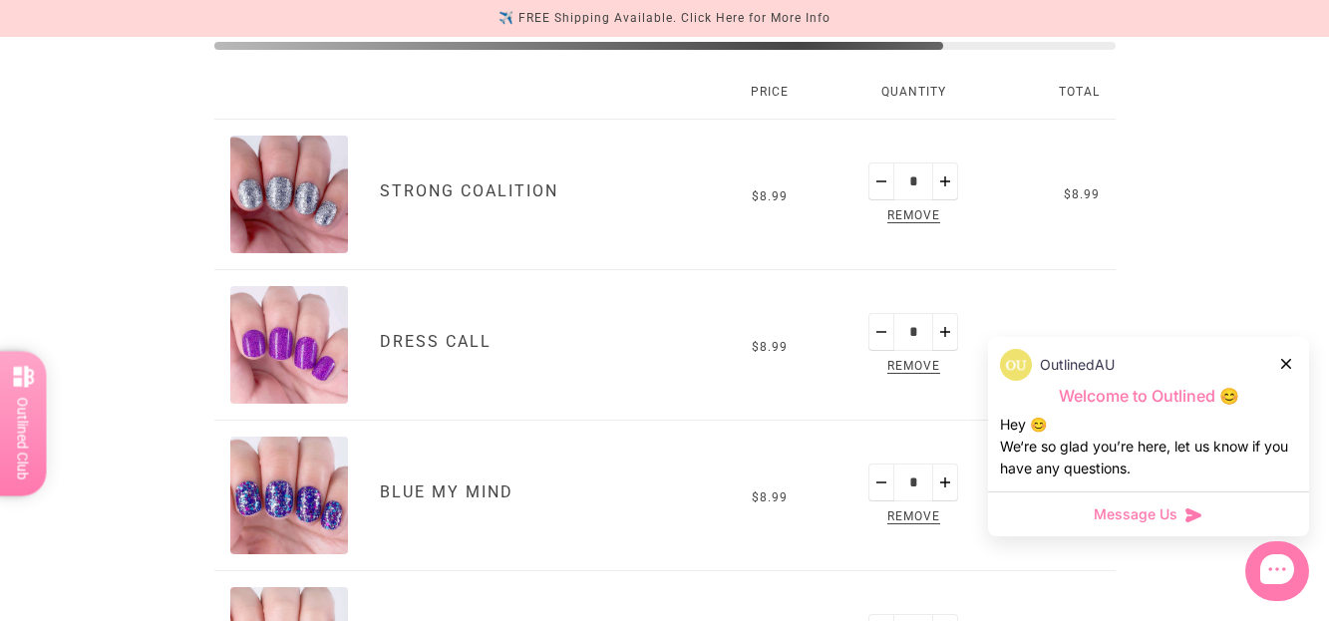
scroll to position [510, 0]
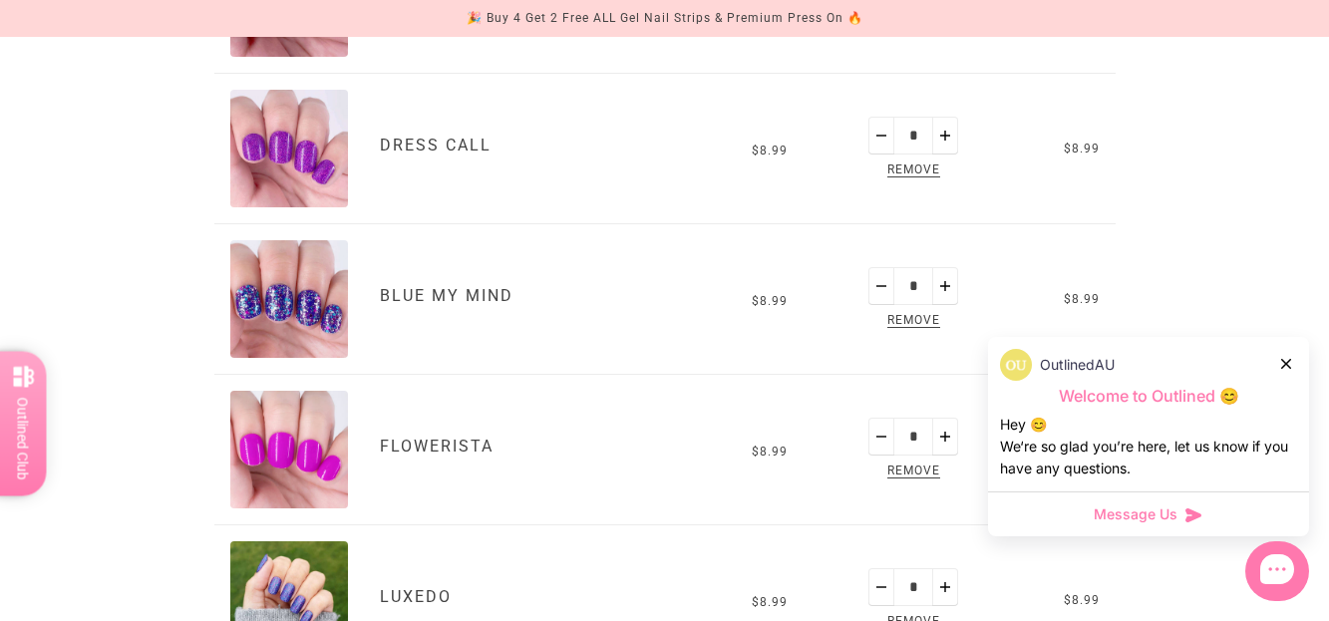
click at [912, 470] on span "Remove" at bounding box center [914, 472] width 61 height 23
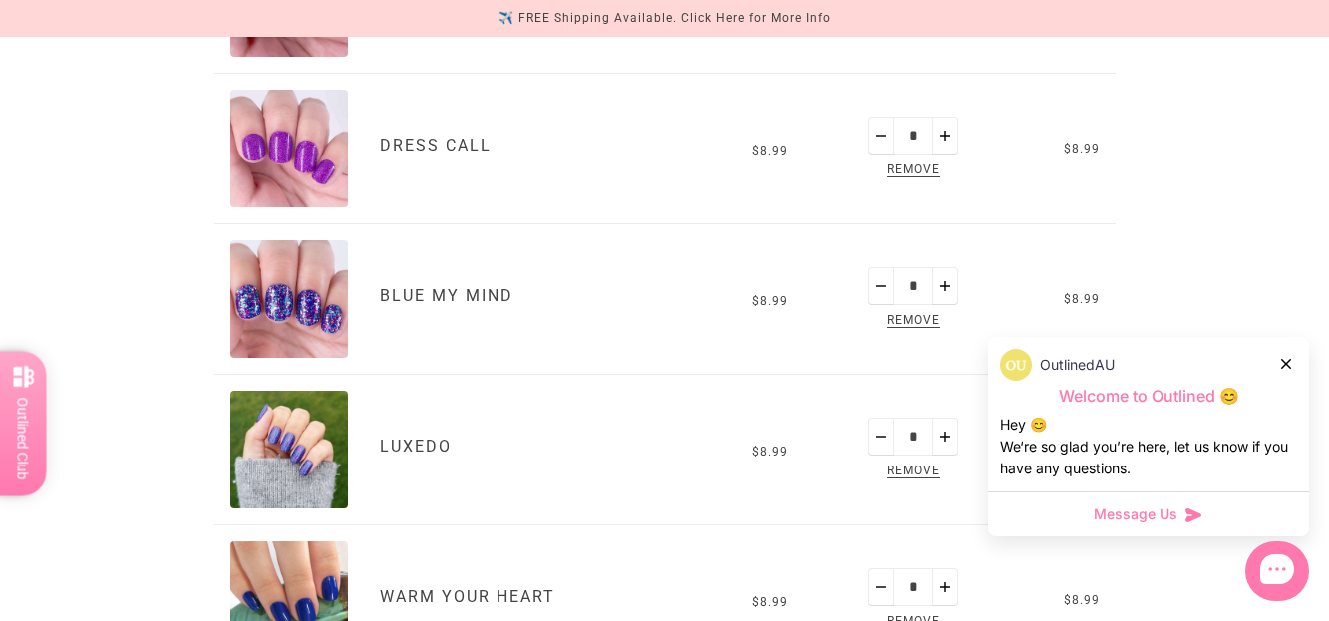
scroll to position [474, 0]
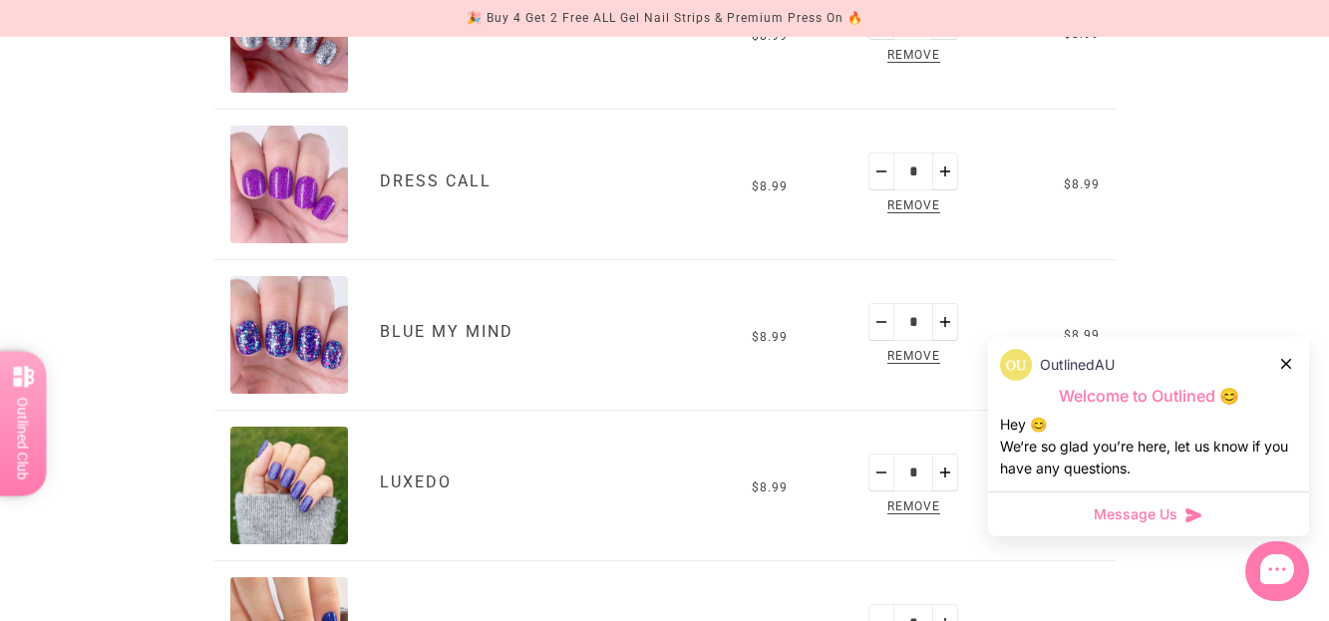
click at [924, 200] on span "Remove" at bounding box center [914, 206] width 61 height 23
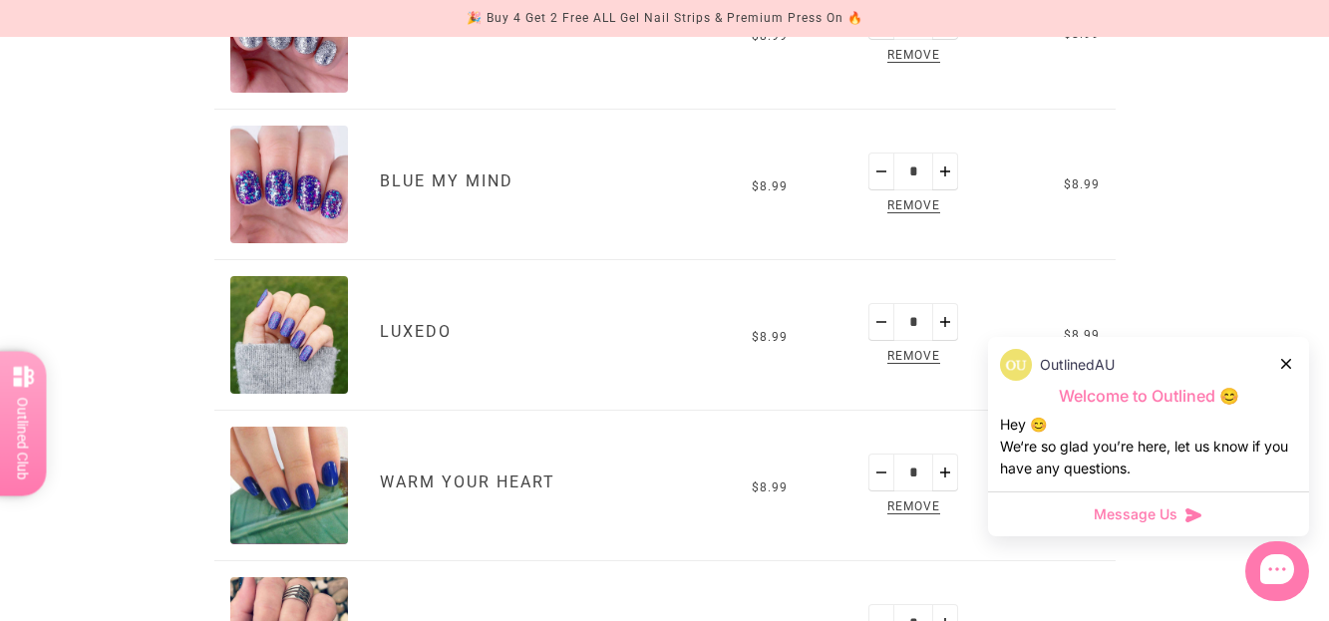
scroll to position [438, 0]
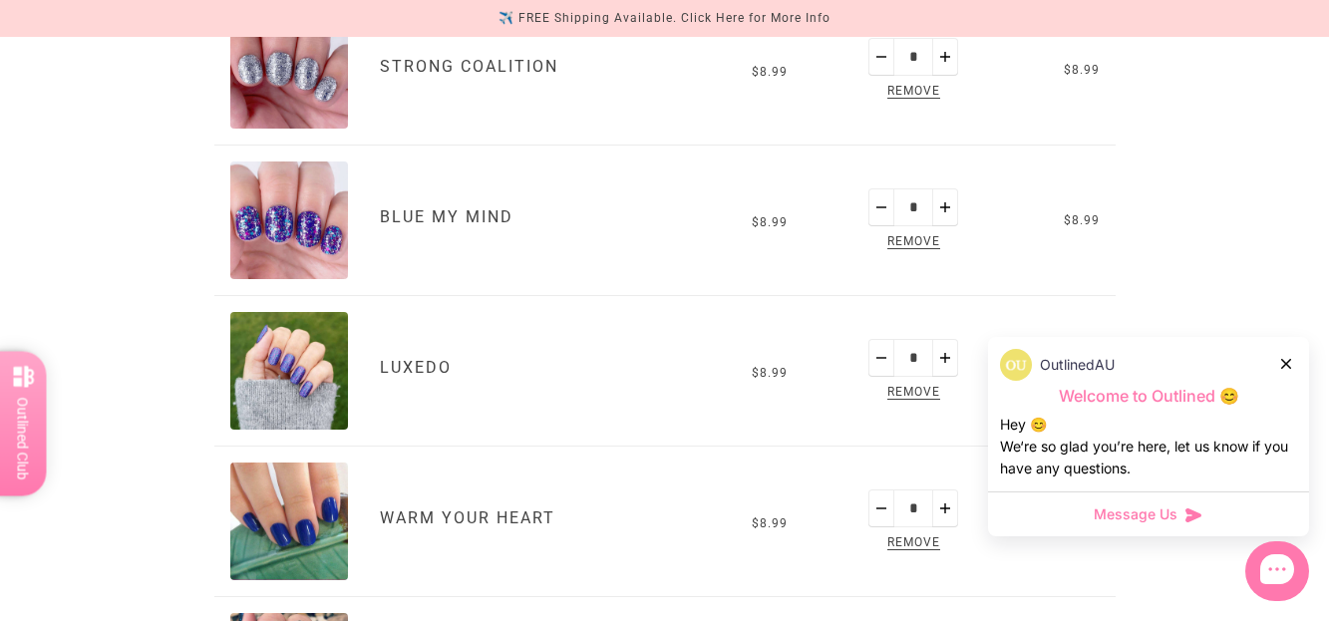
click at [919, 389] on span "Remove" at bounding box center [914, 393] width 61 height 23
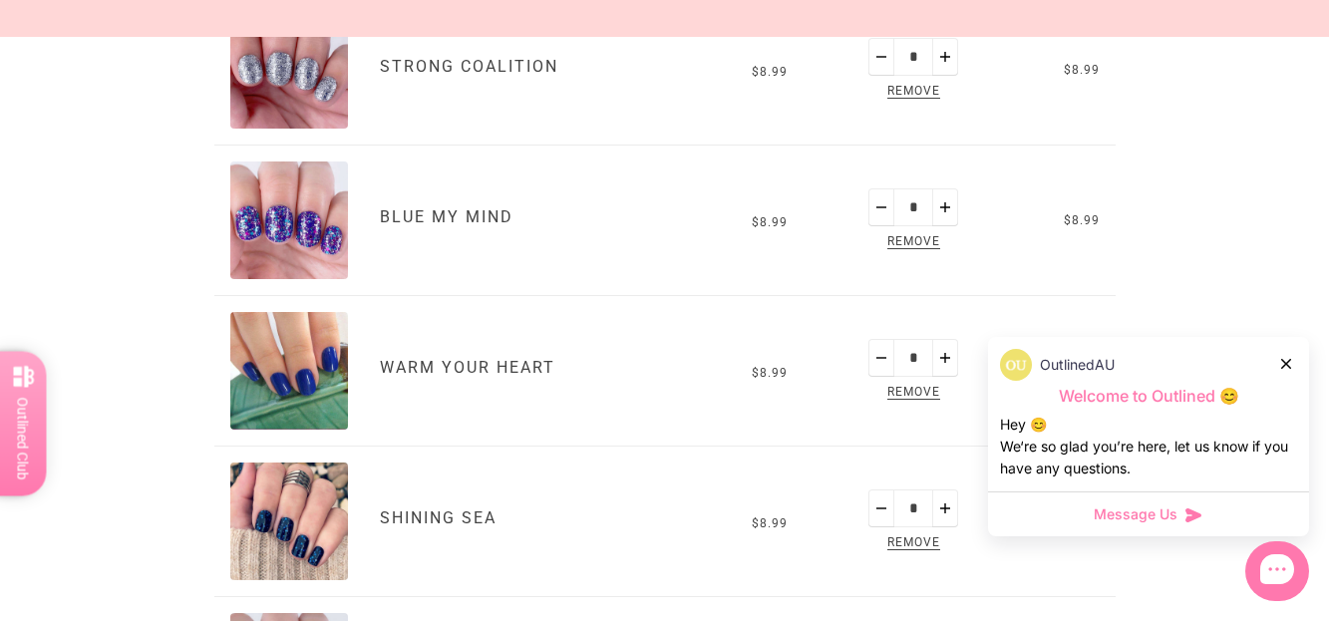
scroll to position [402, 0]
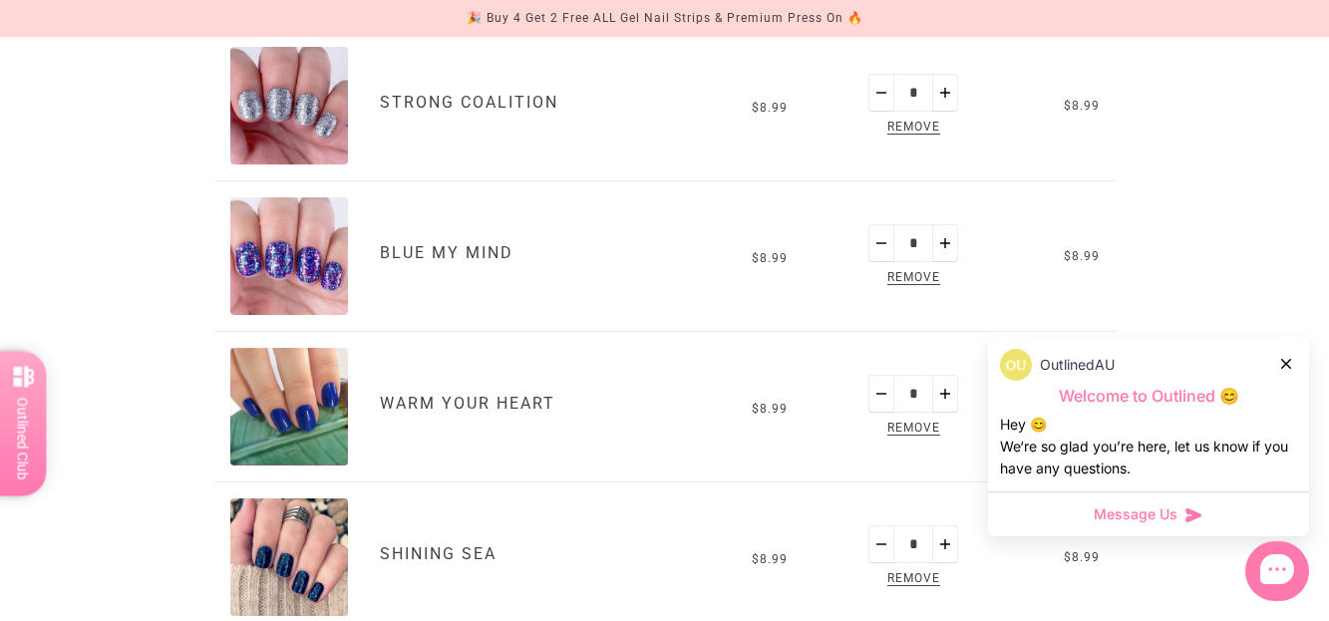
click at [913, 429] on span "Remove" at bounding box center [914, 429] width 61 height 23
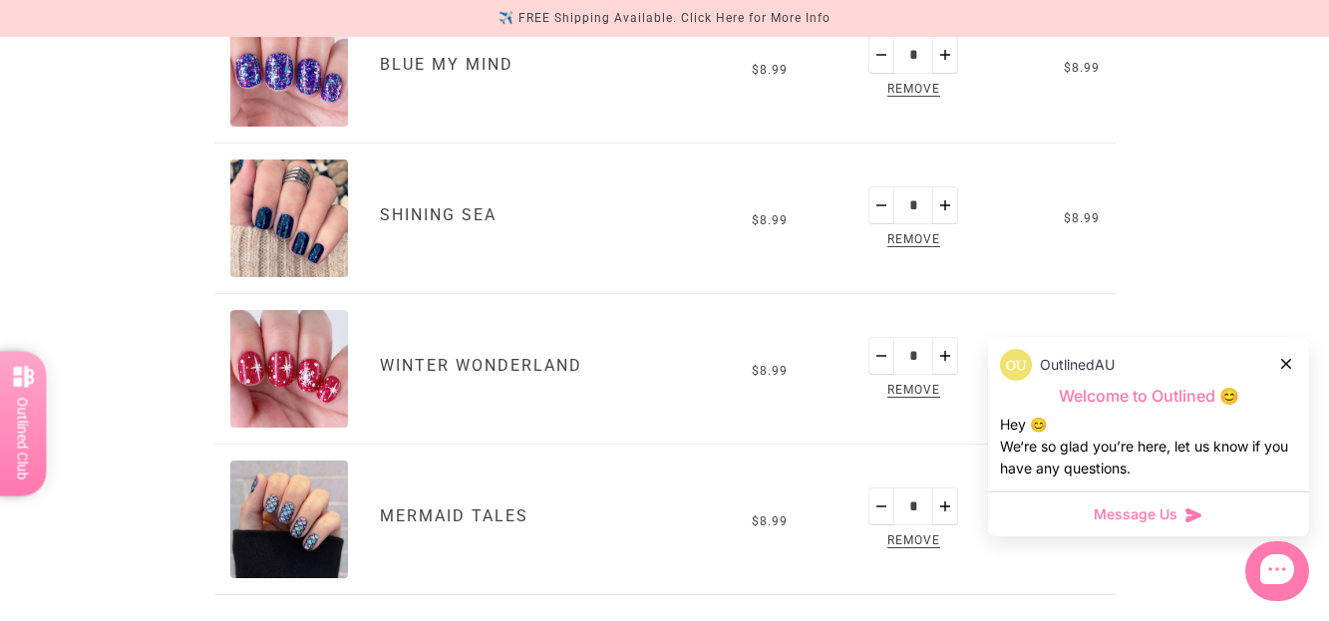
scroll to position [701, 0]
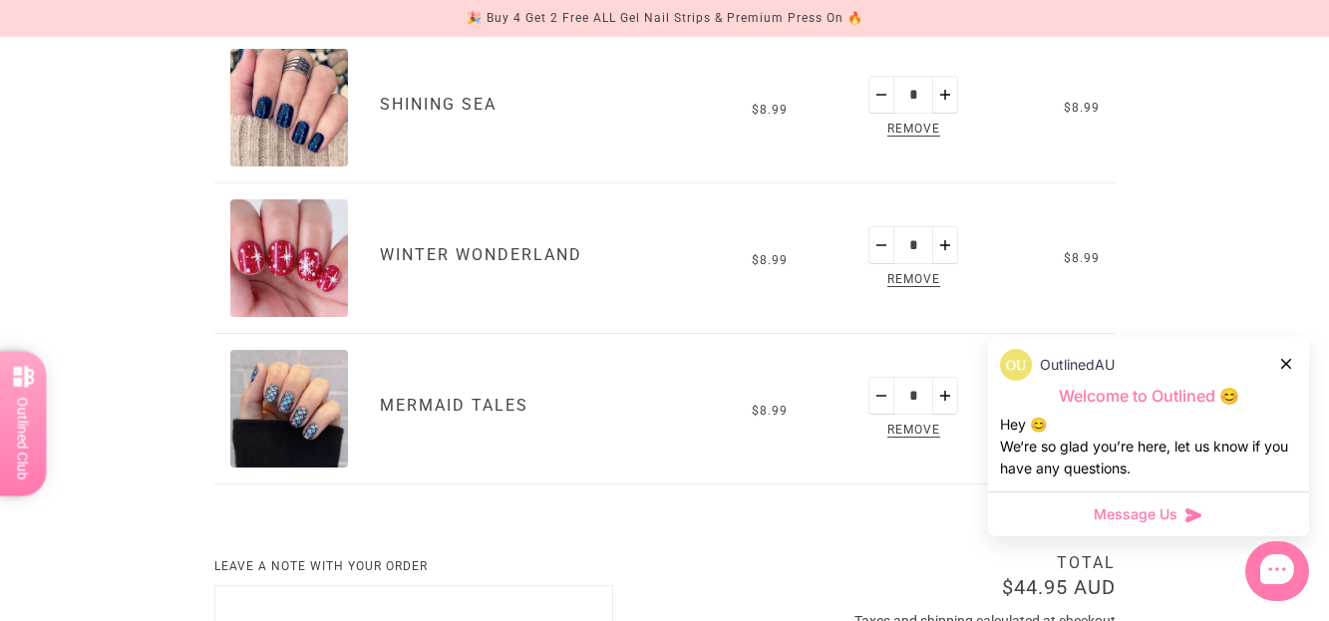
click at [1288, 361] on icon at bounding box center [1286, 364] width 10 height 10
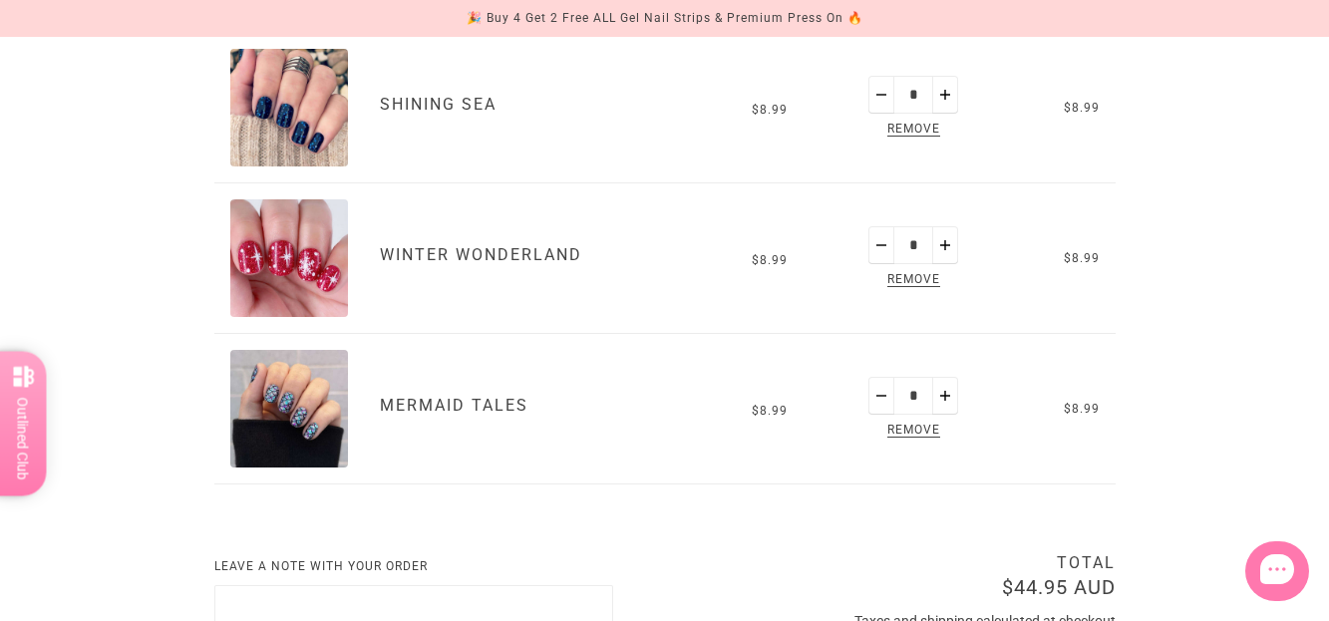
scroll to position [1100, 0]
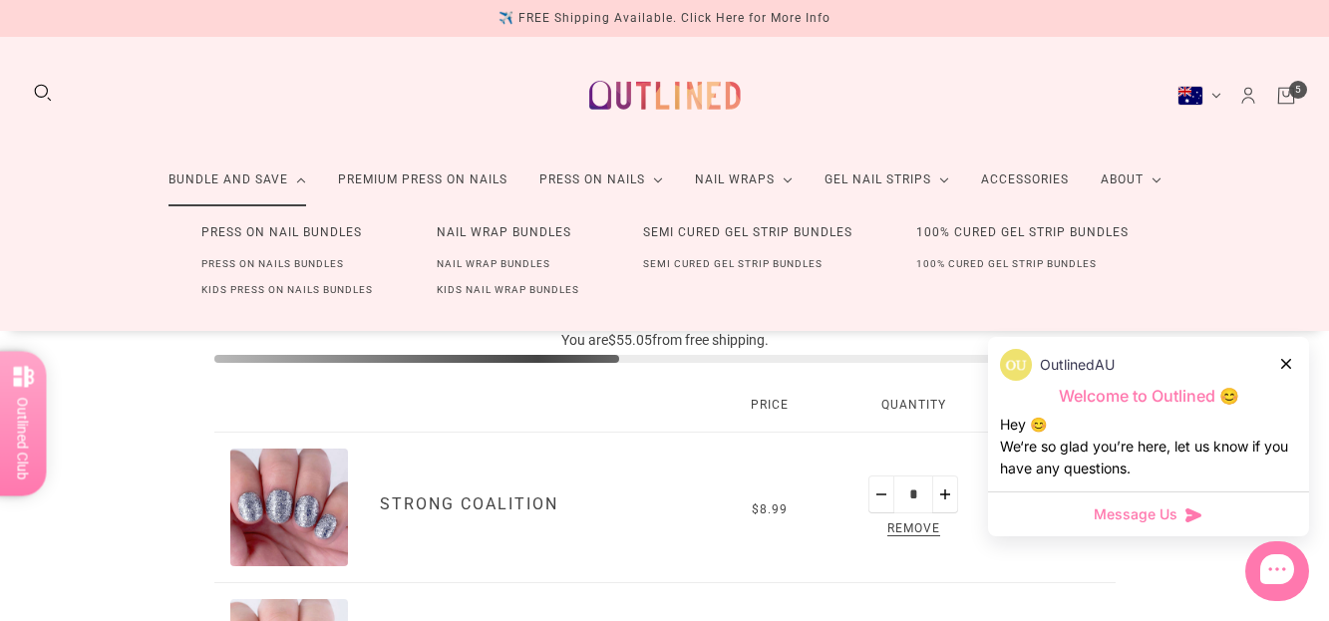
click at [489, 257] on link "Nail Wrap Bundles" at bounding box center [494, 264] width 178 height 26
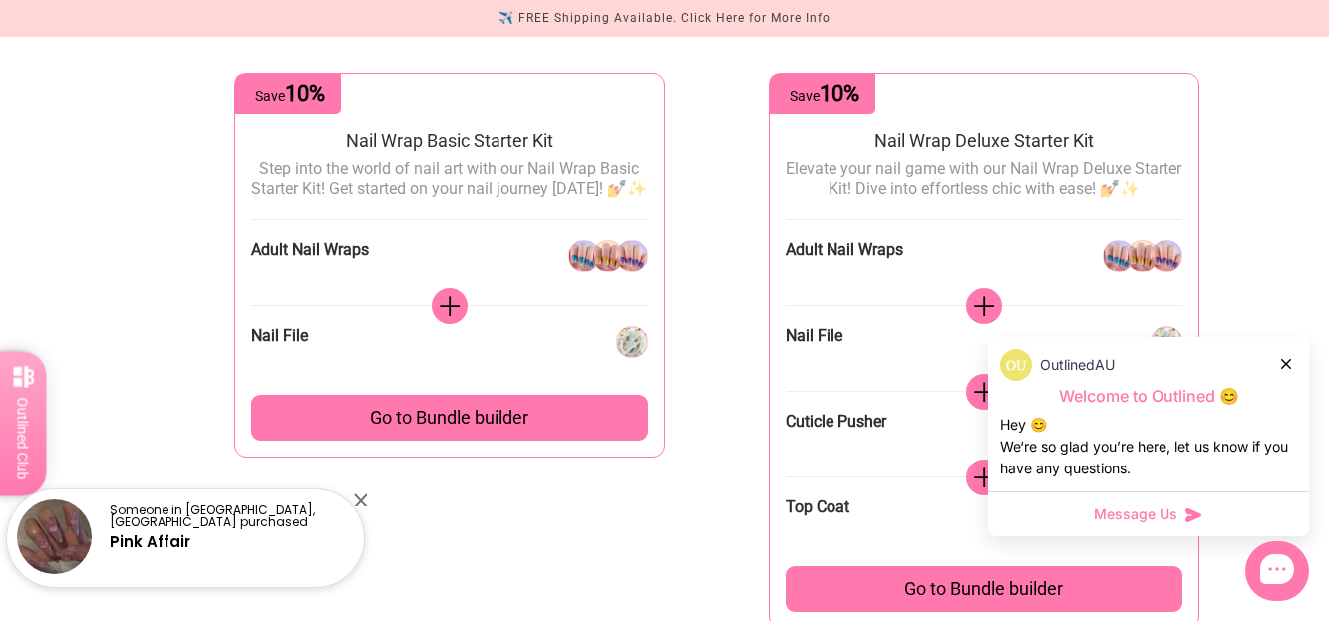
scroll to position [399, 0]
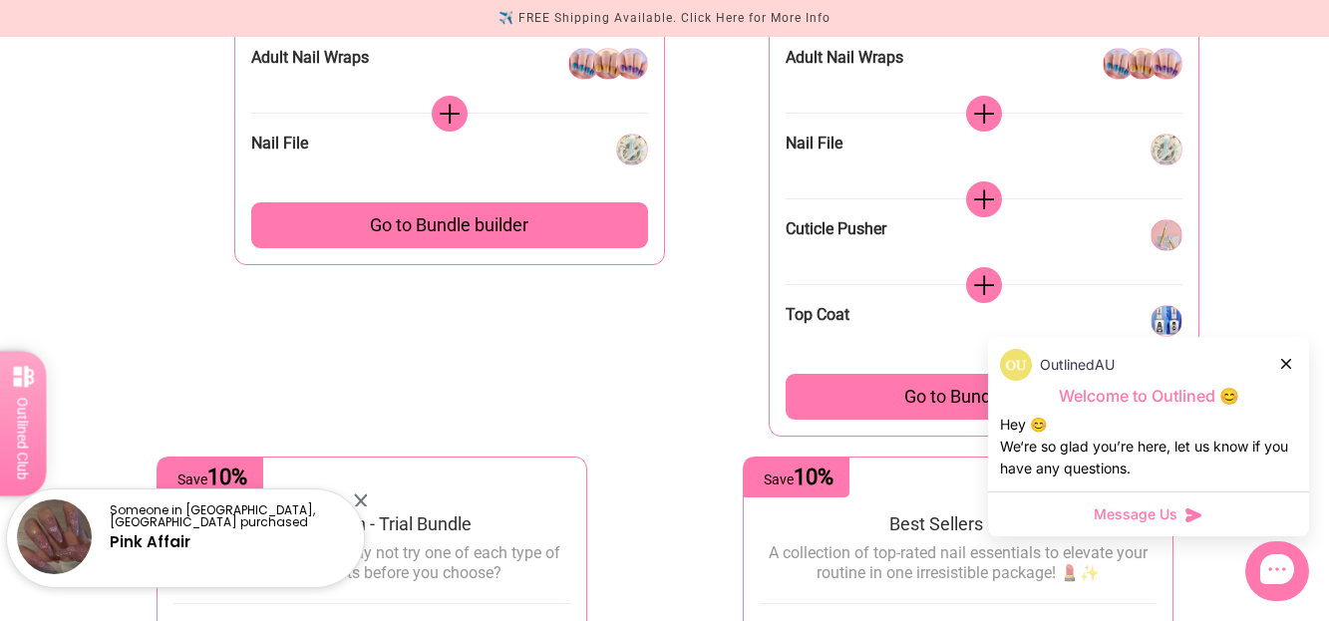
click at [1287, 362] on icon at bounding box center [1286, 364] width 10 height 10
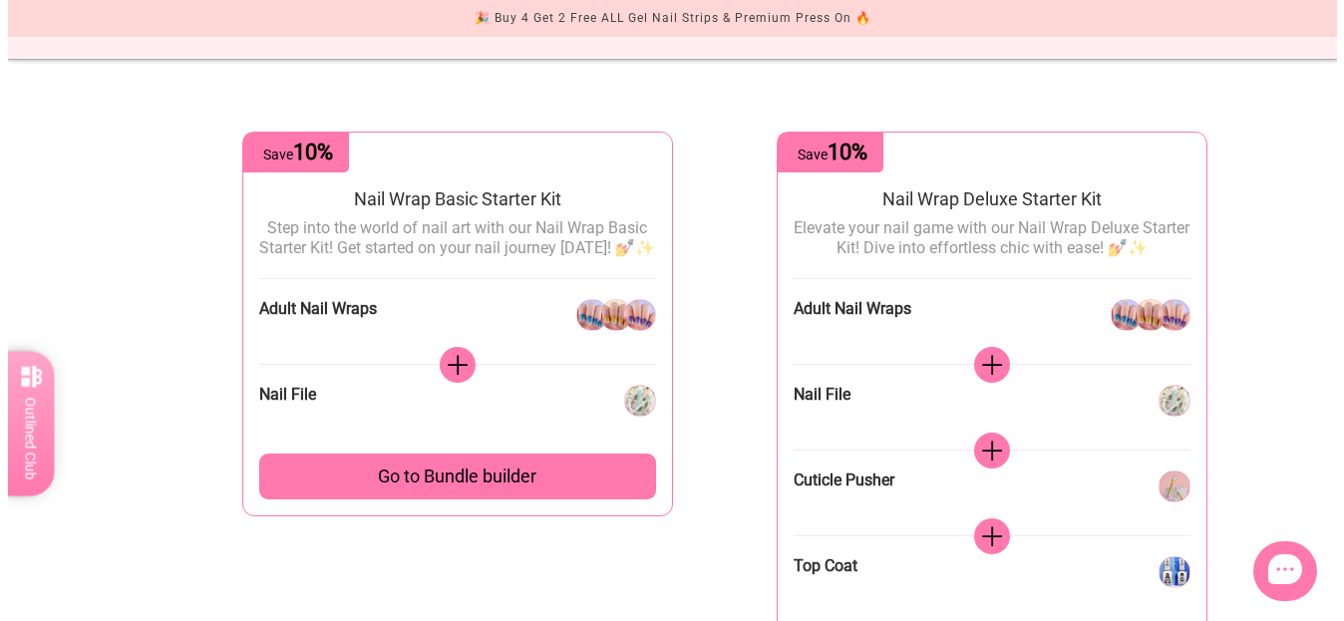
scroll to position [140, 0]
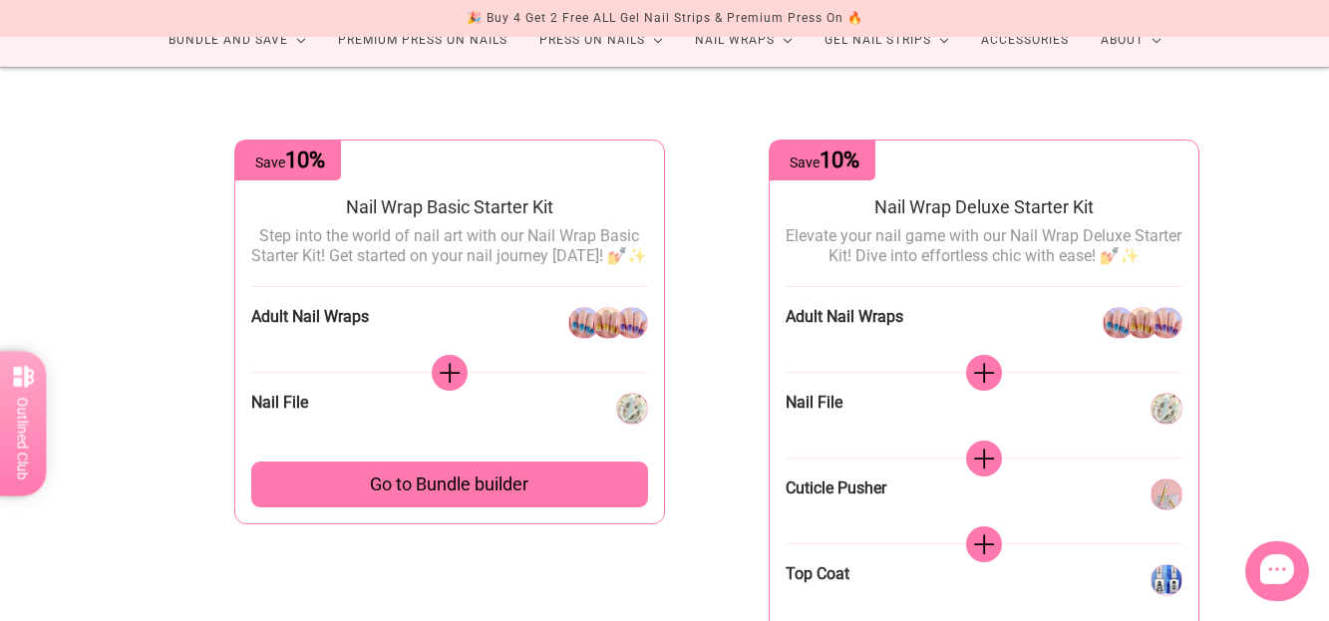
click at [512, 496] on span "Go to Bundle builder" at bounding box center [449, 485] width 159 height 22
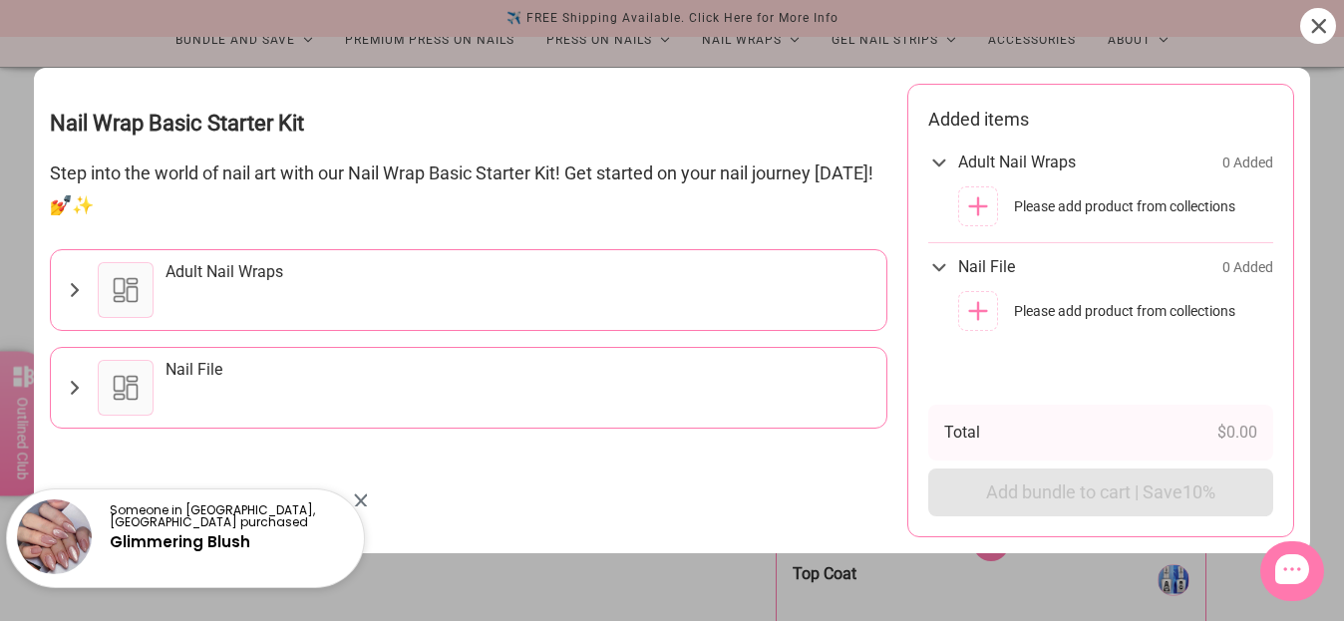
click at [319, 283] on div "Adult Nail Wraps" at bounding box center [521, 290] width 710 height 56
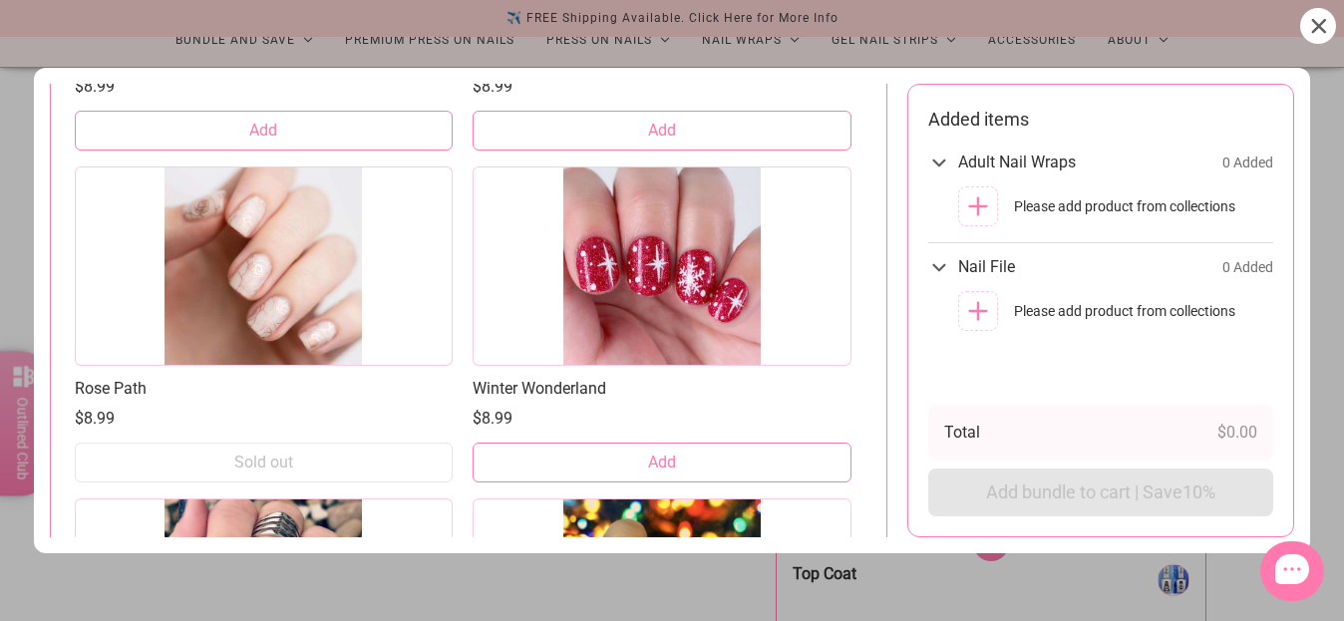
scroll to position [3152, 0]
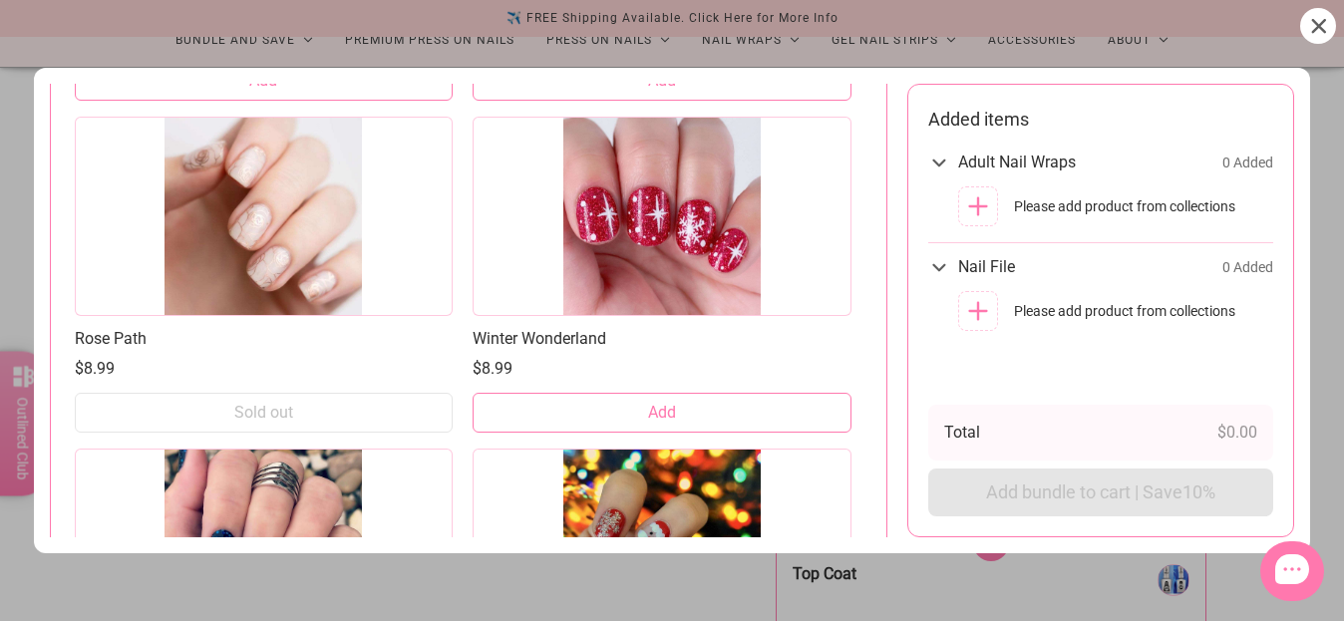
click at [627, 410] on button "Add" at bounding box center [662, 413] width 378 height 40
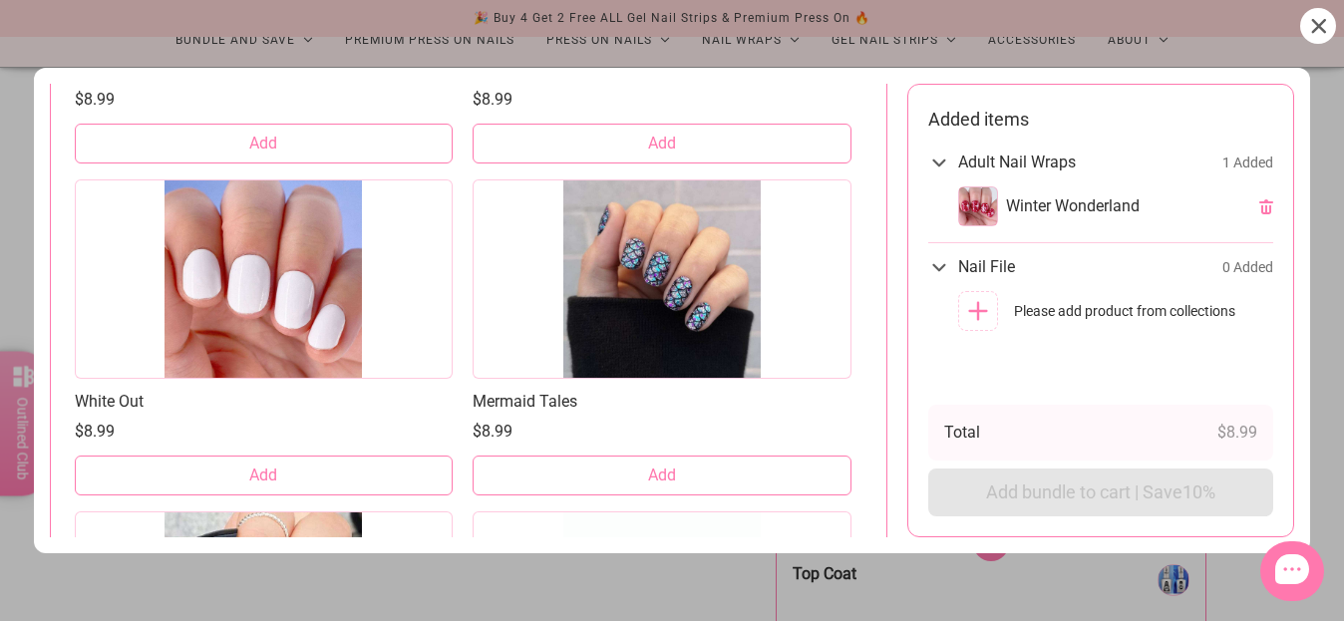
scroll to position [1756, 0]
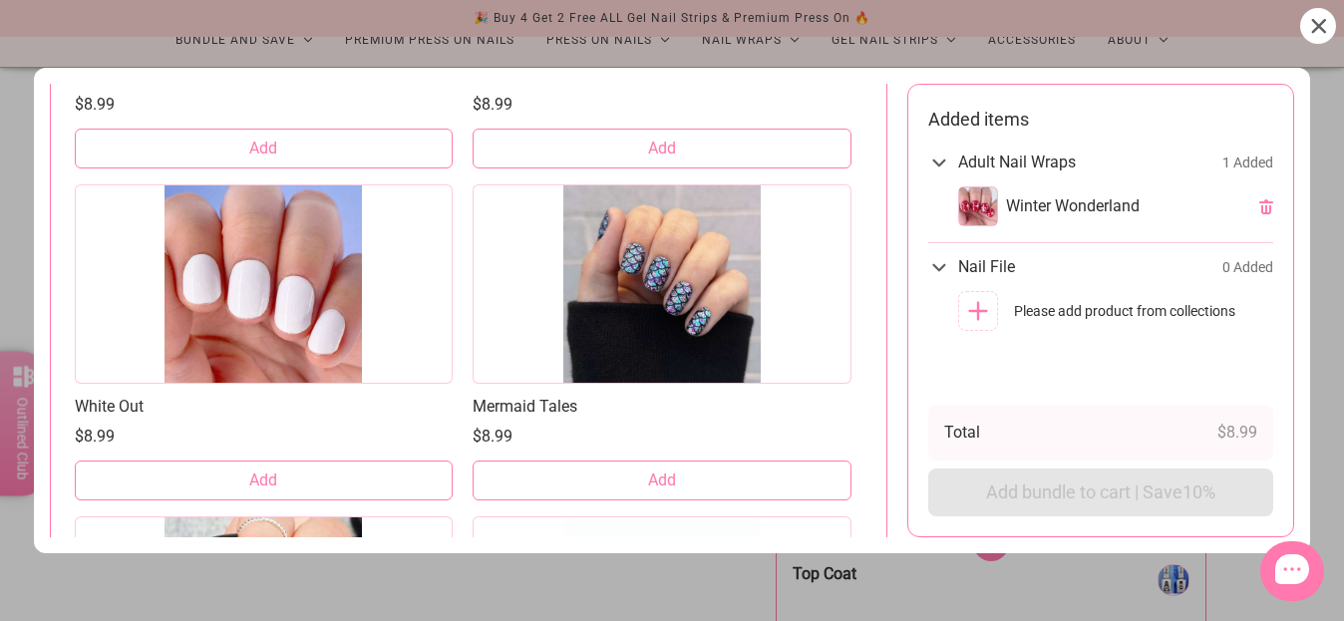
click at [609, 480] on button "Add" at bounding box center [662, 481] width 378 height 40
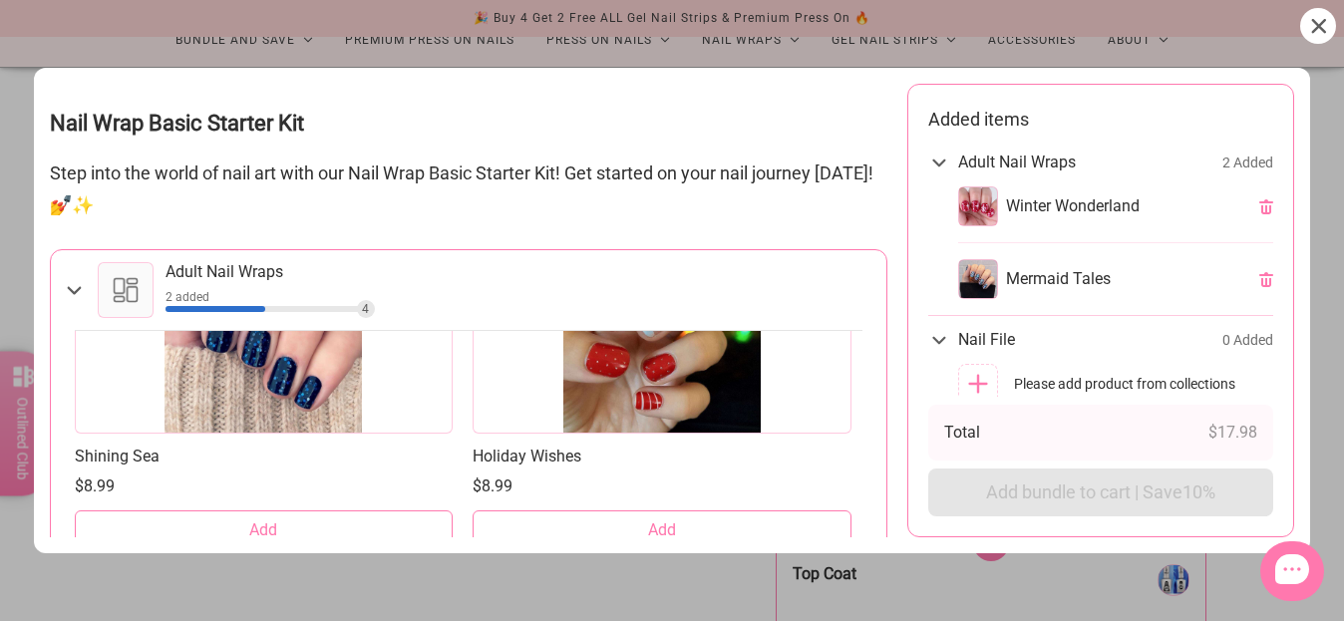
scroll to position [3889, 0]
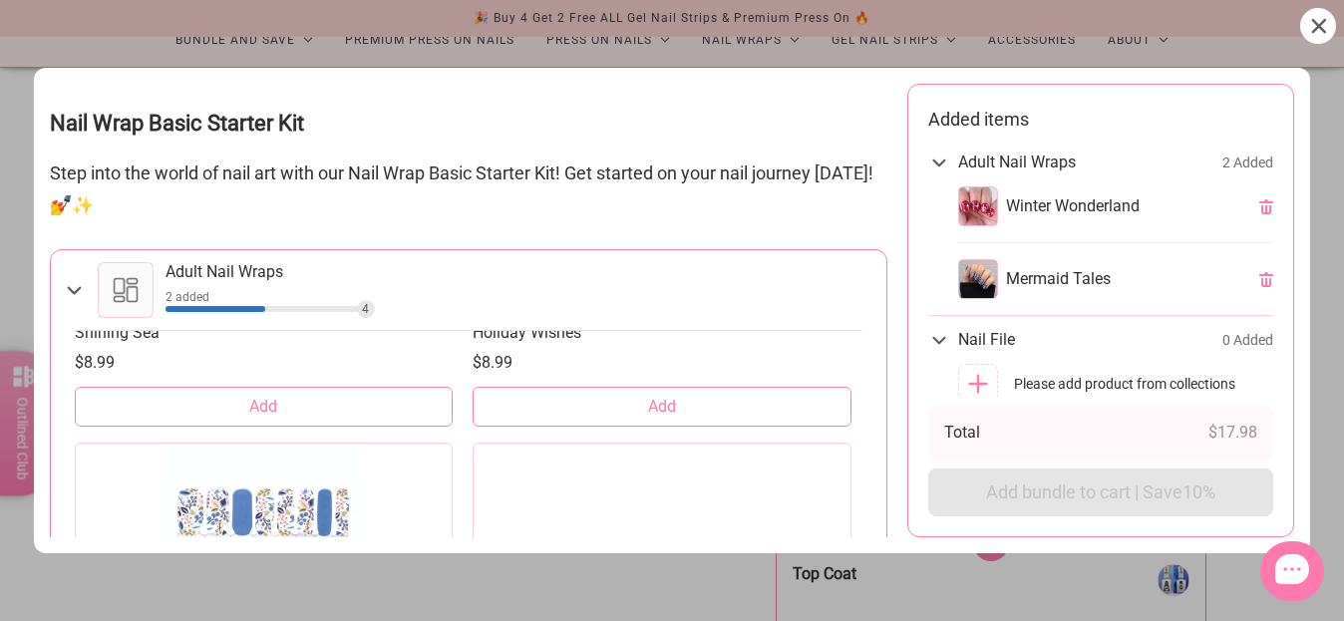
click at [344, 409] on button "Add" at bounding box center [264, 407] width 378 height 40
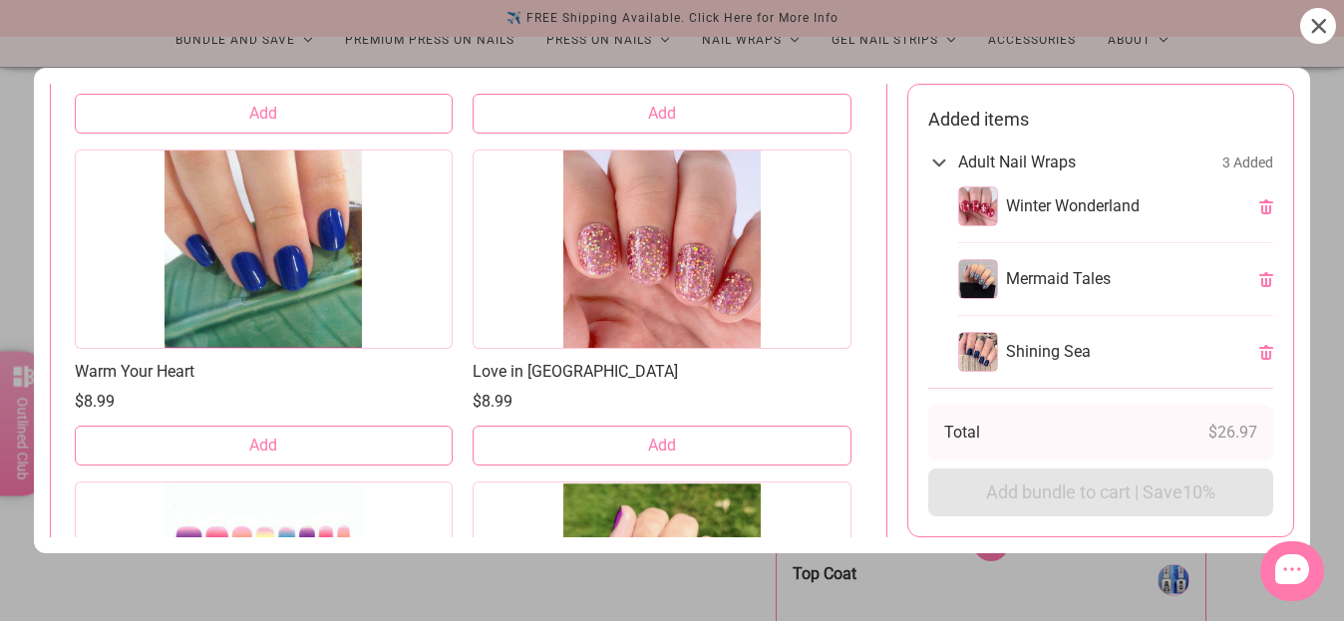
scroll to position [13732, 0]
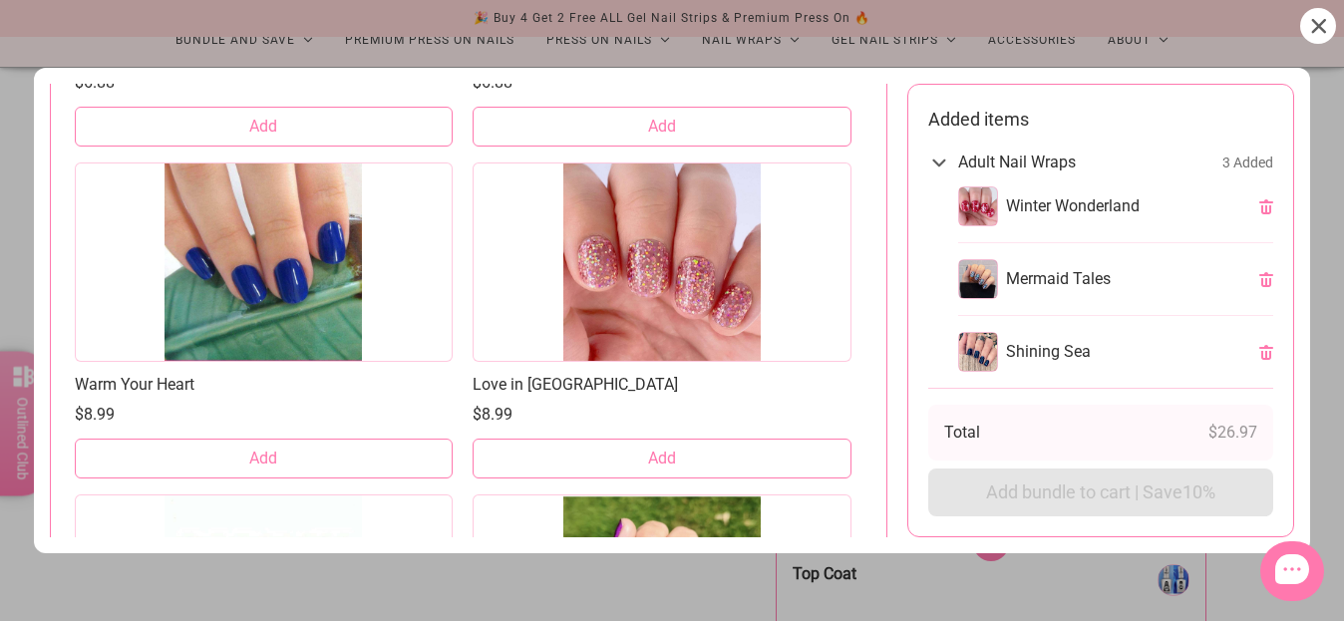
click at [249, 456] on span "Add" at bounding box center [263, 459] width 28 height 22
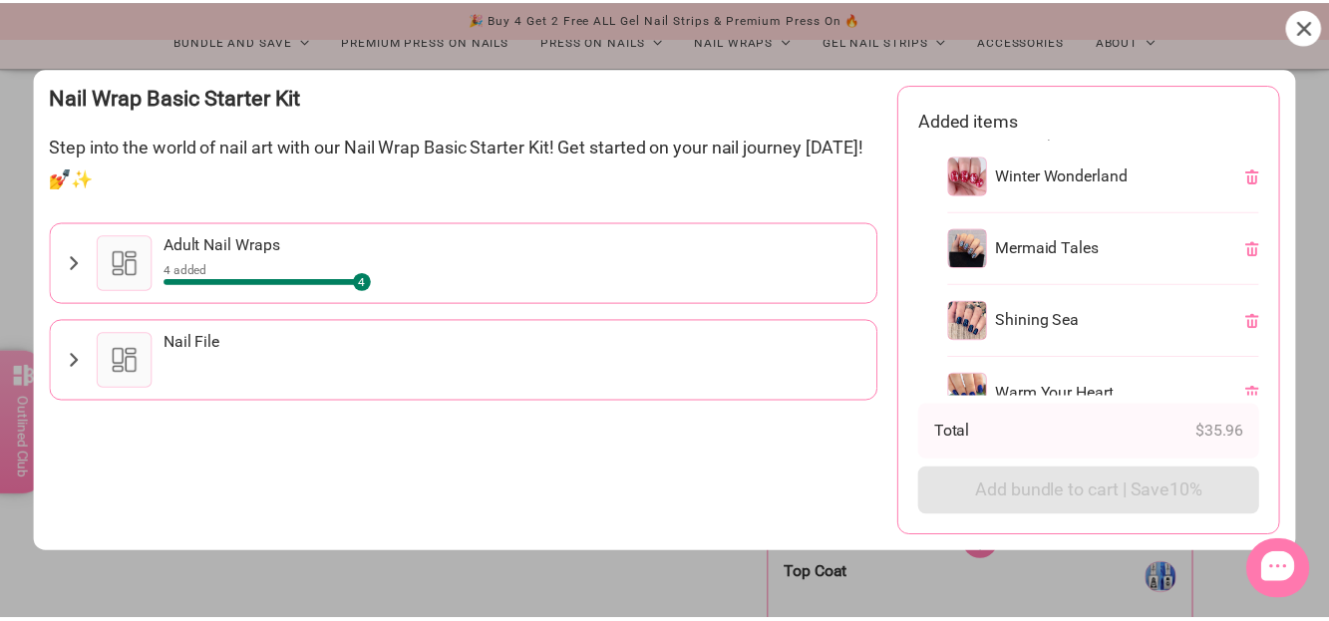
scroll to position [40, 0]
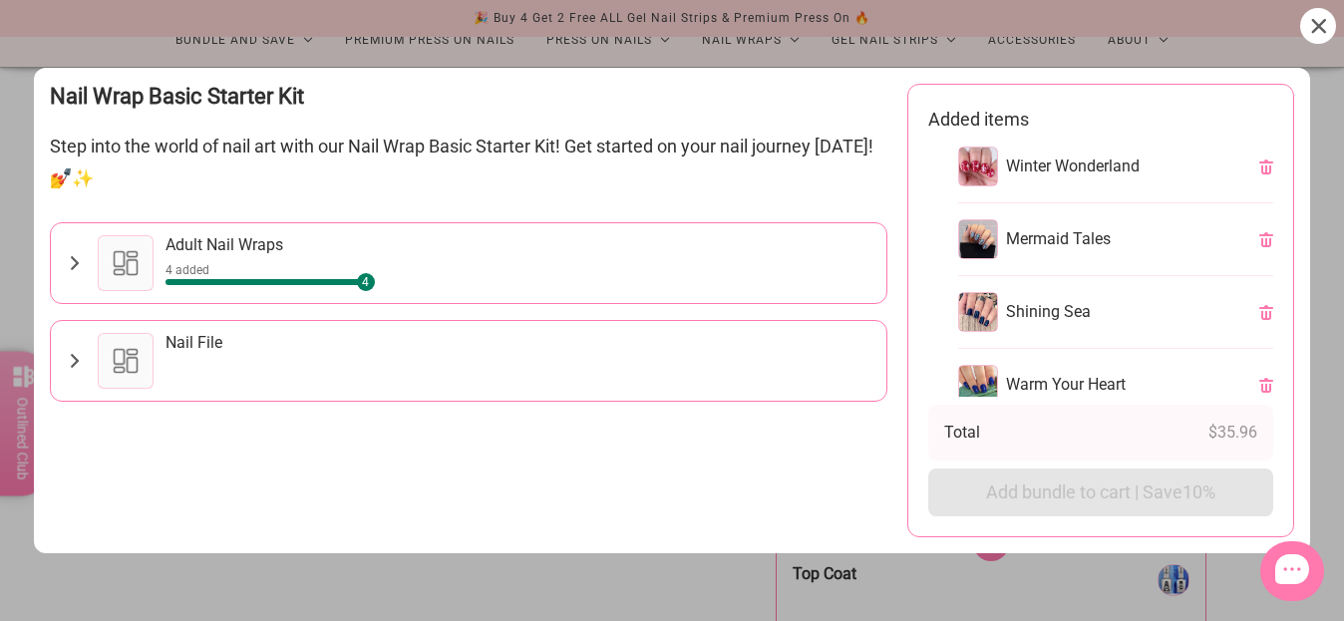
click at [1316, 22] on icon at bounding box center [1318, 26] width 14 height 14
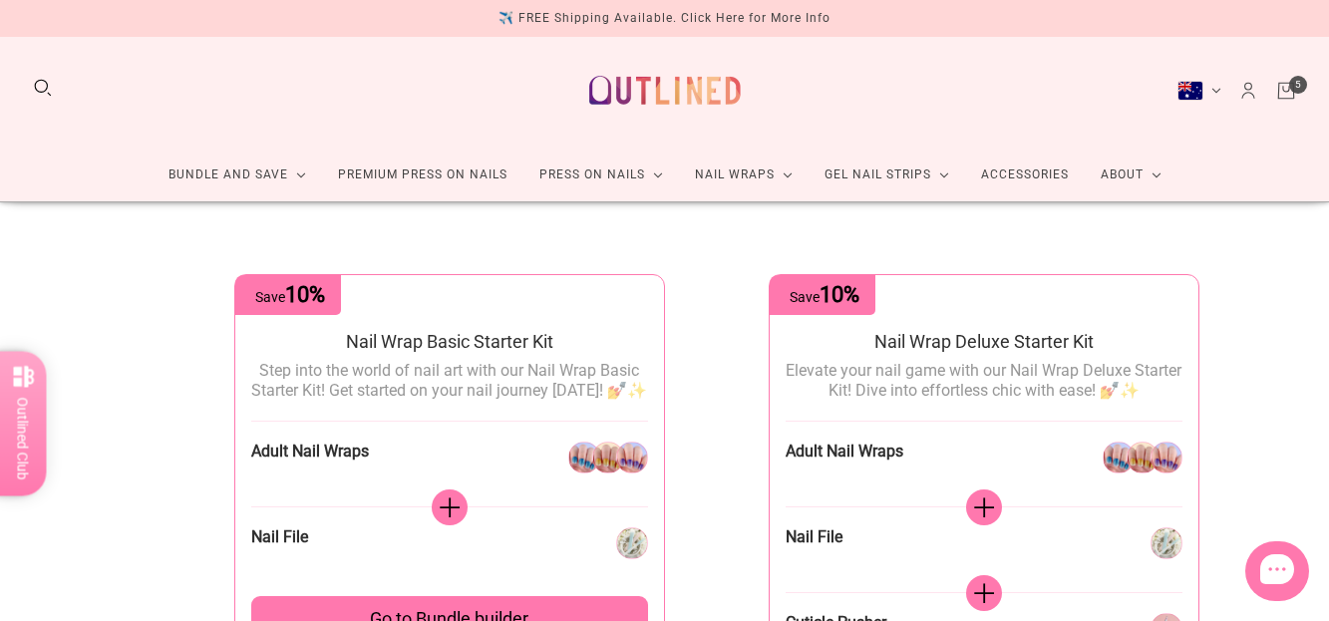
scroll to position [0, 0]
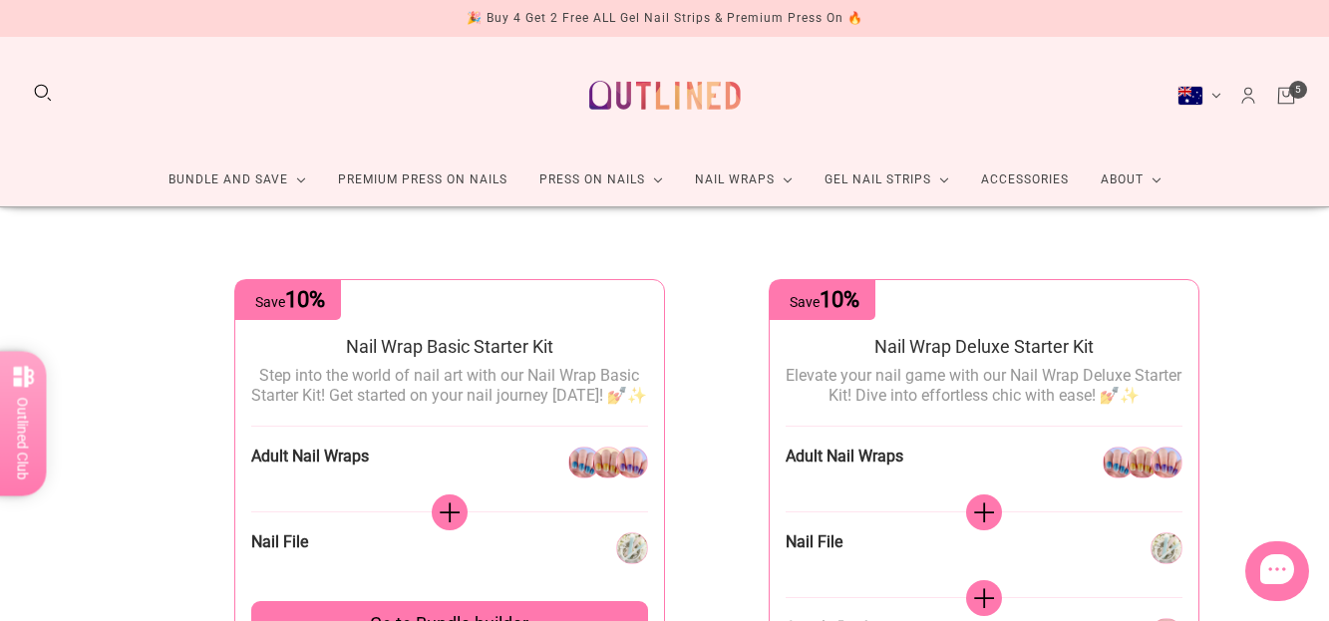
click at [1284, 97] on icon "Cart" at bounding box center [1286, 96] width 22 height 22
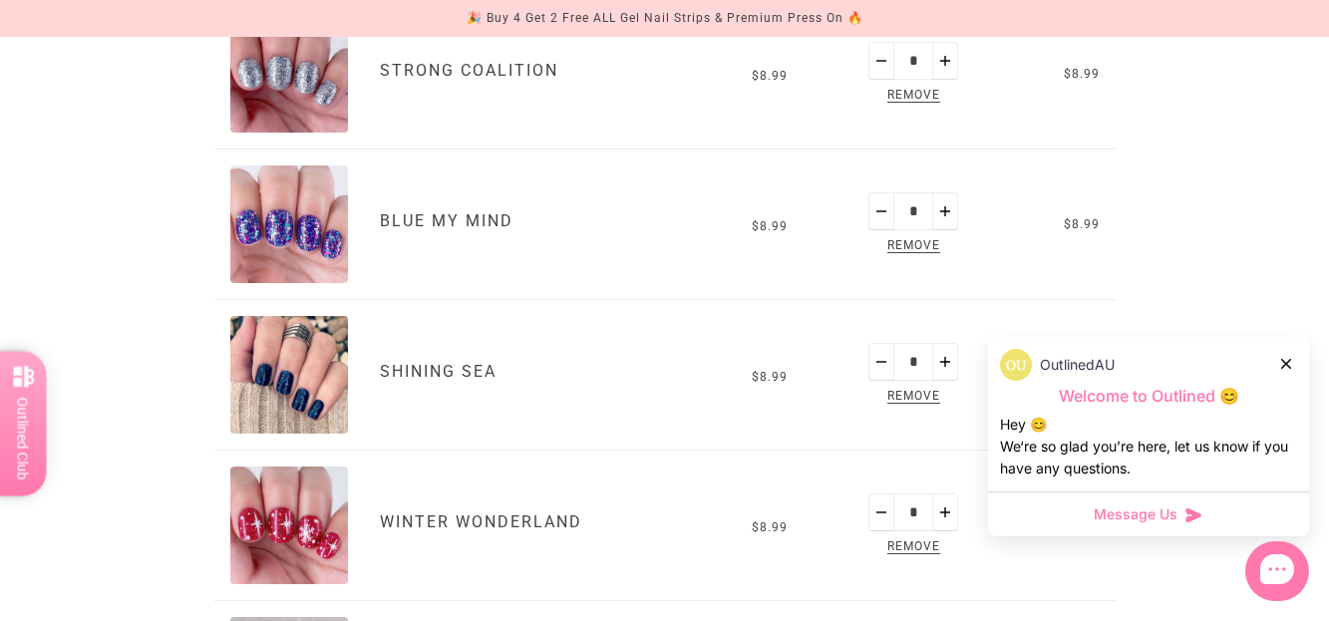
scroll to position [399, 0]
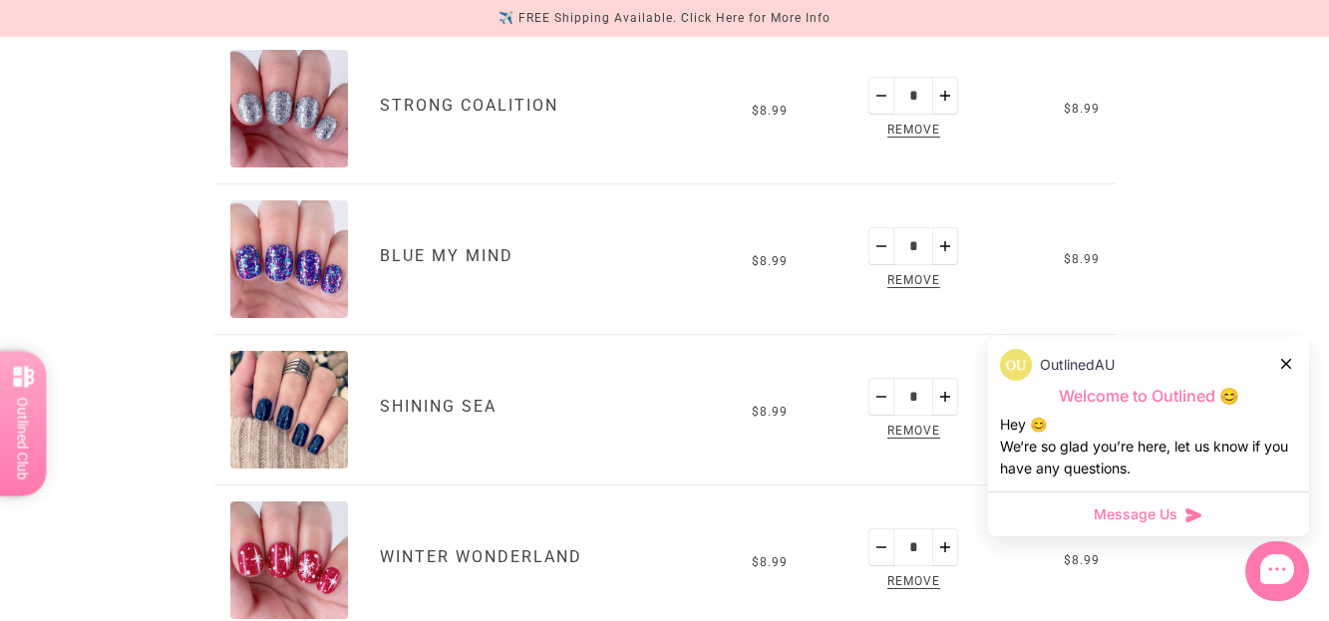
click at [270, 261] on img "Blue My Mind" at bounding box center [289, 259] width 118 height 118
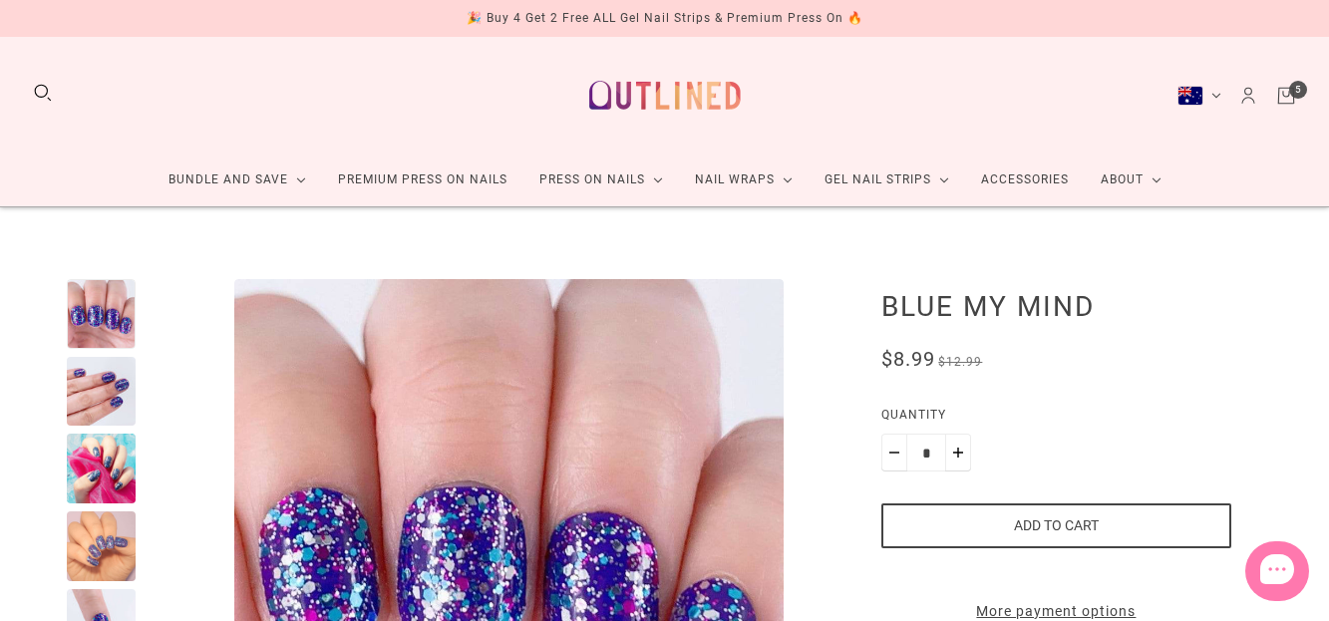
click at [99, 357] on div at bounding box center [102, 392] width 70 height 70
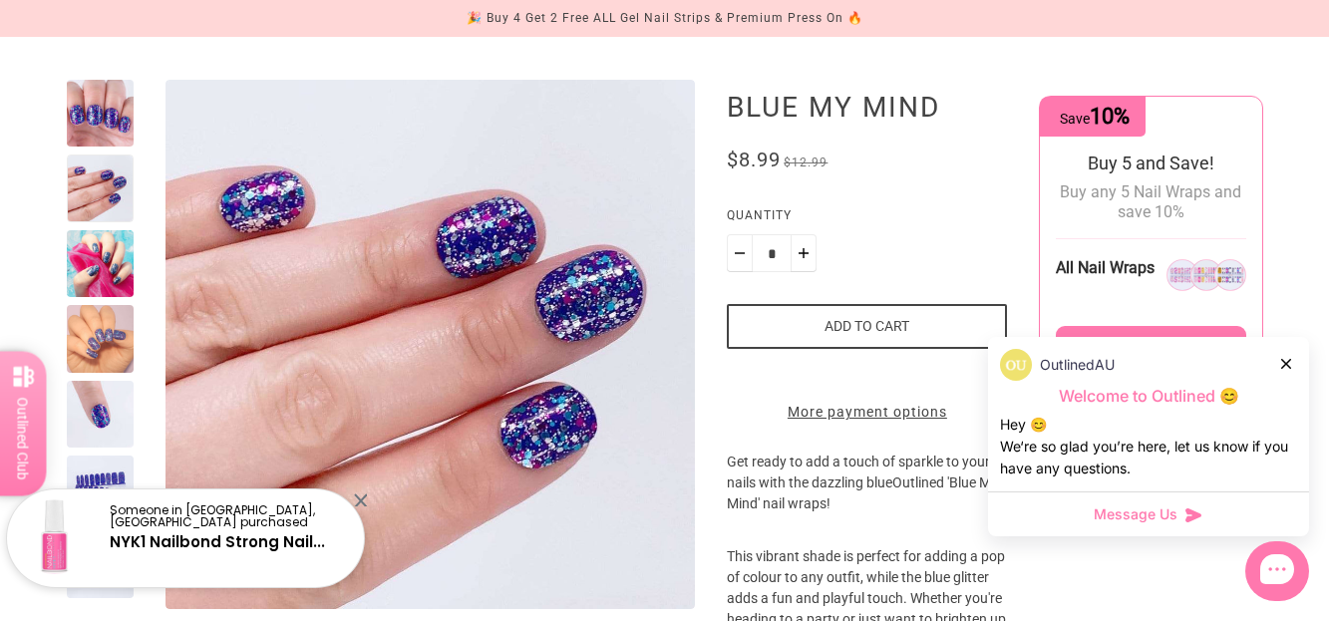
click at [805, 253] on button "Plus" at bounding box center [804, 253] width 26 height 38
type input "*"
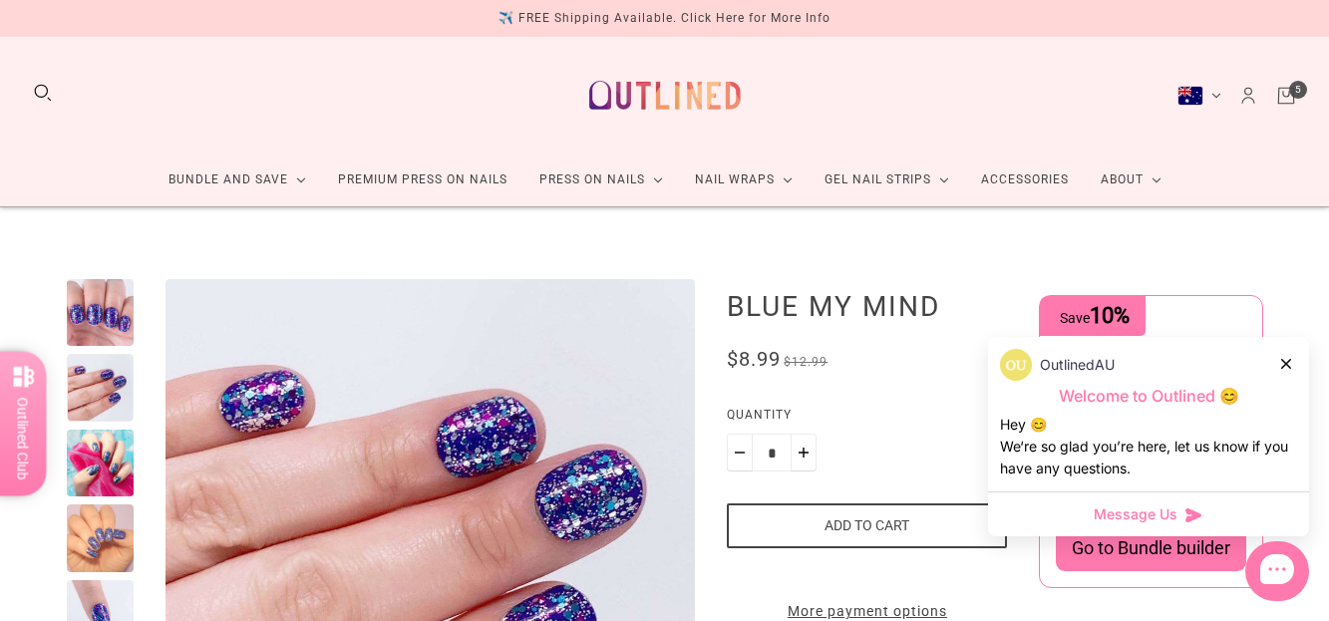
click at [1282, 101] on icon "Cart" at bounding box center [1286, 96] width 22 height 22
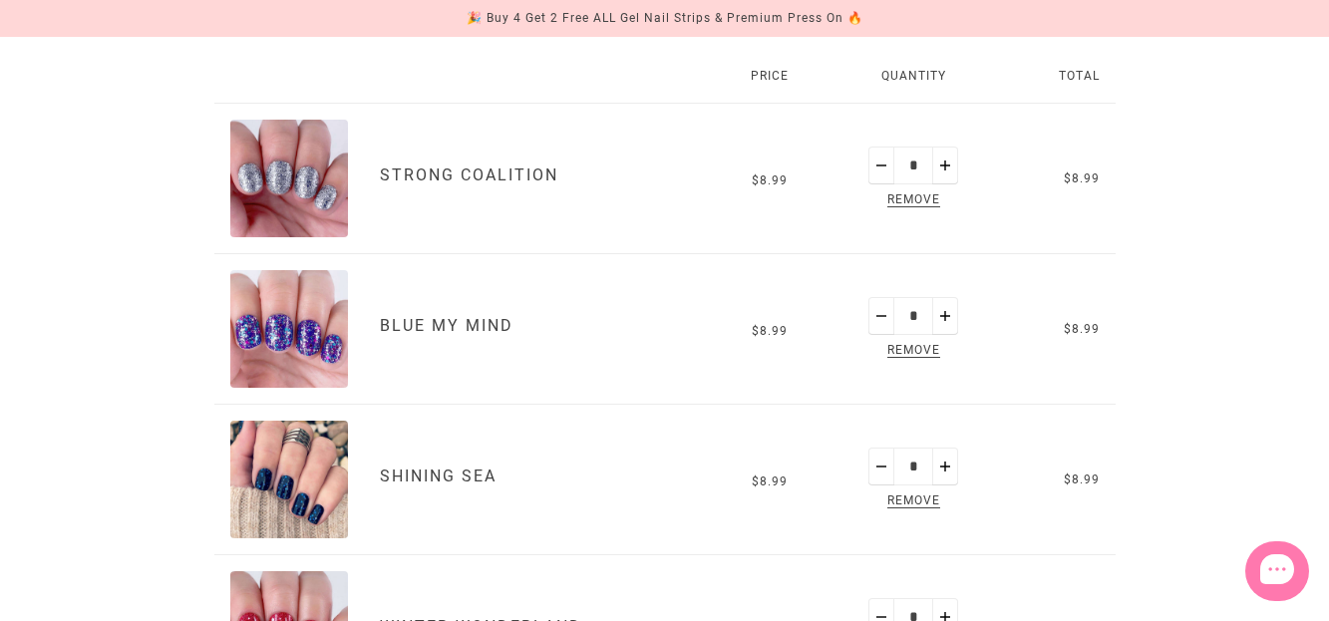
scroll to position [399, 0]
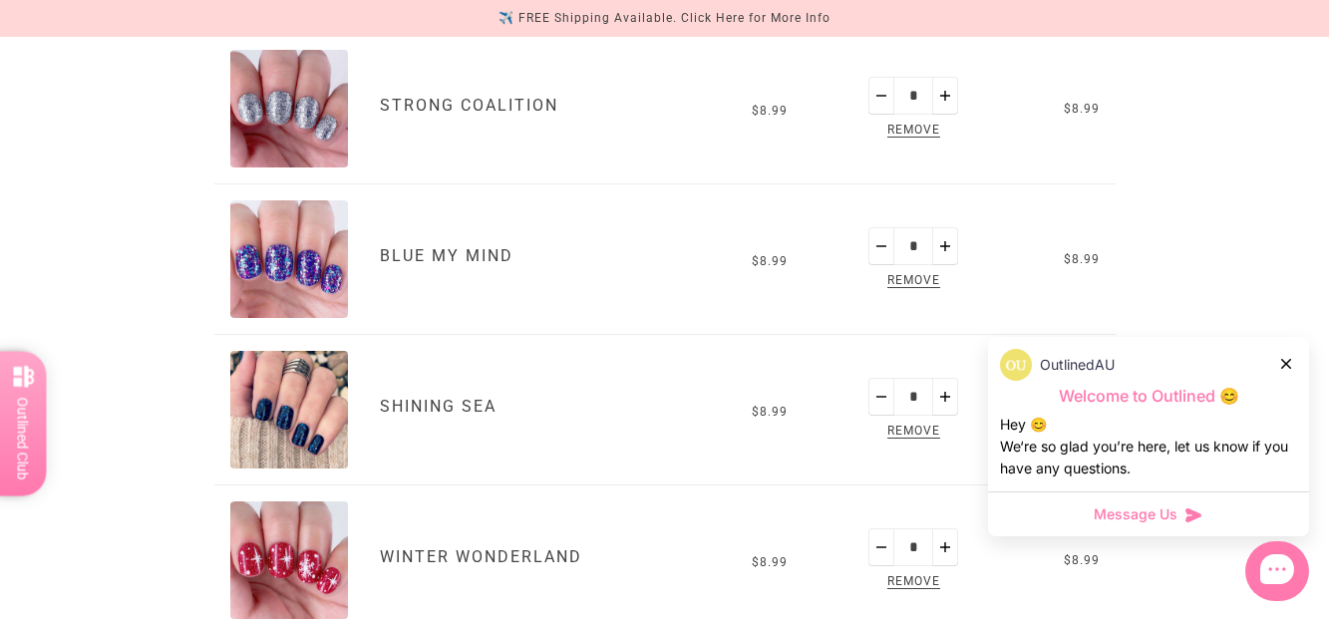
click at [1289, 366] on icon at bounding box center [1286, 364] width 10 height 10
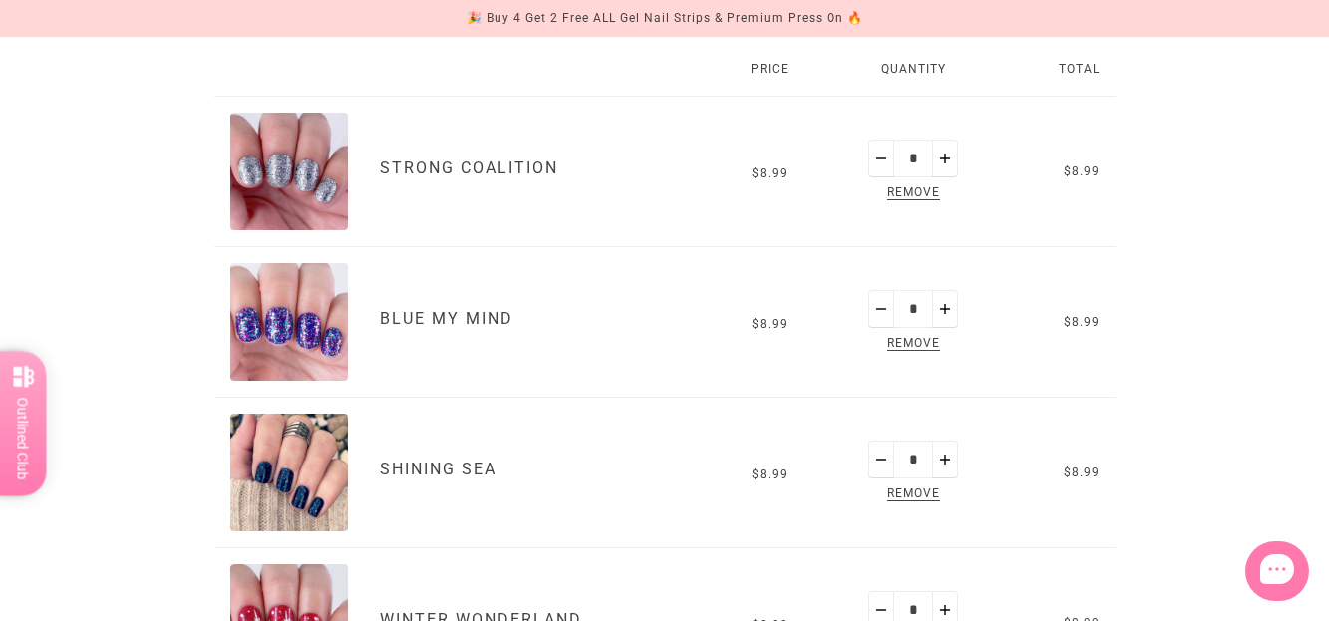
scroll to position [100, 0]
